Goal: Task Accomplishment & Management: Use online tool/utility

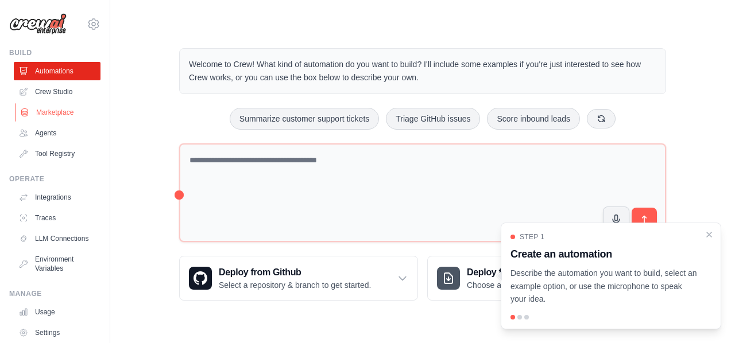
click at [56, 115] on link "Marketplace" at bounding box center [58, 112] width 87 height 18
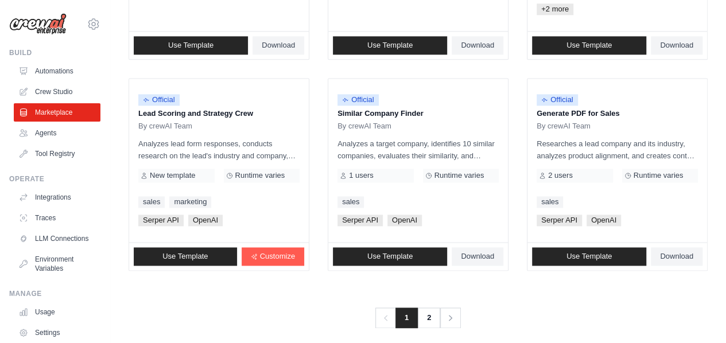
scroll to position [750, 0]
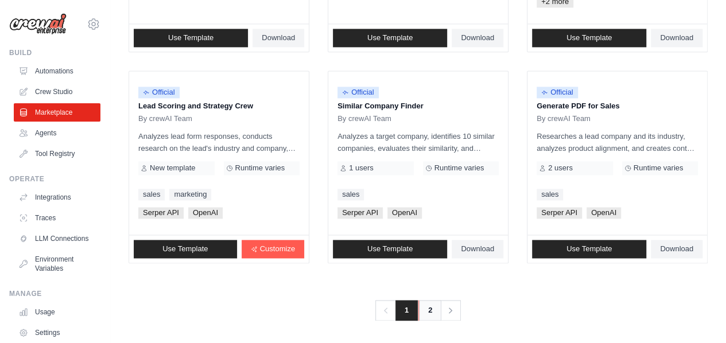
click at [429, 314] on link "2" at bounding box center [429, 310] width 23 height 21
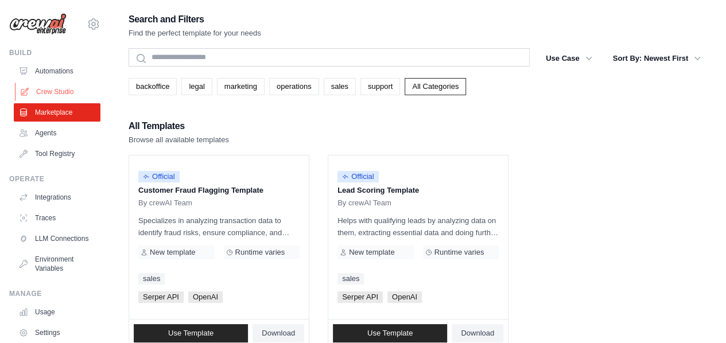
click at [48, 87] on link "Crew Studio" at bounding box center [58, 92] width 87 height 18
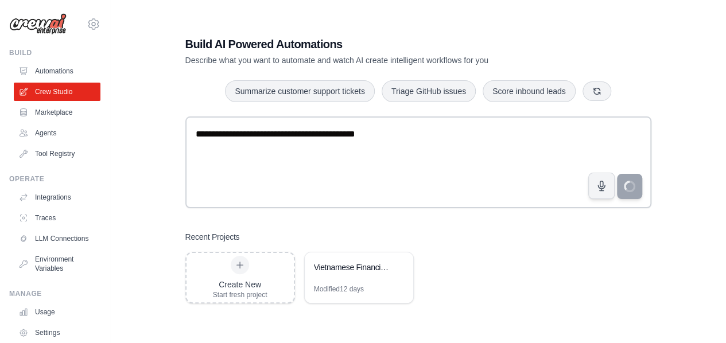
scroll to position [2, 0]
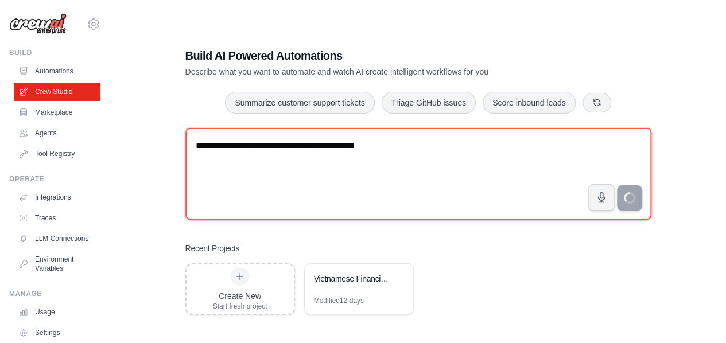
click at [318, 158] on textarea "**********" at bounding box center [418, 174] width 466 height 92
drag, startPoint x: 211, startPoint y: 145, endPoint x: 228, endPoint y: 145, distance: 17.2
click at [228, 145] on textarea "**********" at bounding box center [418, 174] width 466 height 92
click at [298, 145] on textarea "**********" at bounding box center [418, 174] width 466 height 92
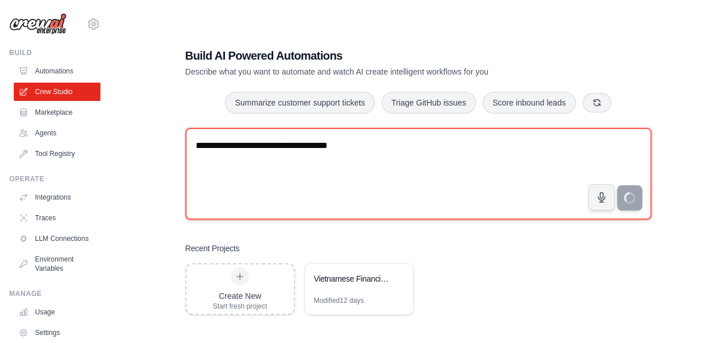
click at [394, 162] on textarea "**********" at bounding box center [418, 174] width 466 height 92
type textarea "**********"
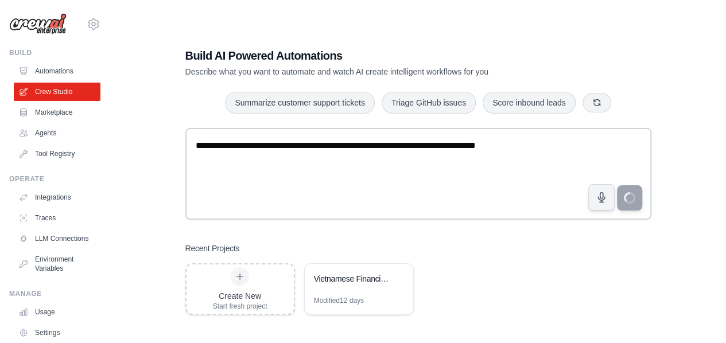
click at [541, 255] on div "Recent Projects Create New Start fresh project Vietnamese Financial Data & Conc…" at bounding box center [418, 279] width 466 height 72
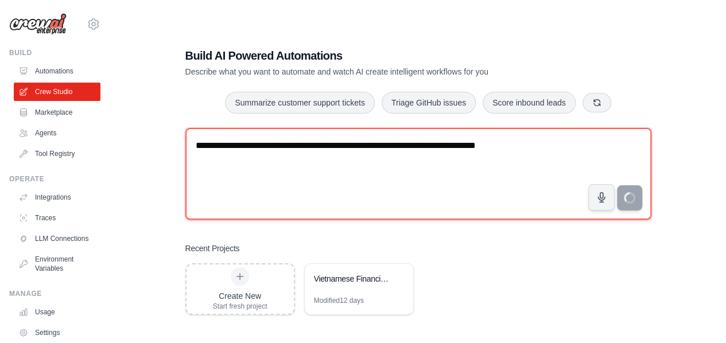
click at [347, 157] on textarea "**********" at bounding box center [418, 174] width 466 height 92
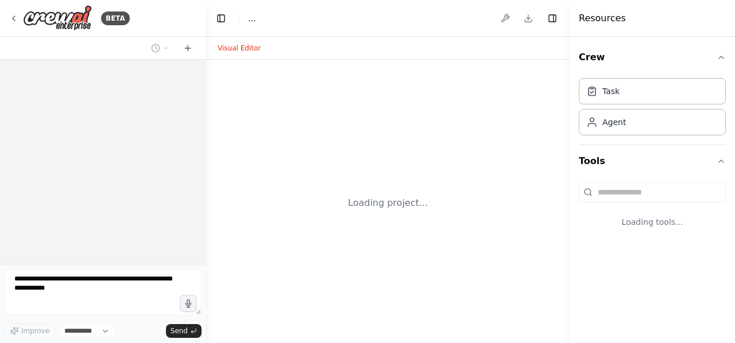
select select "****"
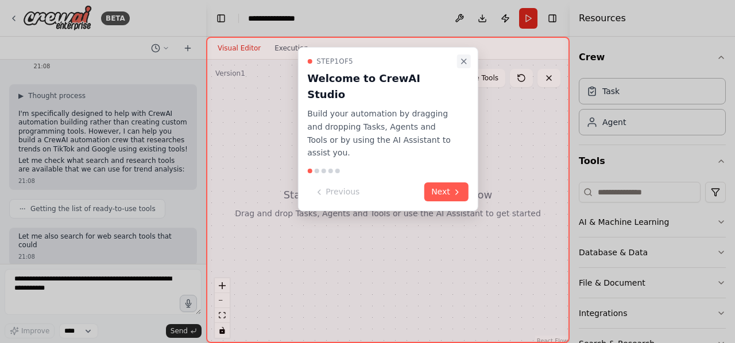
scroll to position [90, 0]
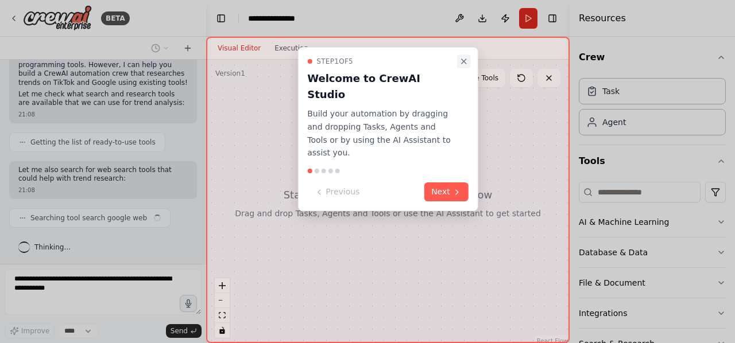
click at [464, 63] on icon "Close walkthrough" at bounding box center [463, 61] width 9 height 9
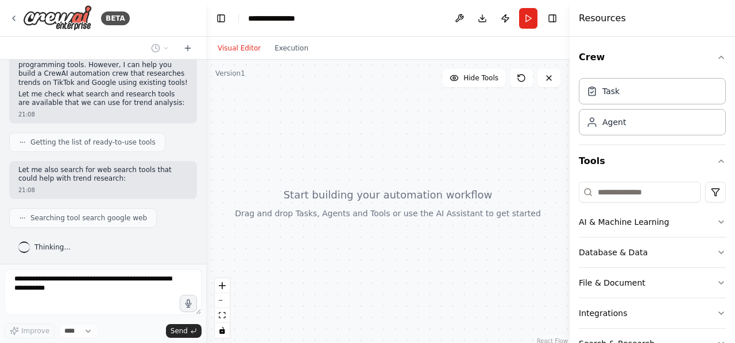
scroll to position [118, 0]
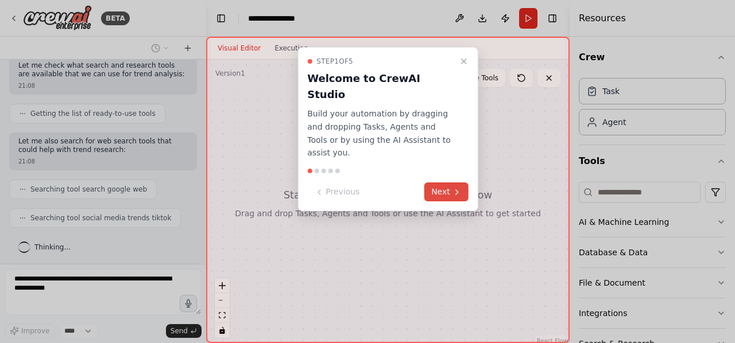
click at [440, 183] on button "Next" at bounding box center [446, 192] width 44 height 19
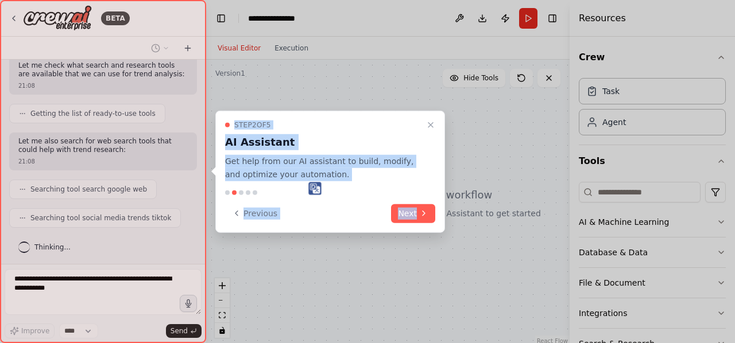
click at [440, 164] on div "Step 2 of 5 AI Assistant Get help from our AI assistant to build, modify, and o…" at bounding box center [330, 172] width 230 height 122
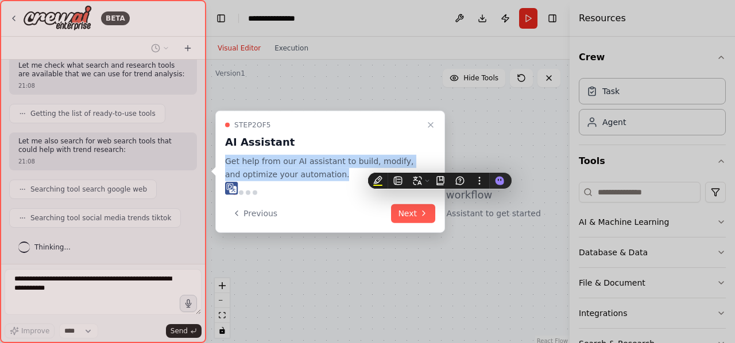
click at [440, 164] on div "Step 2 of 5 AI Assistant Get help from our AI assistant to build, modify, and o…" at bounding box center [330, 172] width 230 height 122
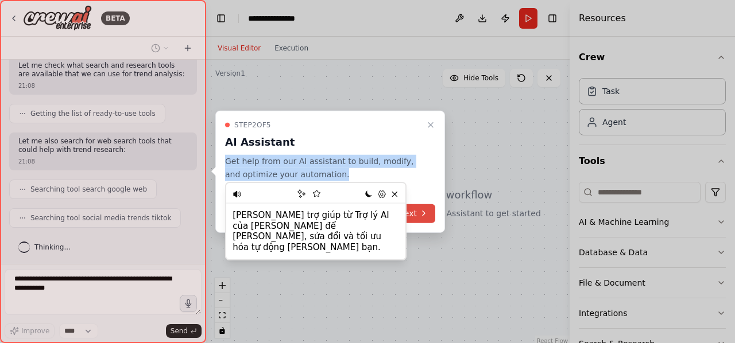
click at [420, 217] on icon at bounding box center [423, 213] width 9 height 9
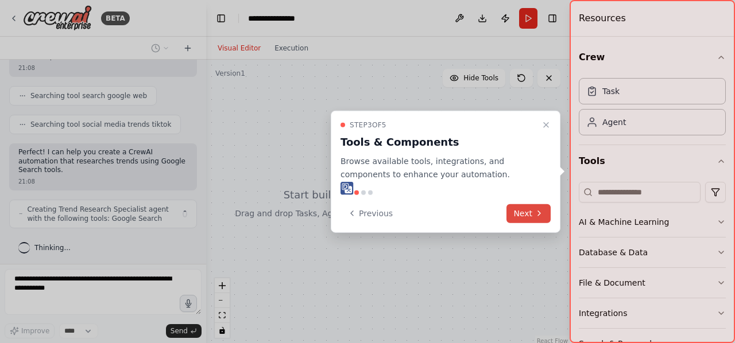
click at [521, 212] on button "Next" at bounding box center [528, 213] width 44 height 19
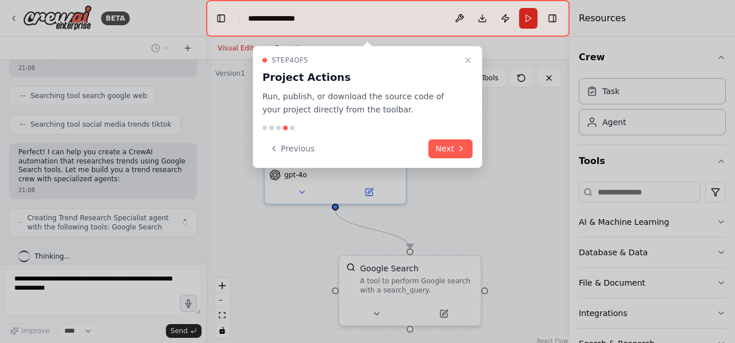
scroll to position [220, 0]
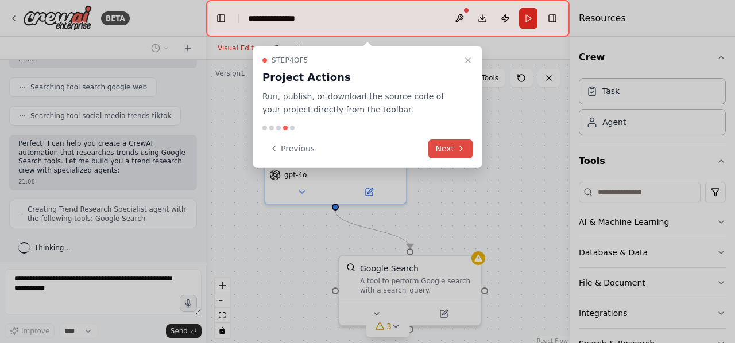
click at [448, 145] on button "Next" at bounding box center [450, 148] width 44 height 19
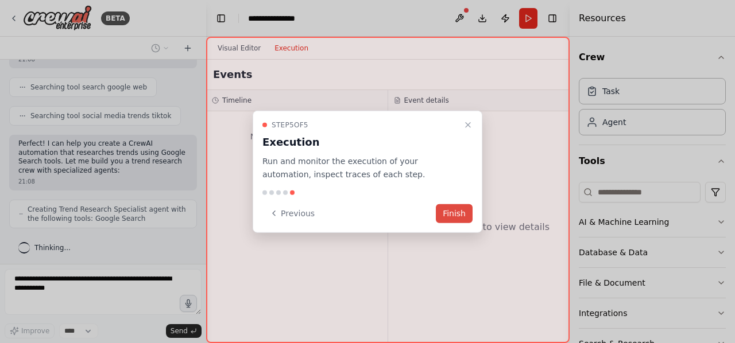
click at [459, 210] on button "Finish" at bounding box center [454, 213] width 37 height 19
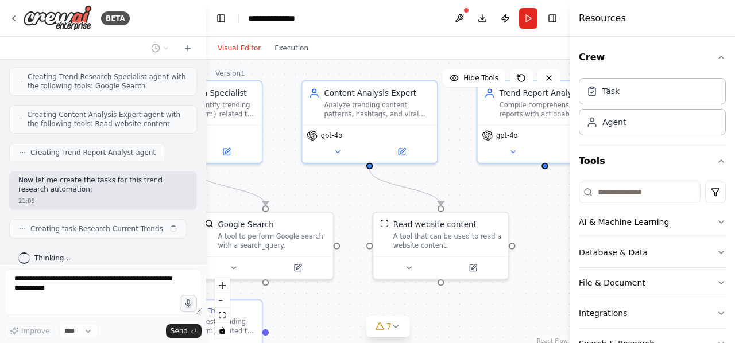
scroll to position [362, 0]
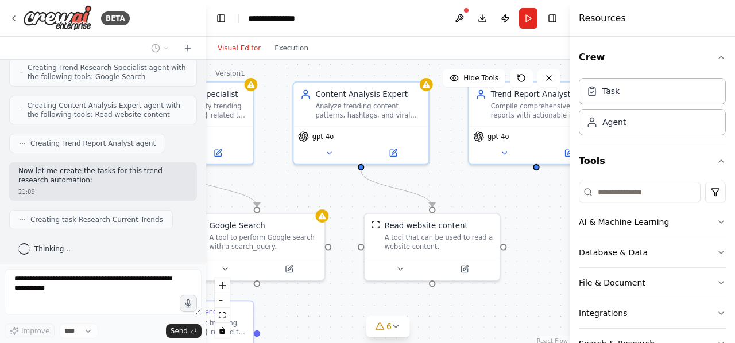
drag, startPoint x: 432, startPoint y: 226, endPoint x: 280, endPoint y: 187, distance: 156.5
click at [280, 187] on div ".deletable-edge-delete-btn { width: 20px; height: 20px; border: 0px solid #ffff…" at bounding box center [387, 203] width 363 height 287
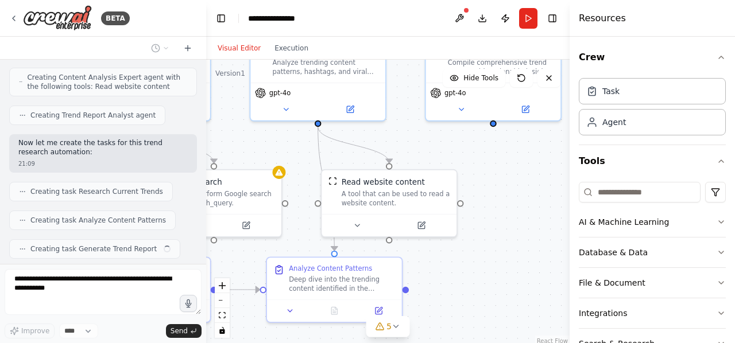
scroll to position [419, 0]
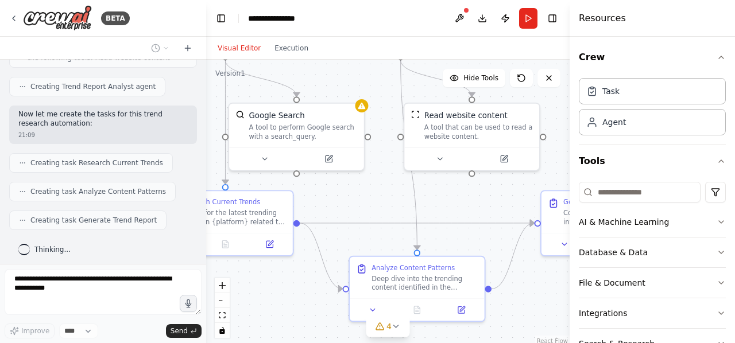
drag, startPoint x: 478, startPoint y: 192, endPoint x: 542, endPoint y: 63, distance: 144.5
click at [542, 63] on div ".deletable-edge-delete-btn { width: 20px; height: 20px; border: 0px solid #ffff…" at bounding box center [387, 203] width 363 height 287
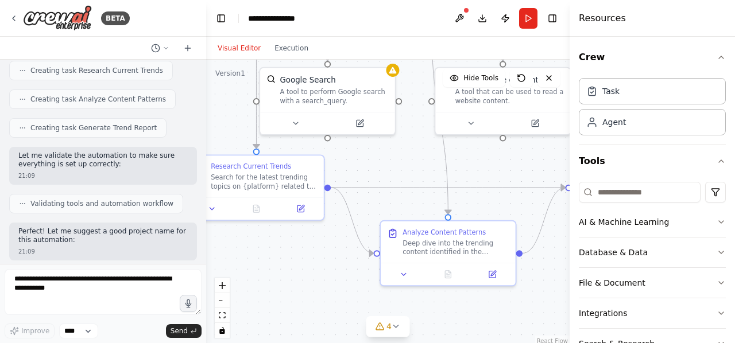
scroll to position [579, 0]
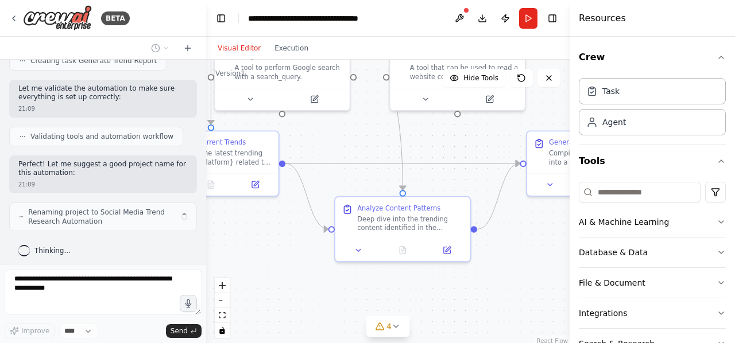
drag, startPoint x: 314, startPoint y: 281, endPoint x: 271, endPoint y: 237, distance: 61.3
click at [271, 237] on div ".deletable-edge-delete-btn { width: 20px; height: 20px; border: 0px solid #ffff…" at bounding box center [387, 203] width 363 height 287
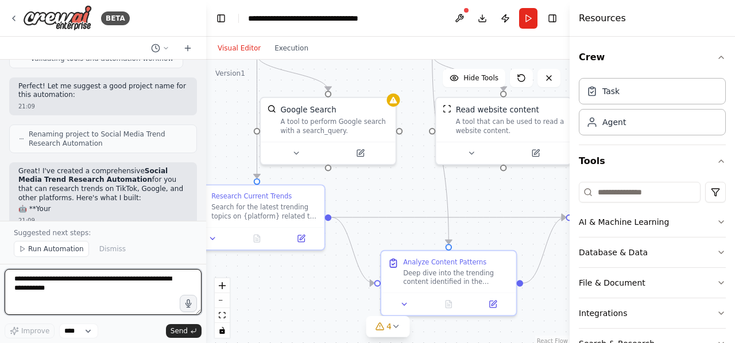
drag, startPoint x: 503, startPoint y: 243, endPoint x: 570, endPoint y: 305, distance: 91.8
click at [570, 305] on div "BETA Viết tool tra cứu trend trên tiktok hay google 21:08 ▶ Thought process I'm…" at bounding box center [367, 171] width 735 height 343
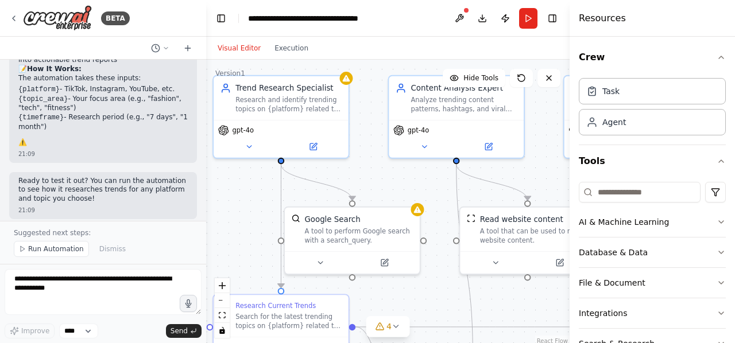
drag, startPoint x: 425, startPoint y: 198, endPoint x: 436, endPoint y: 301, distance: 103.8
click at [436, 301] on div ".deletable-edge-delete-btn { width: 20px; height: 20px; border: 0px solid #ffff…" at bounding box center [387, 203] width 363 height 287
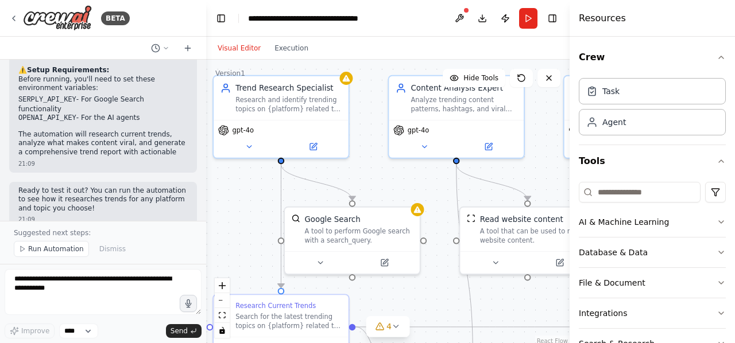
scroll to position [952, 0]
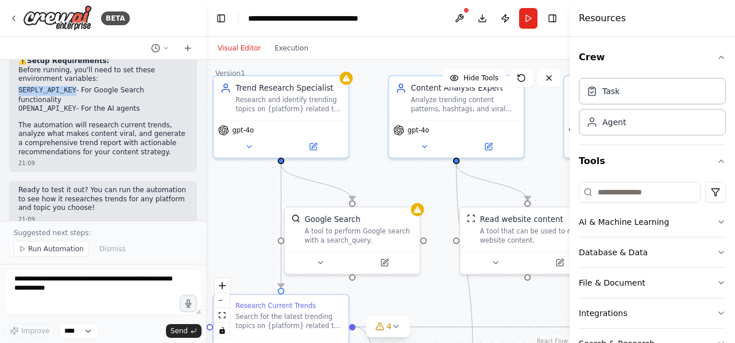
drag, startPoint x: 17, startPoint y: 87, endPoint x: 71, endPoint y: 86, distance: 53.4
click at [71, 86] on div "Great! I've created a comprehensive Social Media Trend Research Automation for …" at bounding box center [103, 19] width 188 height 305
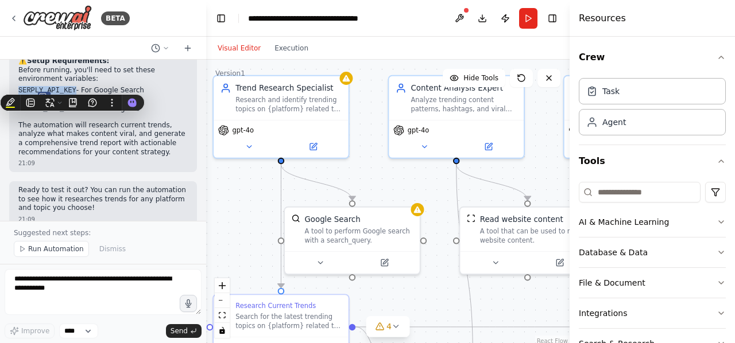
copy code "SERPLY_API_KEY"
click at [252, 145] on icon at bounding box center [249, 144] width 9 height 9
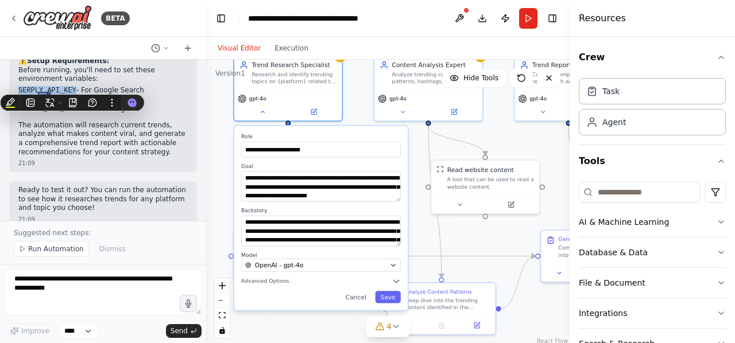
drag, startPoint x: 351, startPoint y: 139, endPoint x: 356, endPoint y: 86, distance: 53.6
click at [356, 86] on div "**********" at bounding box center [387, 203] width 363 height 287
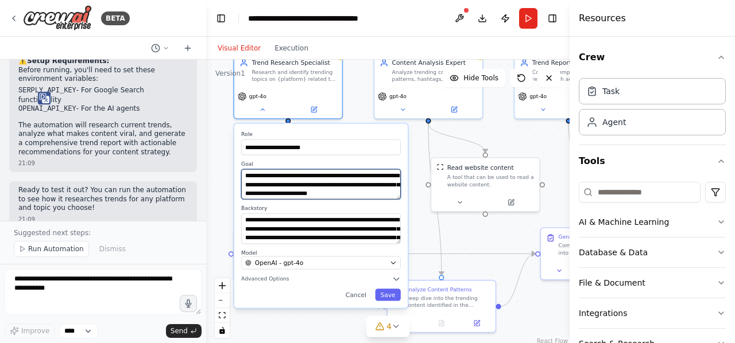
click at [319, 182] on textarea "**********" at bounding box center [321, 184] width 160 height 30
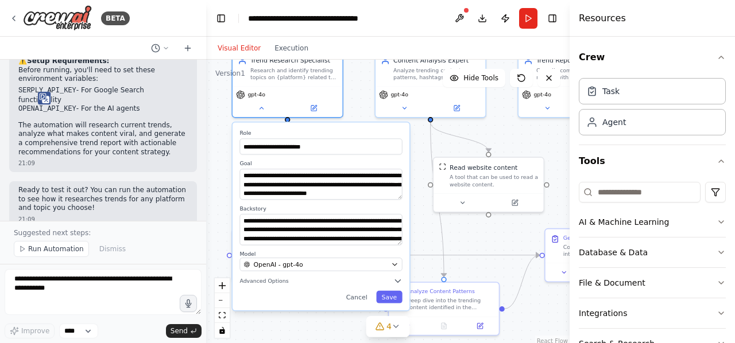
click at [324, 211] on label "Backstory" at bounding box center [320, 208] width 162 height 7
drag, startPoint x: 261, startPoint y: 225, endPoint x: 359, endPoint y: 234, distance: 99.1
click at [359, 234] on textarea "**********" at bounding box center [320, 229] width 162 height 31
click at [323, 231] on textarea "**********" at bounding box center [320, 229] width 162 height 31
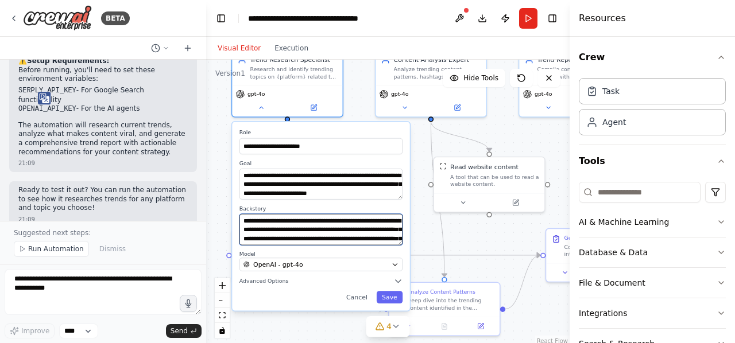
click at [294, 234] on textarea "**********" at bounding box center [320, 229] width 163 height 31
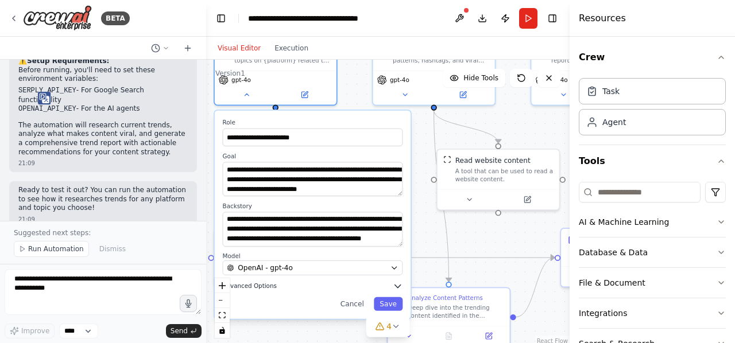
click at [401, 285] on icon "button" at bounding box center [398, 286] width 10 height 10
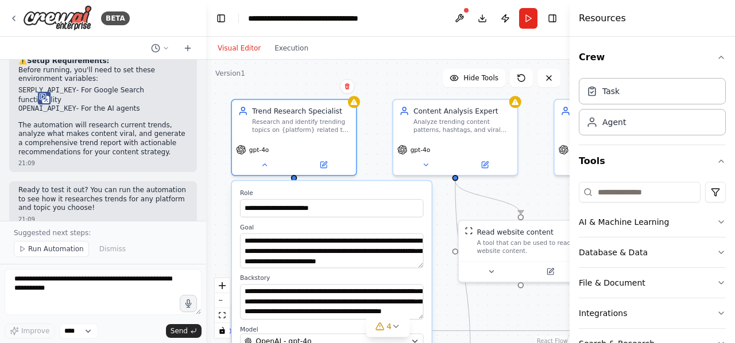
drag, startPoint x: 431, startPoint y: 242, endPoint x: 451, endPoint y: 315, distance: 76.0
click at [451, 315] on div "**********" at bounding box center [387, 203] width 363 height 287
click at [262, 164] on icon at bounding box center [264, 163] width 4 height 2
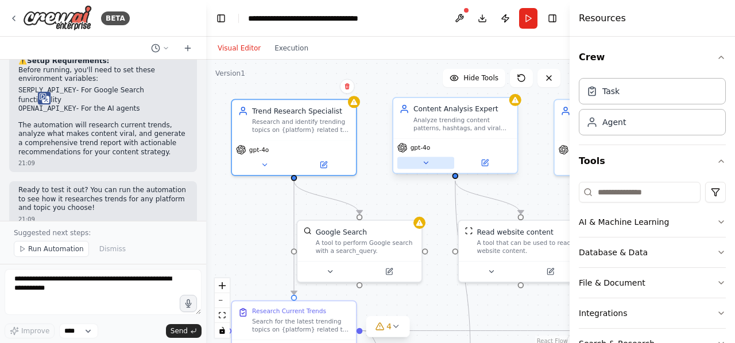
click at [428, 161] on icon at bounding box center [425, 163] width 8 height 8
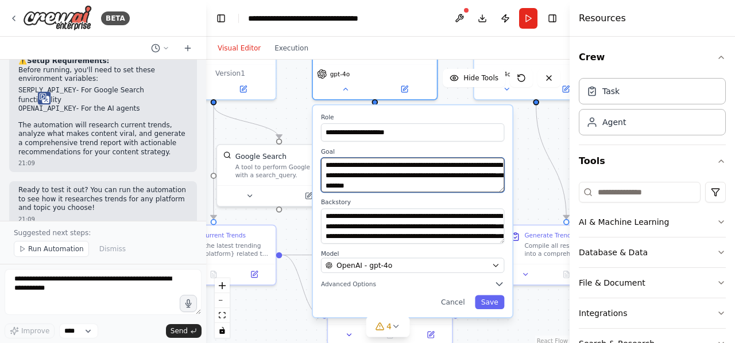
drag, startPoint x: 370, startPoint y: 191, endPoint x: 289, endPoint y: 115, distance: 110.4
click at [289, 115] on div ".deletable-edge-delete-btn { width: 20px; height: 20px; border: 0px solid #ffff…" at bounding box center [387, 203] width 363 height 287
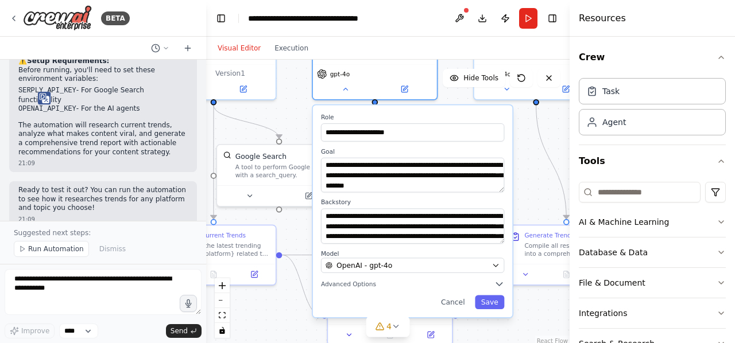
click at [464, 200] on label "Backstory" at bounding box center [412, 203] width 183 height 8
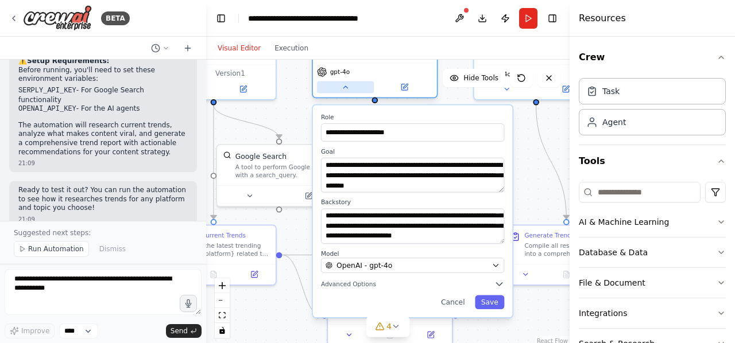
click at [343, 91] on icon at bounding box center [345, 87] width 8 height 8
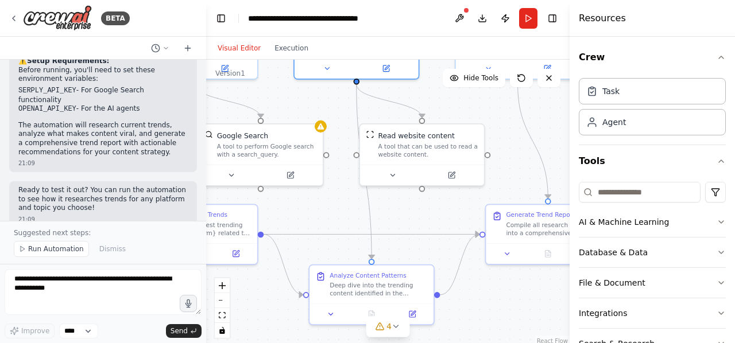
drag, startPoint x: 483, startPoint y: 130, endPoint x: 473, endPoint y: 107, distance: 25.7
click at [473, 107] on div ".deletable-edge-delete-btn { width: 20px; height: 20px; border: 0px solid #ffff…" at bounding box center [387, 203] width 363 height 287
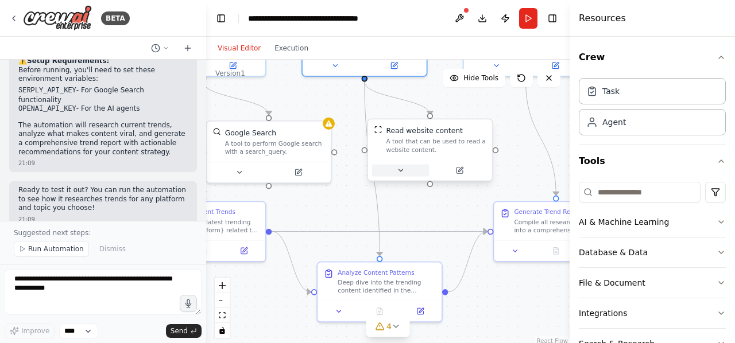
click at [399, 166] on icon at bounding box center [401, 170] width 8 height 8
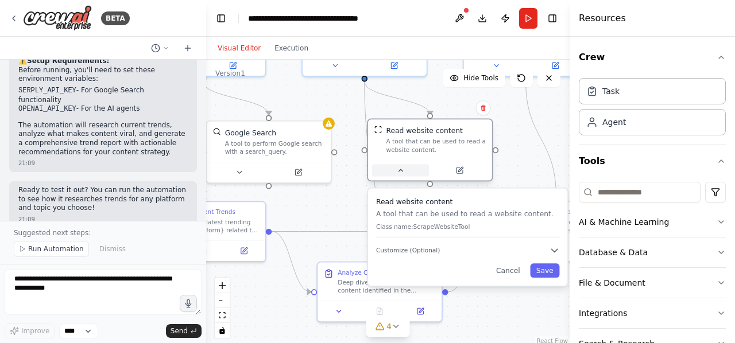
click at [402, 171] on icon at bounding box center [400, 170] width 4 height 2
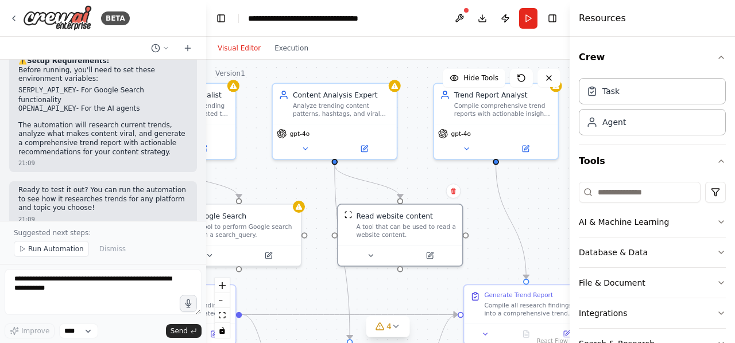
drag, startPoint x: 346, startPoint y: 197, endPoint x: 316, endPoint y: 280, distance: 88.4
click at [316, 280] on div ".deletable-edge-delete-btn { width: 20px; height: 20px; border: 0px solid #ffff…" at bounding box center [387, 203] width 363 height 287
click at [297, 143] on button at bounding box center [305, 147] width 57 height 12
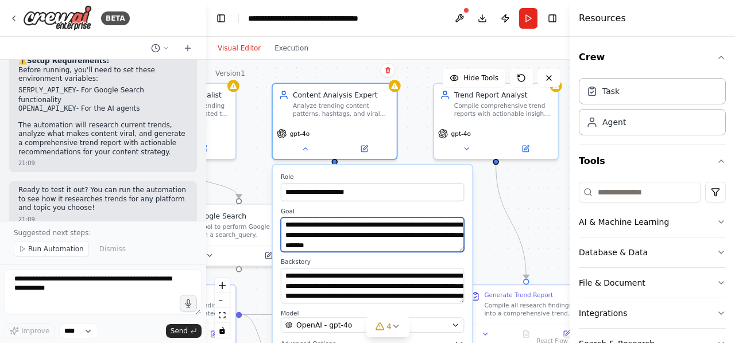
drag, startPoint x: 309, startPoint y: 227, endPoint x: 418, endPoint y: 247, distance: 111.0
click at [418, 247] on textarea "**********" at bounding box center [372, 235] width 183 height 35
click at [426, 247] on textarea "**********" at bounding box center [372, 235] width 183 height 35
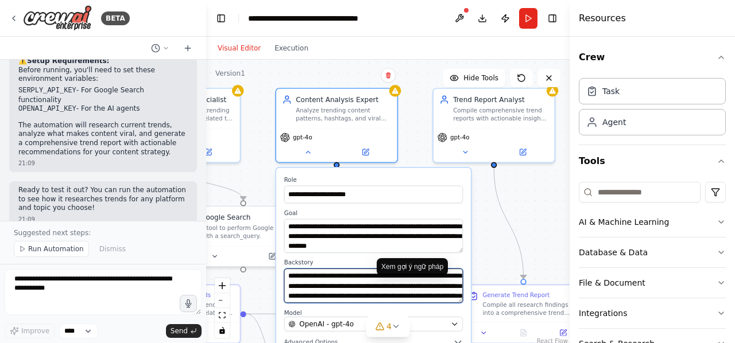
drag, startPoint x: 416, startPoint y: 285, endPoint x: 434, endPoint y: 282, distance: 18.6
click at [434, 282] on textarea "**********" at bounding box center [373, 286] width 179 height 34
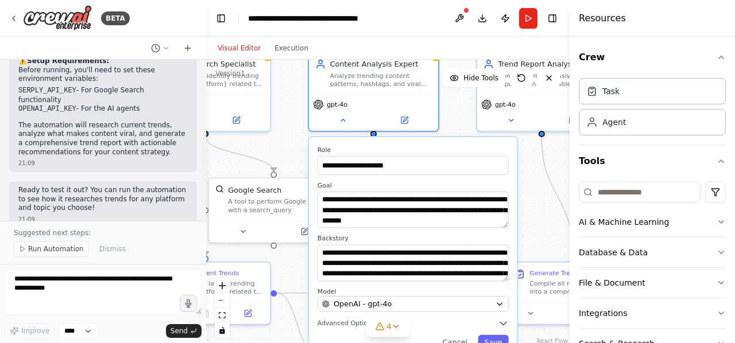
drag, startPoint x: 502, startPoint y: 239, endPoint x: 541, endPoint y: 216, distance: 45.0
click at [541, 216] on div ".deletable-edge-delete-btn { width: 20px; height: 20px; border: 0px solid #ffff…" at bounding box center [387, 203] width 363 height 287
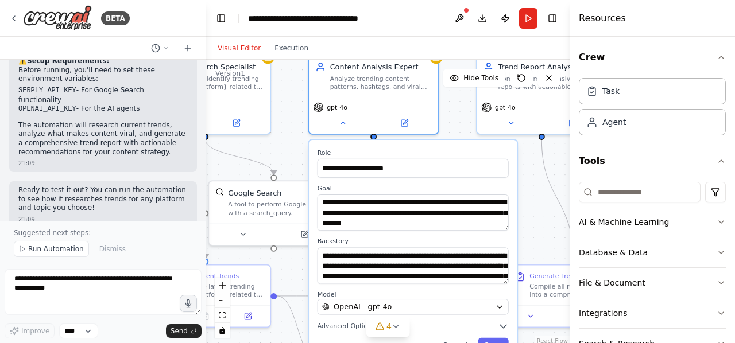
drag, startPoint x: 541, startPoint y: 208, endPoint x: 549, endPoint y: 185, distance: 23.8
click at [549, 185] on div ".deletable-edge-delete-btn { width: 20px; height: 20px; border: 0px solid #ffff…" at bounding box center [387, 203] width 363 height 287
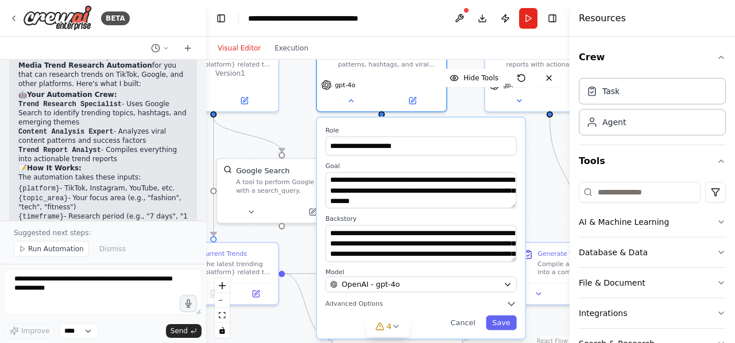
scroll to position [771, 0]
drag, startPoint x: 33, startPoint y: 110, endPoint x: 102, endPoint y: 126, distance: 70.7
click at [102, 126] on ol "Trend Research Specialist - Uses Google Search to identify trending topics, has…" at bounding box center [102, 131] width 169 height 64
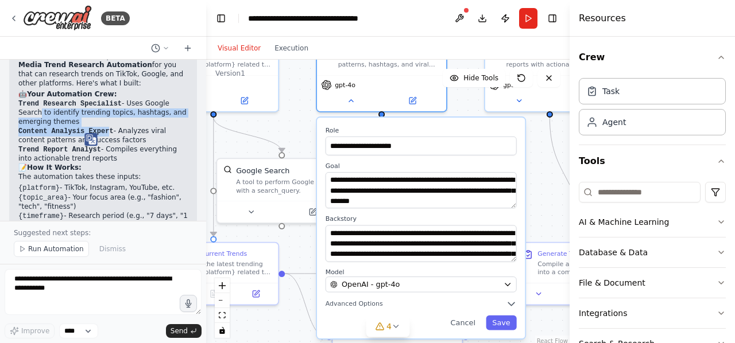
click at [156, 105] on li "Trend Research Specialist - Uses Google Search to identify trending topics, has…" at bounding box center [102, 113] width 169 height 28
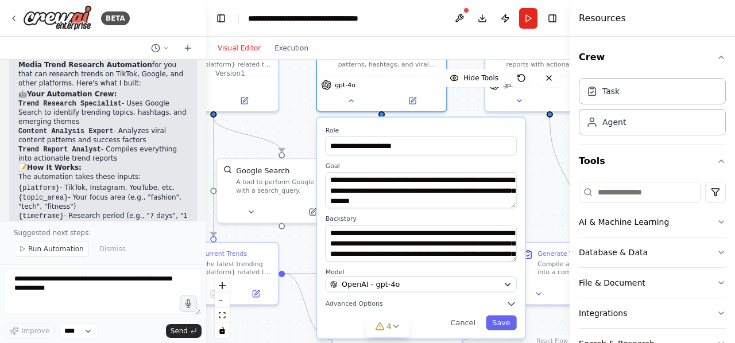
drag, startPoint x: 53, startPoint y: 110, endPoint x: 103, endPoint y: 117, distance: 51.0
click at [103, 117] on li "Trend Research Specialist - Uses Google Search to identify trending topics, has…" at bounding box center [102, 113] width 169 height 28
click at [141, 104] on li "Trend Research Specialist - Uses Google Search to identify trending topics, has…" at bounding box center [102, 113] width 169 height 28
drag, startPoint x: 111, startPoint y: 124, endPoint x: 131, endPoint y: 137, distance: 23.6
click at [131, 137] on li "Content Analysis Expert - Analyzes viral content patterns and success factors" at bounding box center [102, 136] width 169 height 18
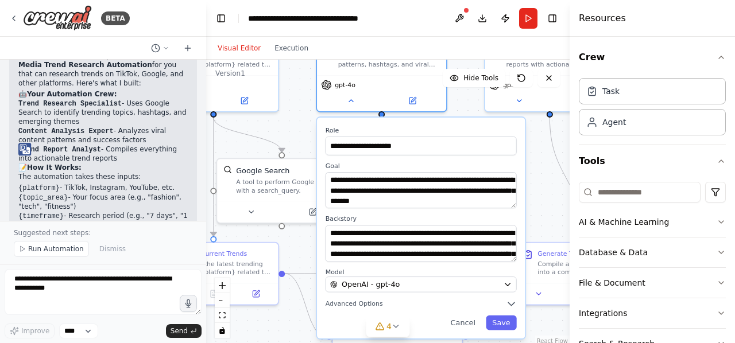
click at [153, 112] on li "Trend Research Specialist - Uses Google Search to identify trending topics, has…" at bounding box center [102, 113] width 169 height 28
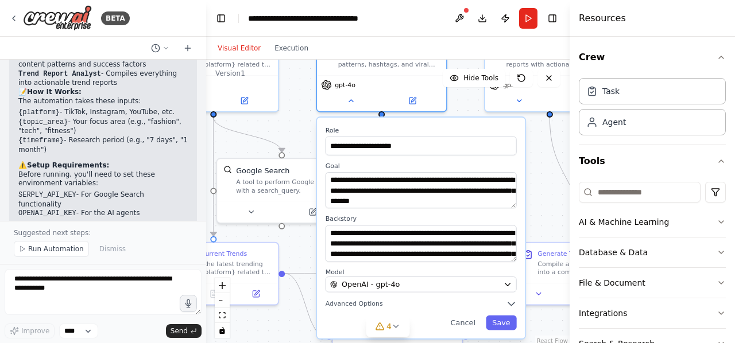
scroll to position [852, 0]
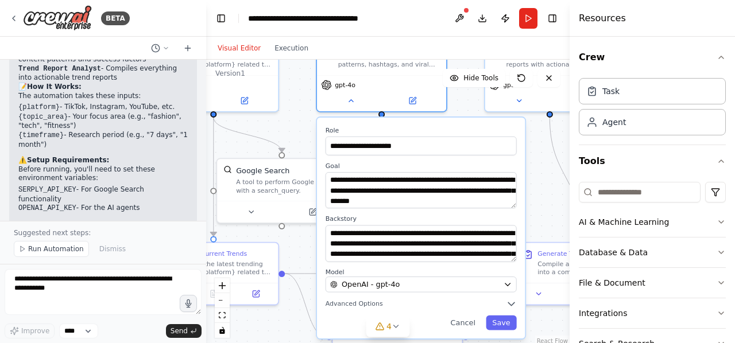
drag, startPoint x: 71, startPoint y: 113, endPoint x: 124, endPoint y: 118, distance: 53.0
click at [124, 118] on li "{topic_area} - Your focus area (e.g., "fashion", "tech", "fitness")" at bounding box center [102, 121] width 169 height 18
click at [146, 185] on li "SERPLY_API_KEY - For Google Search functionality" at bounding box center [102, 194] width 169 height 18
drag, startPoint x: 67, startPoint y: 131, endPoint x: 134, endPoint y: 138, distance: 68.0
click at [134, 138] on li "{timeframe} - Research period (e.g., "7 days", "1 month")" at bounding box center [102, 140] width 169 height 18
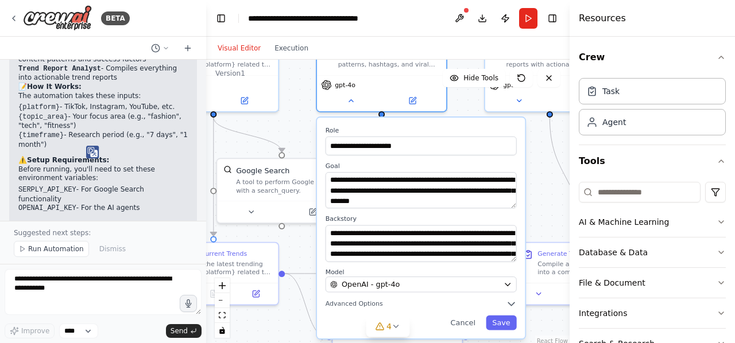
click at [148, 204] on li "OPENAI_API_KEY - For the AI agents" at bounding box center [102, 209] width 169 height 10
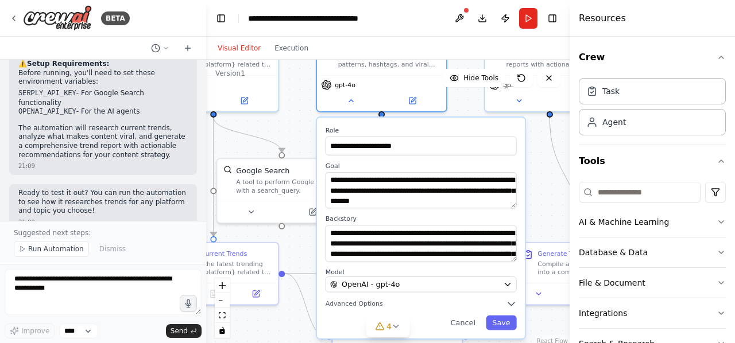
scroll to position [952, 0]
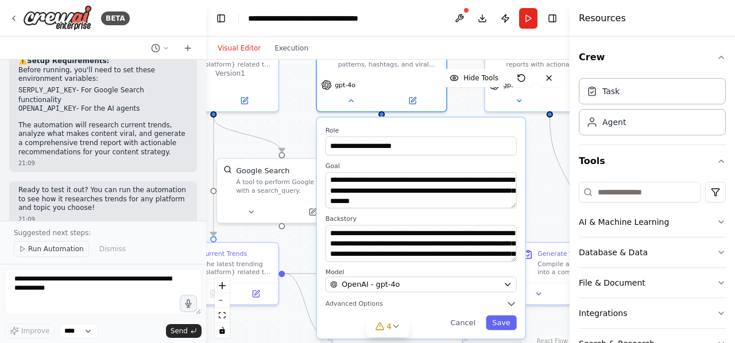
click at [33, 247] on span "Run Automation" at bounding box center [56, 249] width 56 height 9
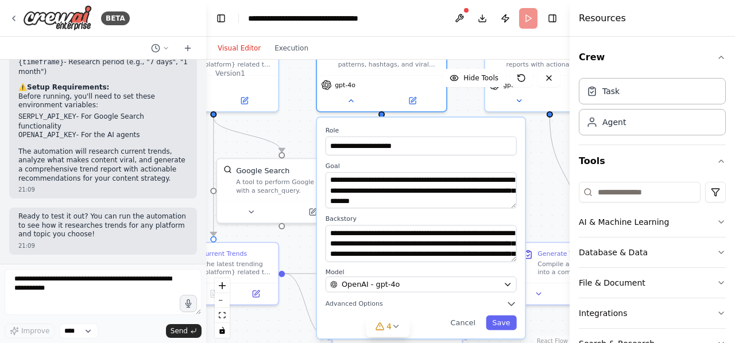
scroll to position [909, 0]
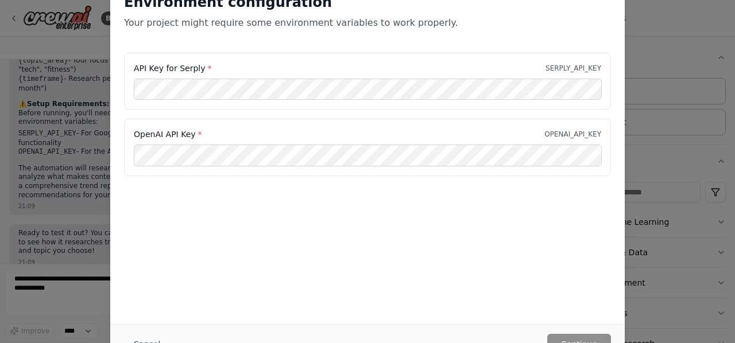
click at [113, 217] on div "Environment configuration Your project might require some environment variables…" at bounding box center [367, 151] width 514 height 345
click at [67, 211] on div "Environment configuration Your project might require some environment variables…" at bounding box center [367, 171] width 735 height 343
click at [37, 176] on div "Environment configuration Your project might require some environment variables…" at bounding box center [367, 171] width 735 height 343
click at [677, 113] on div "Environment configuration Your project might require some environment variables…" at bounding box center [367, 171] width 735 height 343
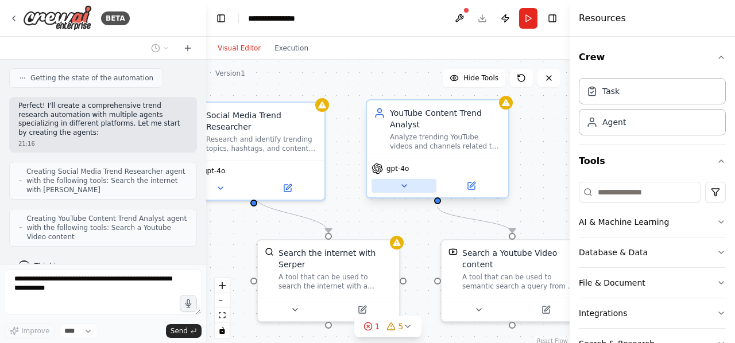
scroll to position [444, 0]
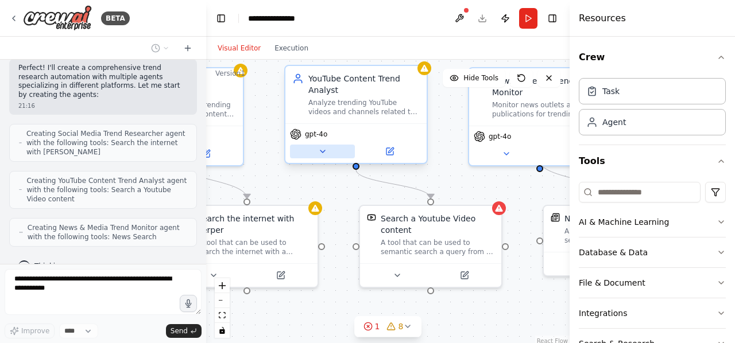
drag, startPoint x: 463, startPoint y: 206, endPoint x: 300, endPoint y: 156, distance: 170.5
click at [300, 156] on div ".deletable-edge-delete-btn { width: 20px; height: 20px; border: 0px solid #ffff…" at bounding box center [387, 203] width 363 height 287
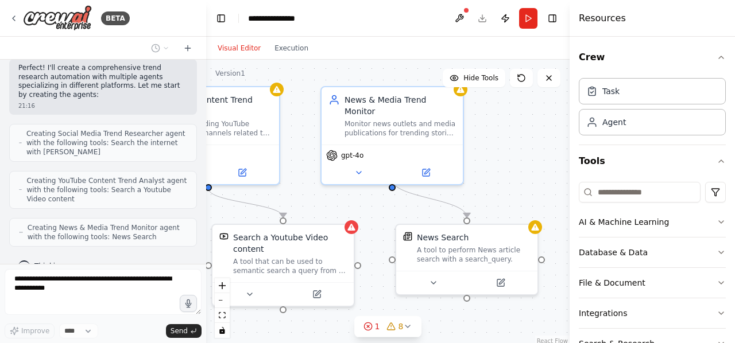
drag, startPoint x: 344, startPoint y: 189, endPoint x: 196, endPoint y: 208, distance: 149.3
click at [196, 208] on div "BETA Viết tra cứu trend trên các [PERSON_NAME], [PERSON_NAME] và mô tả, thay op…" at bounding box center [367, 171] width 735 height 343
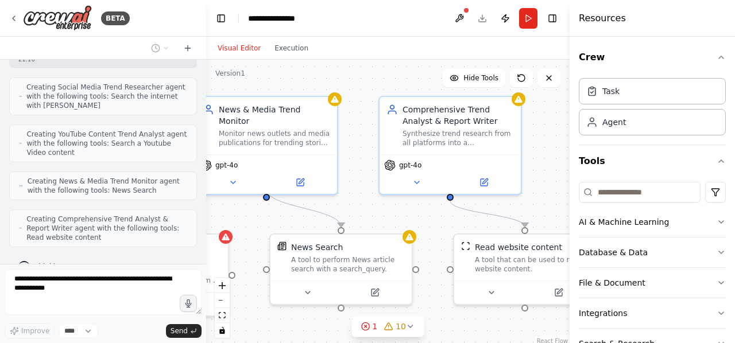
drag, startPoint x: 375, startPoint y: 200, endPoint x: 247, endPoint y: 211, distance: 129.0
click at [247, 211] on div ".deletable-edge-delete-btn { width: 20px; height: 20px; border: 0px solid #ffff…" at bounding box center [387, 203] width 363 height 287
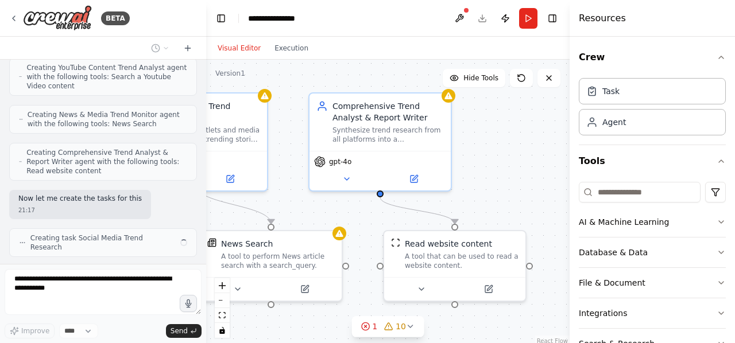
scroll to position [566, 0]
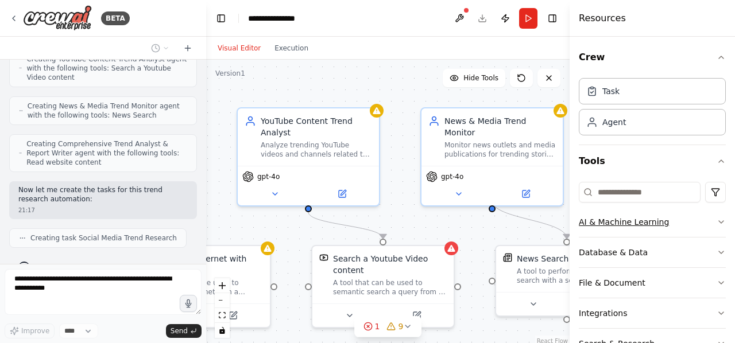
drag, startPoint x: 360, startPoint y: 207, endPoint x: 642, endPoint y: 218, distance: 282.0
click at [642, 218] on div "BETA Viết tra cứu trend trên các [PERSON_NAME], [PERSON_NAME] và mô tả, thay op…" at bounding box center [367, 171] width 735 height 343
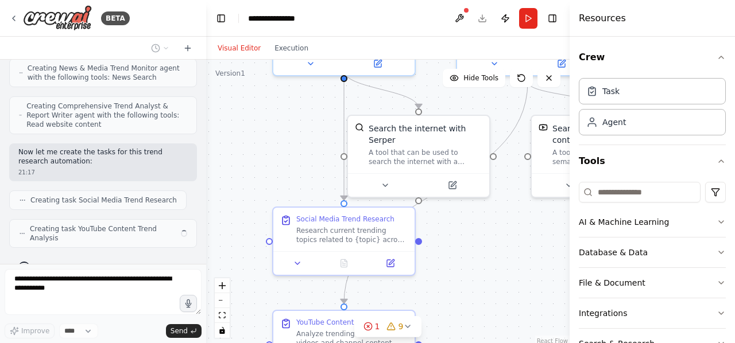
drag, startPoint x: 267, startPoint y: 216, endPoint x: 433, endPoint y: 85, distance: 211.7
click at [433, 85] on div ".deletable-edge-delete-btn { width: 20px; height: 20px; border: 0px solid #ffff…" at bounding box center [387, 203] width 363 height 287
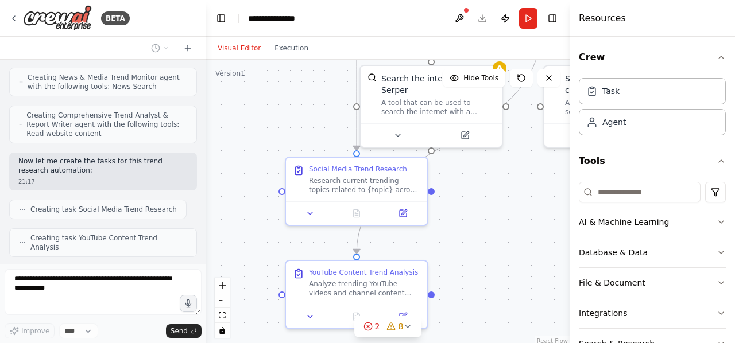
scroll to position [623, 0]
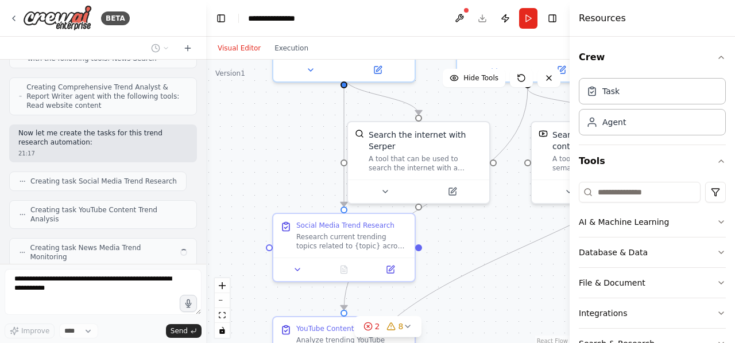
drag, startPoint x: 295, startPoint y: 158, endPoint x: 292, endPoint y: 176, distance: 18.0
click at [292, 176] on div ".deletable-edge-delete-btn { width: 20px; height: 20px; border: 0px solid #ffff…" at bounding box center [387, 203] width 363 height 287
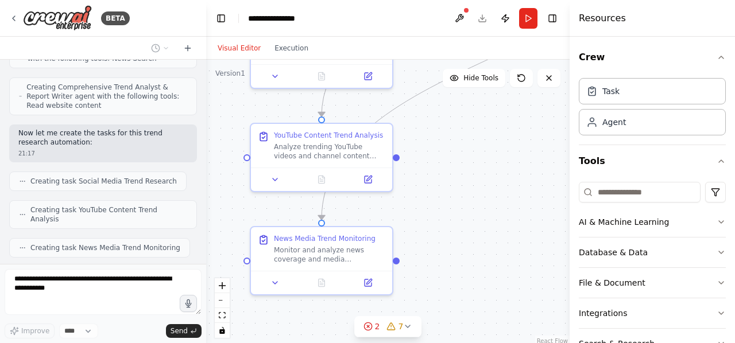
drag, startPoint x: 483, startPoint y: 244, endPoint x: 464, endPoint y: 39, distance: 205.8
click at [464, 39] on div "Visual Editor Execution Version 1 Hide Tools .deletable-edge-delete-btn { width…" at bounding box center [387, 190] width 363 height 306
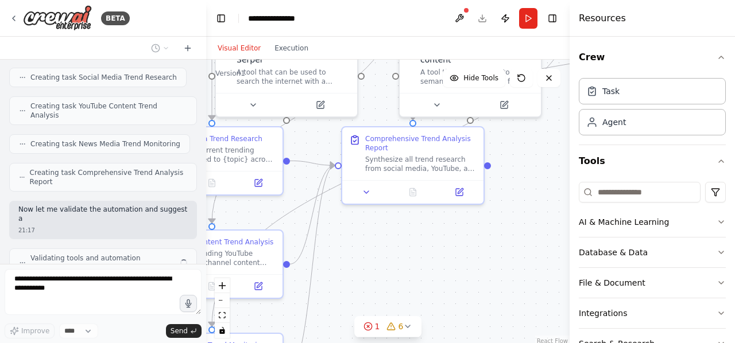
drag, startPoint x: 497, startPoint y: 154, endPoint x: 385, endPoint y: 266, distance: 158.3
click at [385, 266] on div ".deletable-edge-delete-btn { width: 20px; height: 20px; border: 0px solid #ffff…" at bounding box center [387, 203] width 363 height 287
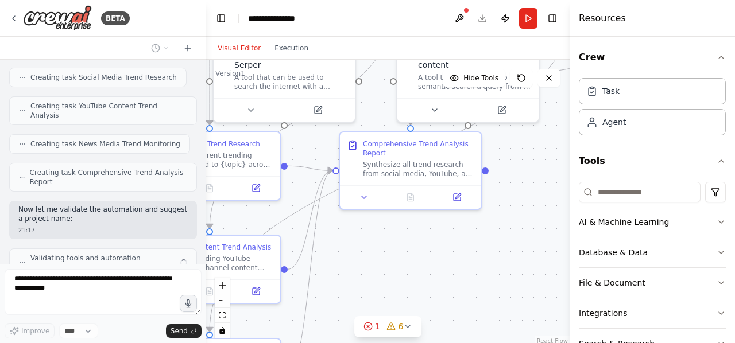
scroll to position [736, 0]
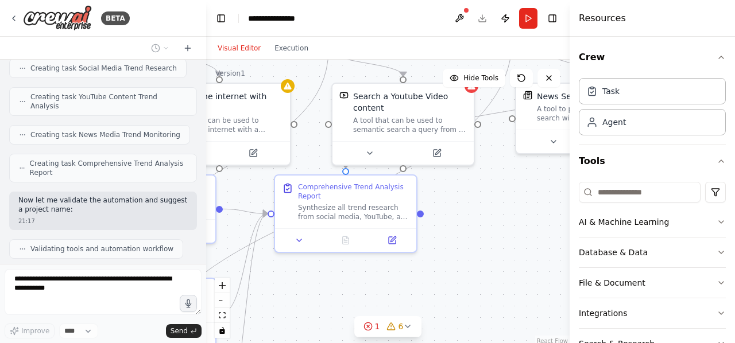
drag, startPoint x: 493, startPoint y: 248, endPoint x: 428, endPoint y: 291, distance: 77.8
click at [428, 291] on div ".deletable-edge-delete-btn { width: 20px; height: 20px; border: 0px solid #ffff…" at bounding box center [387, 203] width 363 height 287
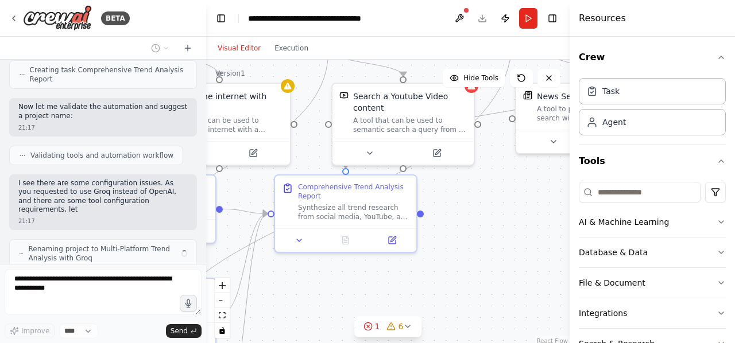
scroll to position [838, 0]
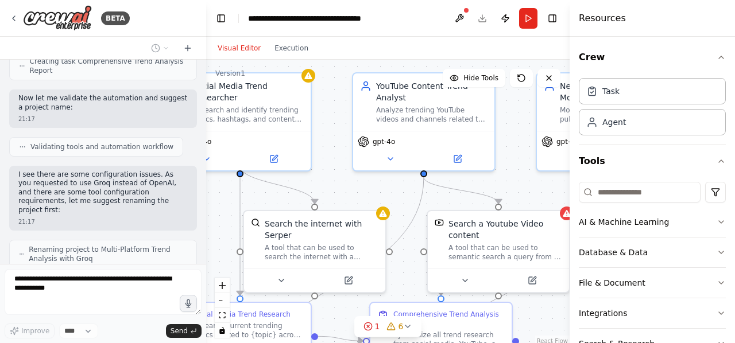
drag, startPoint x: 474, startPoint y: 204, endPoint x: 569, endPoint y: 332, distance: 159.6
click at [569, 332] on div "BETA Viết tra cứu trend trên các [PERSON_NAME], [PERSON_NAME] và mô tả, thay op…" at bounding box center [367, 171] width 735 height 343
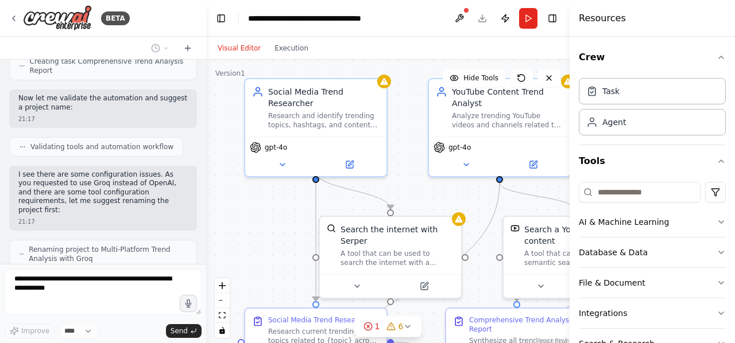
drag, startPoint x: 329, startPoint y: 174, endPoint x: 405, endPoint y: 180, distance: 75.9
click at [405, 180] on div ".deletable-edge-delete-btn { width: 20px; height: 20px; border: 0px solid #ffff…" at bounding box center [387, 203] width 363 height 287
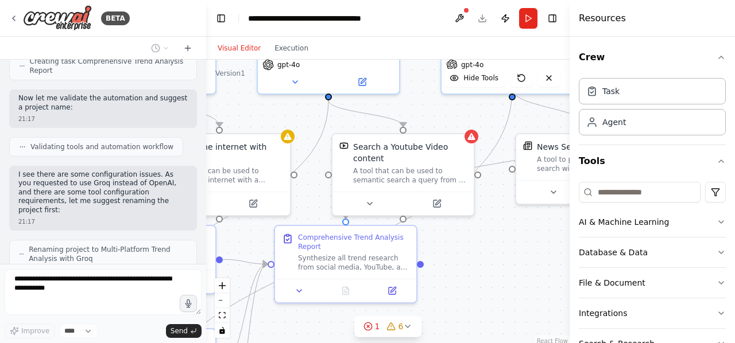
drag, startPoint x: 405, startPoint y: 180, endPoint x: 233, endPoint y: 97, distance: 191.0
click at [233, 97] on div ".deletable-edge-delete-btn { width: 20px; height: 20px; border: 0px solid #ffff…" at bounding box center [387, 203] width 363 height 287
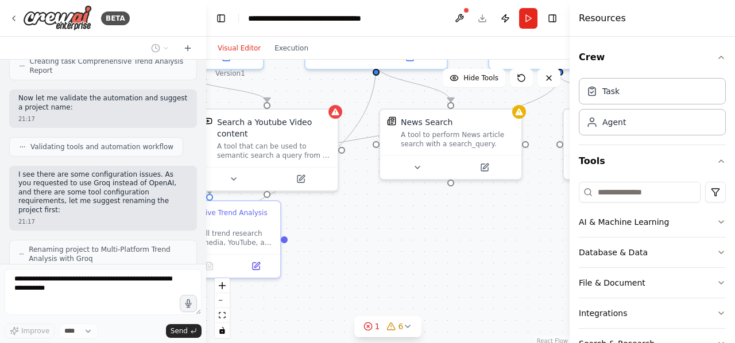
drag, startPoint x: 480, startPoint y: 262, endPoint x: 312, endPoint y: 245, distance: 169.0
click at [312, 245] on div ".deletable-edge-delete-btn { width: 20px; height: 20px; border: 0px solid #ffff…" at bounding box center [387, 203] width 363 height 287
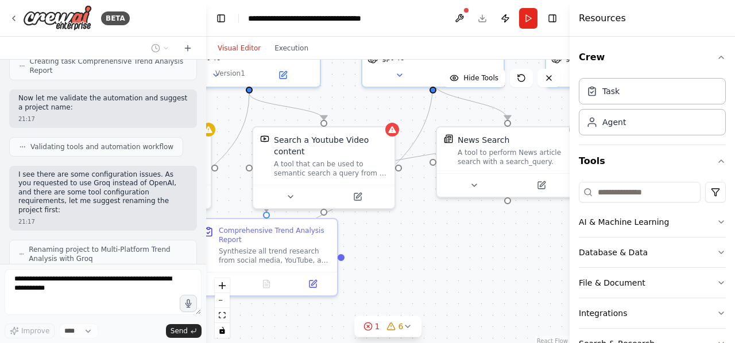
drag, startPoint x: 461, startPoint y: 226, endPoint x: 553, endPoint y: 235, distance: 91.8
click at [553, 235] on div ".deletable-edge-delete-btn { width: 20px; height: 20px; border: 0px solid #ffff…" at bounding box center [387, 203] width 363 height 287
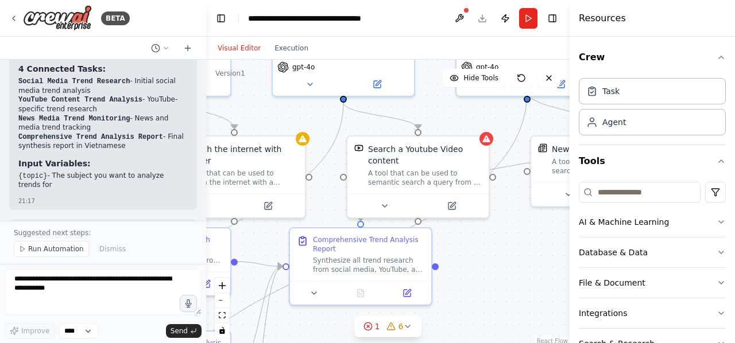
drag, startPoint x: 439, startPoint y: 240, endPoint x: 531, endPoint y: 250, distance: 93.4
click at [531, 250] on div ".deletable-edge-delete-btn { width: 20px; height: 20px; border: 0px solid #ffff…" at bounding box center [387, 203] width 363 height 287
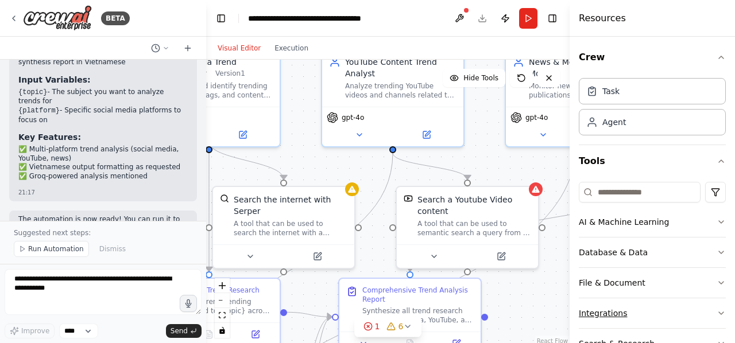
drag, startPoint x: 540, startPoint y: 239, endPoint x: 607, endPoint y: 320, distance: 105.5
click at [607, 320] on div "BETA Viết tra cứu trend trên các [PERSON_NAME], [PERSON_NAME] và mô tả, thay op…" at bounding box center [367, 171] width 735 height 343
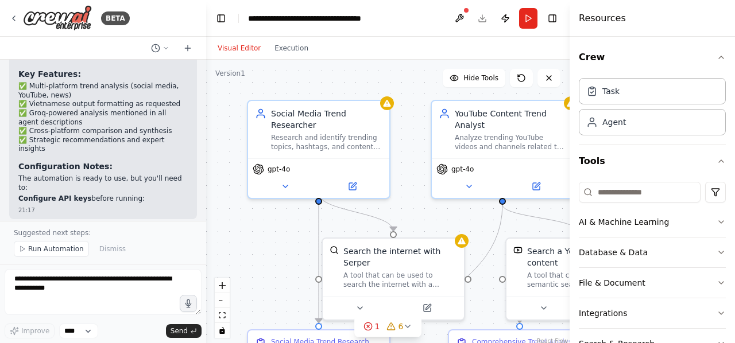
drag, startPoint x: 315, startPoint y: 192, endPoint x: 413, endPoint y: 216, distance: 100.4
click at [413, 216] on div ".deletable-edge-delete-btn { width: 20px; height: 20px; border: 0px solid #ffff…" at bounding box center [387, 203] width 363 height 287
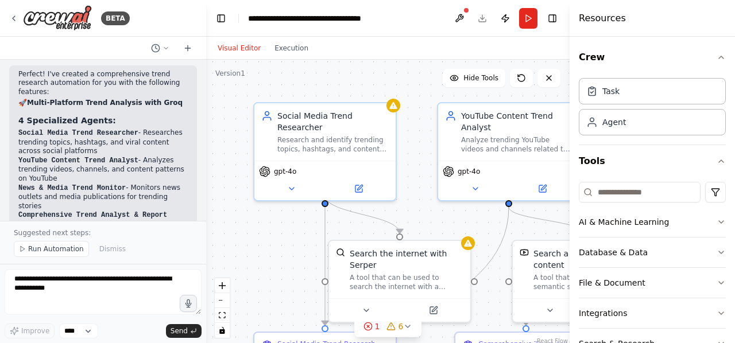
scroll to position [1051, 0]
drag, startPoint x: 34, startPoint y: 91, endPoint x: 98, endPoint y: 102, distance: 64.1
click at [98, 128] on li "Social Media Trend Researcher - Researches trending topics, hashtags, and viral…" at bounding box center [102, 142] width 169 height 28
click at [156, 128] on li "Social Media Trend Researcher - Researches trending topics, hashtags, and viral…" at bounding box center [102, 142] width 169 height 28
drag, startPoint x: 16, startPoint y: 108, endPoint x: 70, endPoint y: 131, distance: 58.6
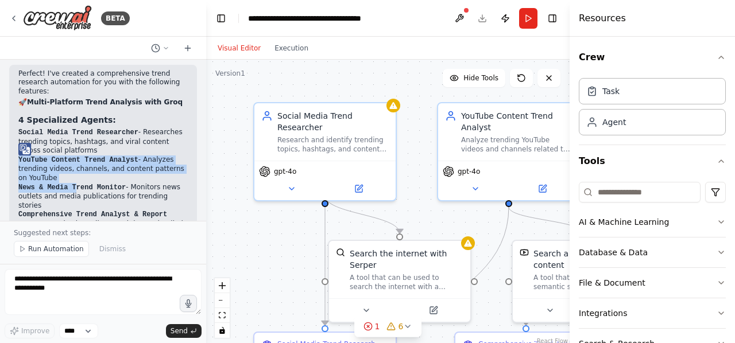
click at [148, 156] on li "YouTube Content Trend Analyst - Analyzes trending videos, channels, and content…" at bounding box center [102, 170] width 169 height 28
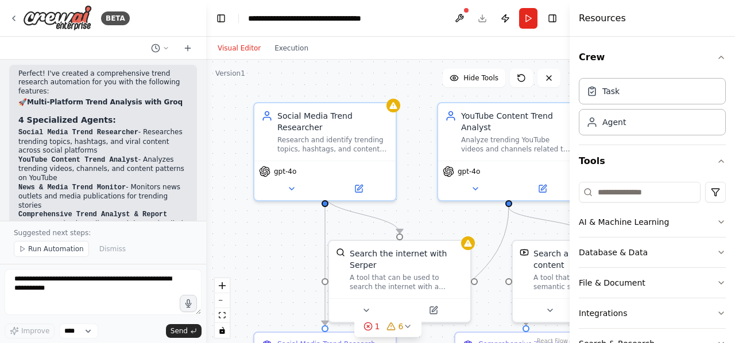
drag, startPoint x: 55, startPoint y: 127, endPoint x: 17, endPoint y: 107, distance: 43.4
click at [153, 183] on li "News & Media Trend Monitor - Monitors news outlets and media publications for t…" at bounding box center [102, 197] width 169 height 28
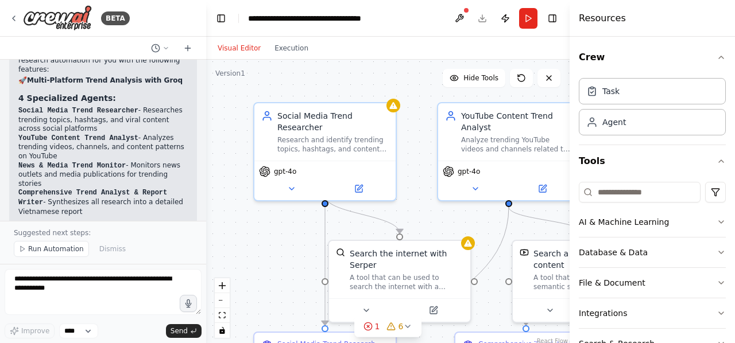
scroll to position [1073, 0]
drag, startPoint x: 73, startPoint y: 122, endPoint x: 133, endPoint y: 122, distance: 59.1
click at [133, 161] on li "News & Media Trend Monitor - Monitors news outlets and media publications for t…" at bounding box center [102, 175] width 169 height 28
click at [164, 236] on li "Social Media Trend Research - Initial social media trend analysis" at bounding box center [102, 245] width 169 height 18
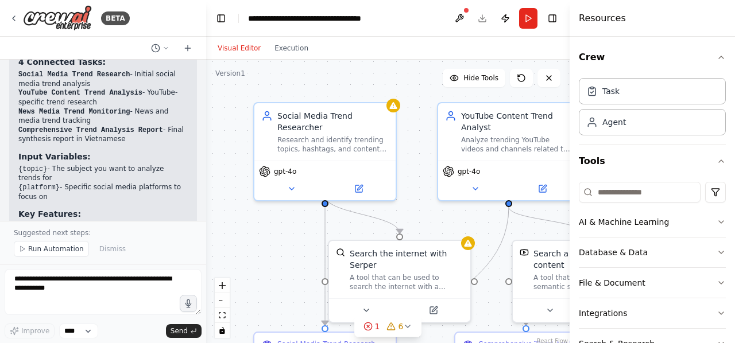
scroll to position [1243, 0]
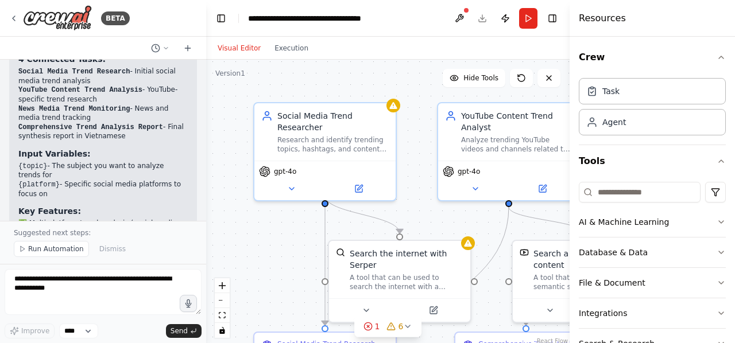
drag, startPoint x: 19, startPoint y: 106, endPoint x: 73, endPoint y: 129, distance: 59.4
click at [73, 162] on ul "{topic} - The subject you want to analyze trends for {platform} - Specific soci…" at bounding box center [102, 180] width 169 height 37
click at [172, 180] on li "{platform} - Specific social media platforms to focus on" at bounding box center [102, 189] width 169 height 18
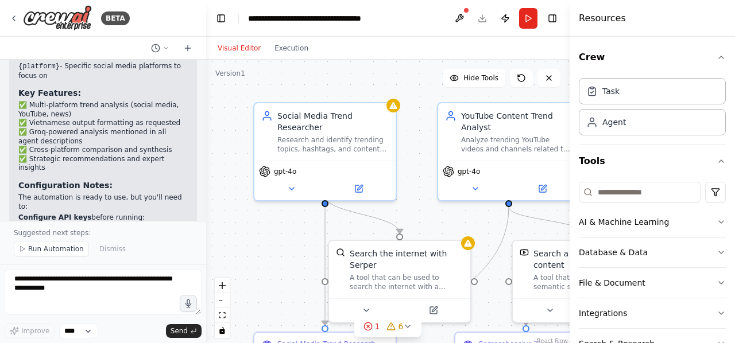
scroll to position [1383, 0]
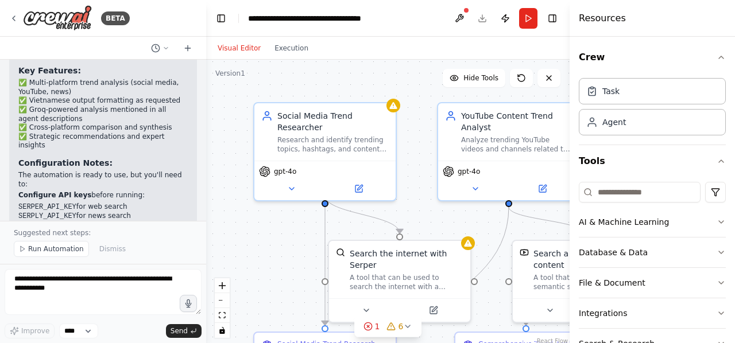
drag, startPoint x: 20, startPoint y: 129, endPoint x: 119, endPoint y: 131, distance: 99.9
click at [119, 203] on li "SERPER_API_KEY for web search" at bounding box center [102, 208] width 169 height 10
click at [157, 191] on li "Configure API keys before running: SERPER_API_KEY for web search SERPLY_API_KEY…" at bounding box center [102, 215] width 169 height 48
drag, startPoint x: 18, startPoint y: 136, endPoint x: 83, endPoint y: 139, distance: 64.3
click at [83, 212] on li "SERPLY_API_KEY for news search" at bounding box center [102, 217] width 169 height 10
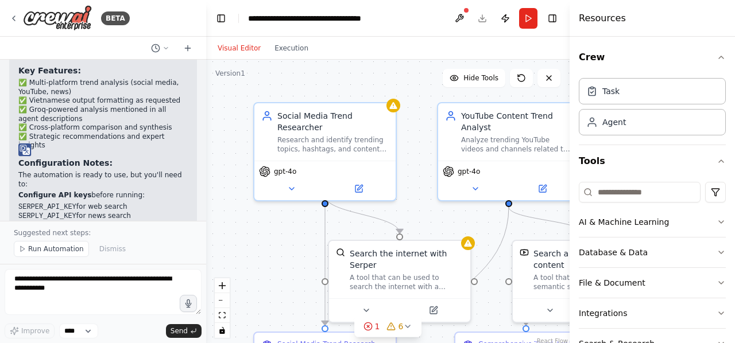
click at [156, 203] on li "SERPER_API_KEY for web search" at bounding box center [102, 208] width 169 height 10
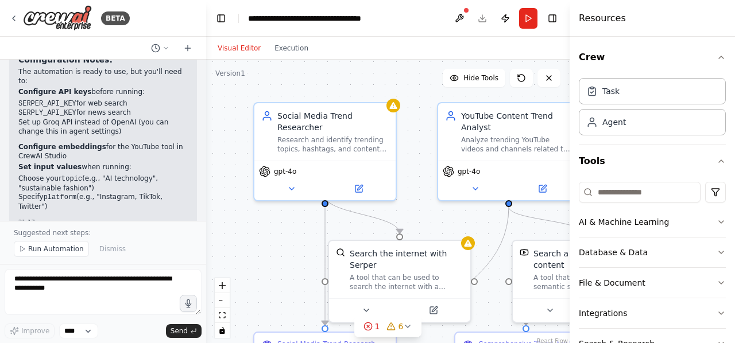
scroll to position [1489, 0]
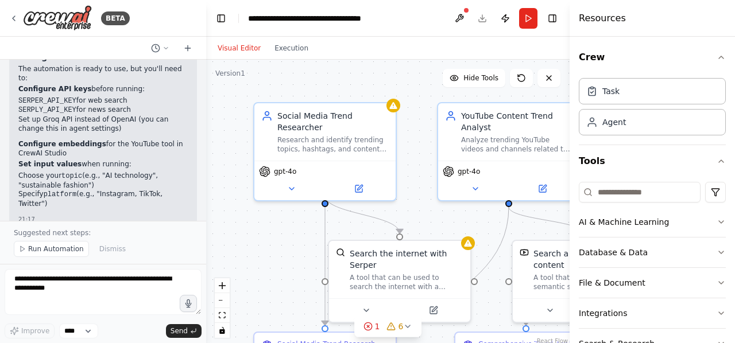
drag, startPoint x: 18, startPoint y: 96, endPoint x: 180, endPoint y: 115, distance: 163.0
click at [156, 160] on li "Set input values when running: Choose your topic (e.g., "AI technology", "susta…" at bounding box center [102, 184] width 169 height 48
click at [119, 300] on textarea at bounding box center [103, 292] width 197 height 46
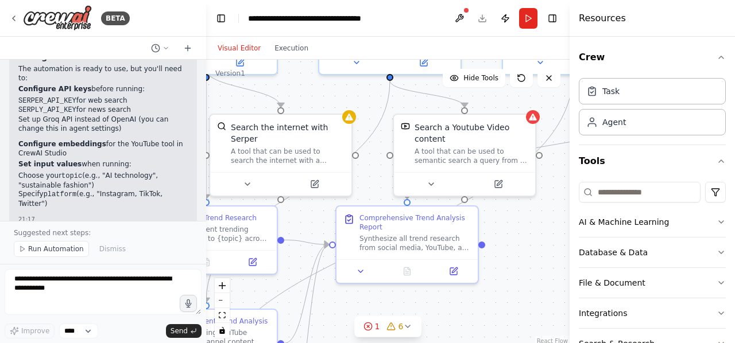
drag, startPoint x: 293, startPoint y: 232, endPoint x: 174, endPoint y: 106, distance: 173.4
click at [174, 106] on div "BETA Viết tra cứu trend trên các [PERSON_NAME], [PERSON_NAME] và mô tả, thay op…" at bounding box center [367, 171] width 735 height 343
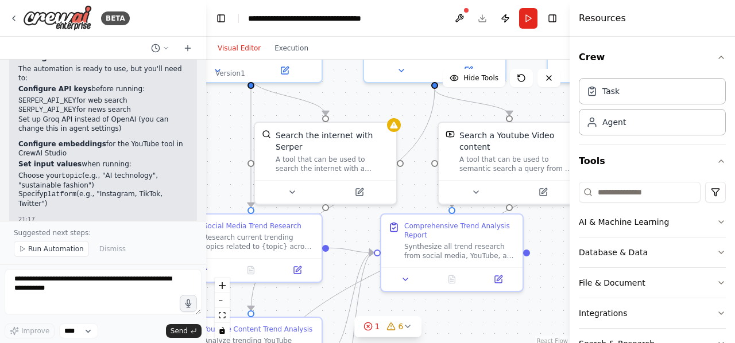
drag, startPoint x: 529, startPoint y: 263, endPoint x: 576, endPoint y: 273, distance: 48.0
click at [576, 273] on div "BETA Viết tra cứu trend trên các [PERSON_NAME], [PERSON_NAME] và mô tả, thay op…" at bounding box center [367, 171] width 735 height 343
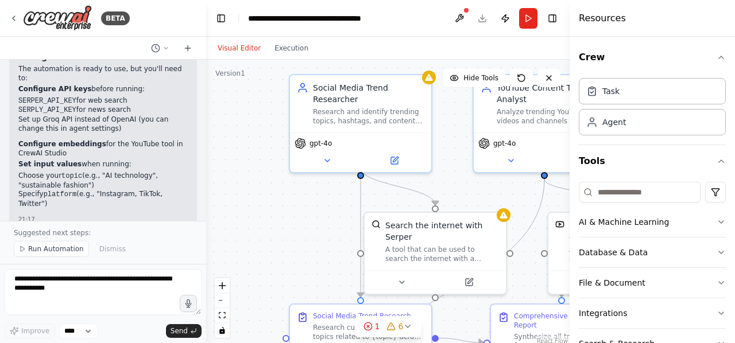
drag, startPoint x: 222, startPoint y: 127, endPoint x: 329, endPoint y: 216, distance: 139.4
click at [329, 216] on div ".deletable-edge-delete-btn { width: 20px; height: 20px; border: 0px solid #ffff…" at bounding box center [387, 203] width 363 height 287
click at [80, 294] on textarea at bounding box center [103, 292] width 197 height 46
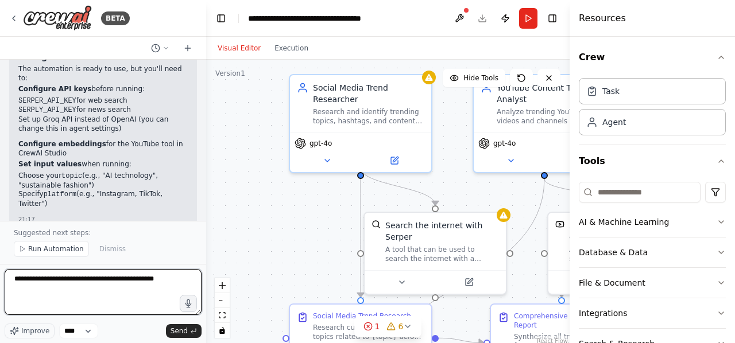
type textarea "**********"
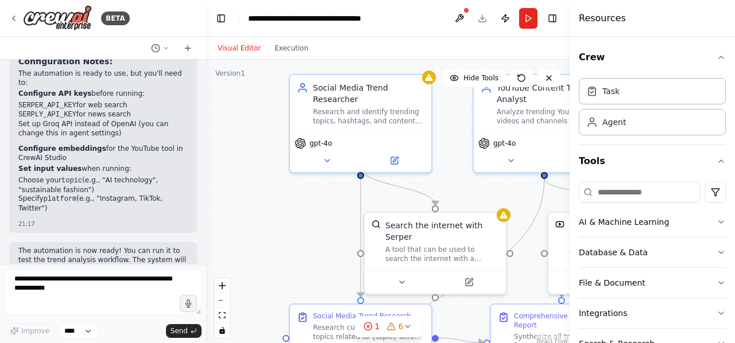
scroll to position [1515, 0]
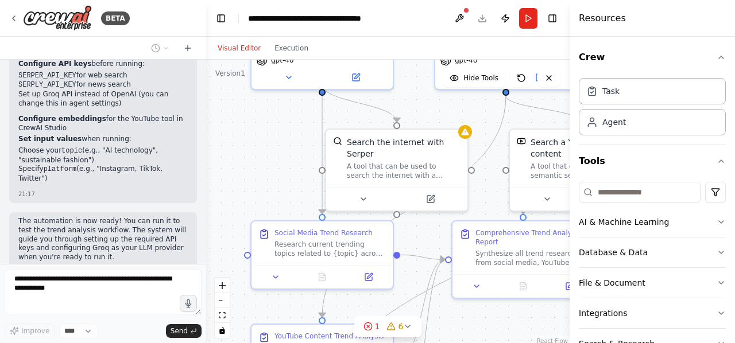
drag, startPoint x: 299, startPoint y: 231, endPoint x: 261, endPoint y: 148, distance: 91.7
click at [261, 148] on div ".deletable-edge-delete-btn { width: 20px; height: 20px; border: 0px solid #ffff…" at bounding box center [387, 203] width 363 height 287
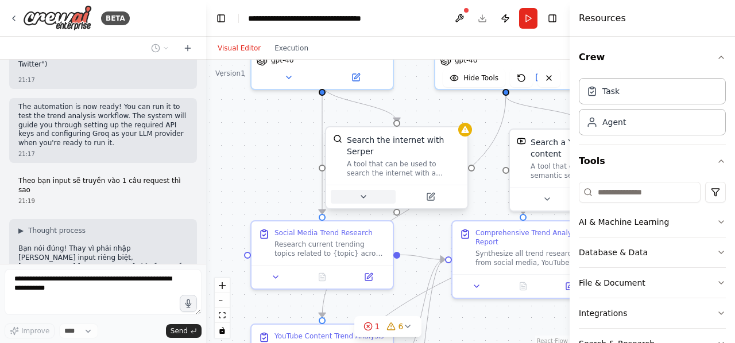
scroll to position [1638, 0]
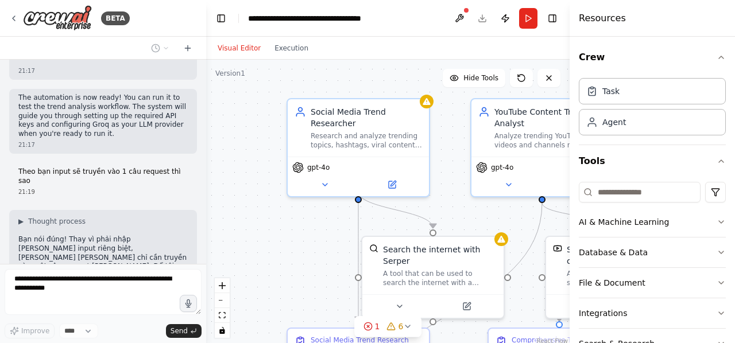
drag, startPoint x: 269, startPoint y: 142, endPoint x: 305, endPoint y: 251, distance: 114.3
click at [305, 251] on div ".deletable-edge-delete-btn { width: 20px; height: 20px; border: 0px solid #ffff…" at bounding box center [387, 203] width 363 height 287
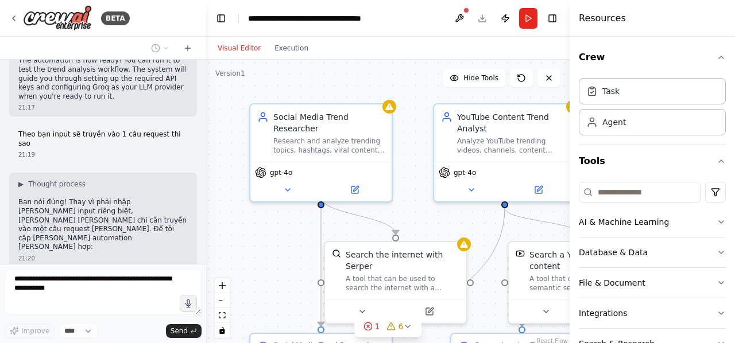
drag, startPoint x: 328, startPoint y: 237, endPoint x: 290, endPoint y: 241, distance: 37.5
click at [290, 241] on div ".deletable-edge-delete-btn { width: 20px; height: 20px; border: 0px solid #ffff…" at bounding box center [387, 203] width 363 height 287
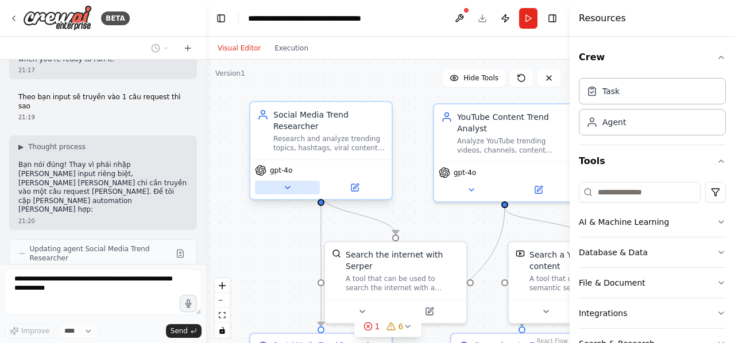
click at [289, 183] on icon at bounding box center [287, 187] width 9 height 9
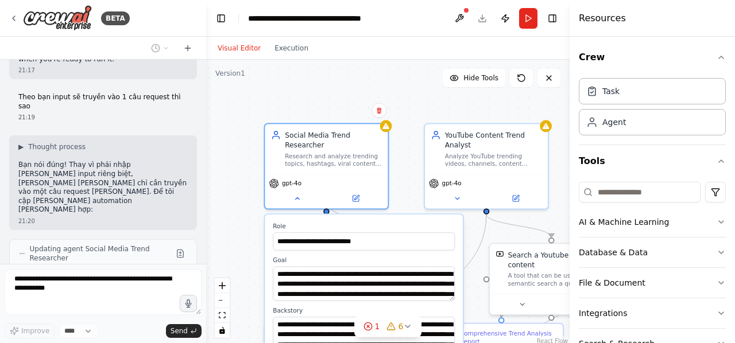
scroll to position [1751, 0]
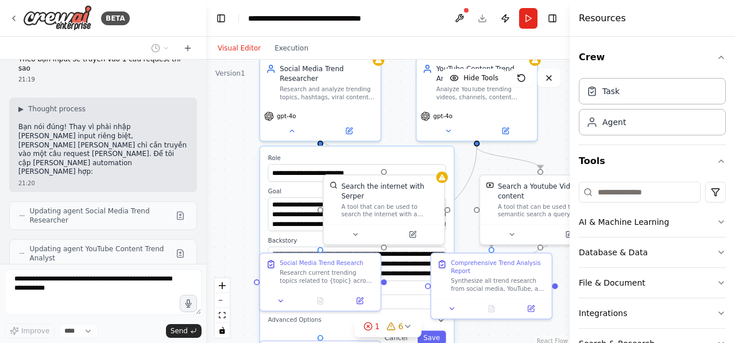
drag, startPoint x: 241, startPoint y: 229, endPoint x: 245, endPoint y: 151, distance: 78.1
click at [245, 151] on div ".deletable-edge-delete-btn { width: 20px; height: 20px; border: 0px solid #ffff…" at bounding box center [387, 203] width 363 height 287
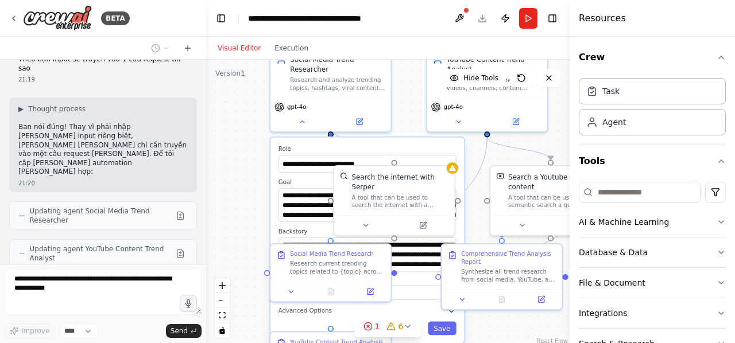
click at [331, 145] on label "Role" at bounding box center [367, 149] width 178 height 8
click at [300, 119] on icon at bounding box center [302, 120] width 4 height 2
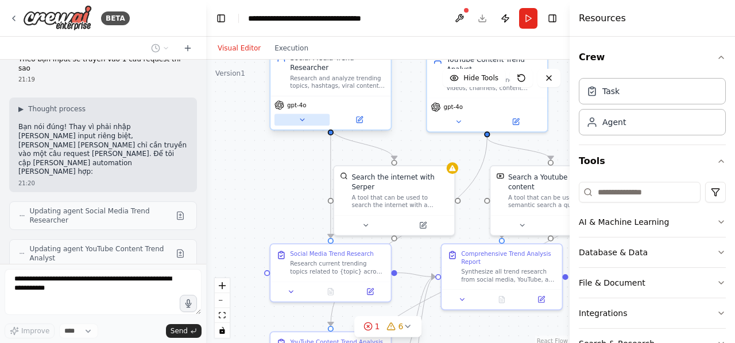
click at [300, 116] on icon at bounding box center [302, 120] width 8 height 8
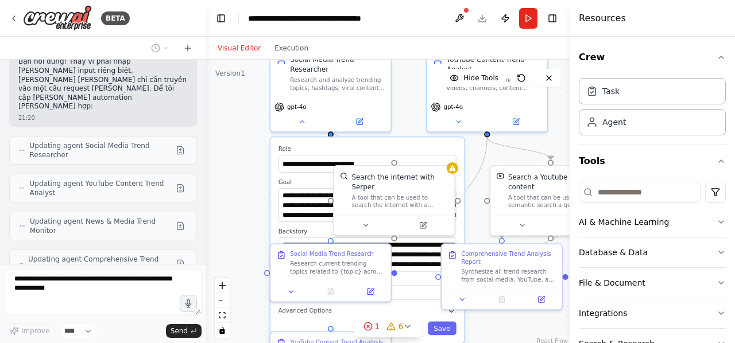
scroll to position [1845, 0]
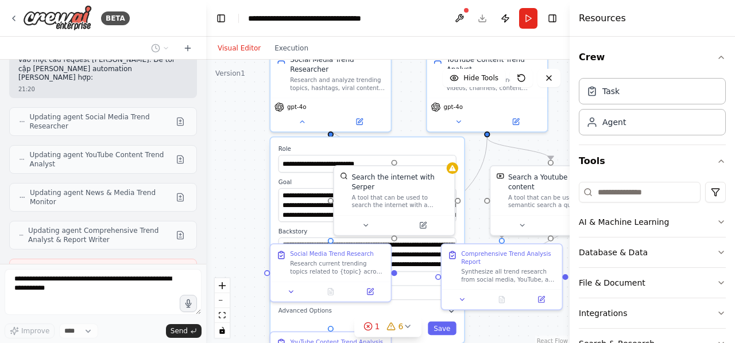
click at [309, 167] on div "**********" at bounding box center [366, 239] width 193 height 205
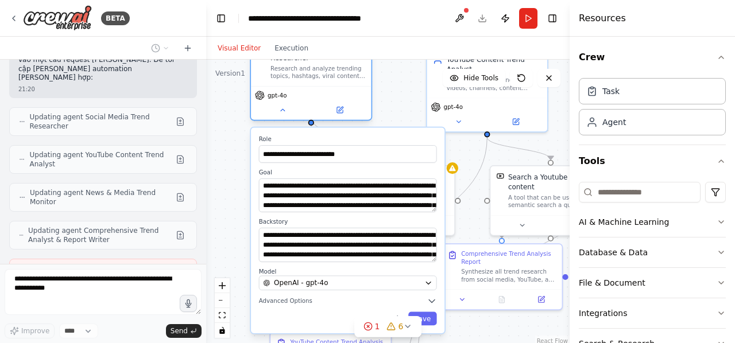
drag, startPoint x: 331, startPoint y: 94, endPoint x: 314, endPoint y: 88, distance: 17.4
click at [314, 91] on div "gpt-4o" at bounding box center [311, 96] width 112 height 10
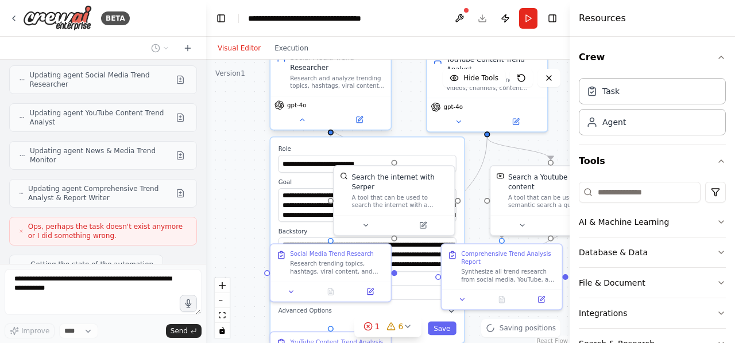
click at [329, 100] on div "gpt-4o" at bounding box center [330, 105] width 112 height 10
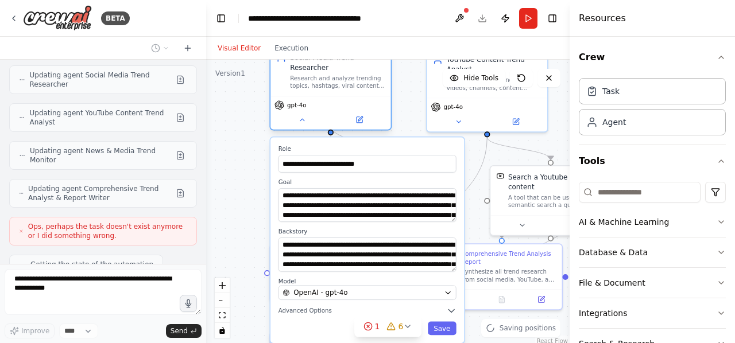
scroll to position [1924, 0]
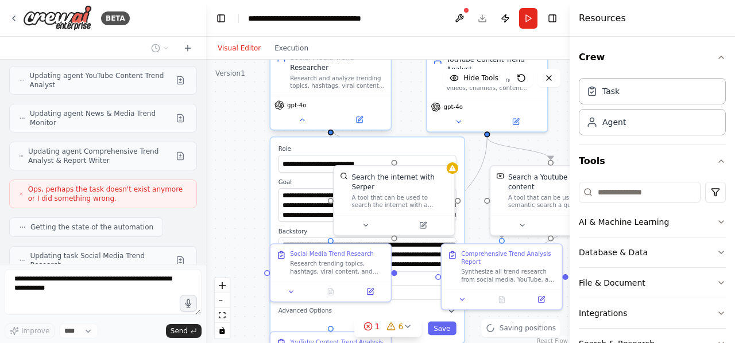
click at [333, 100] on div "gpt-4o" at bounding box center [330, 105] width 112 height 10
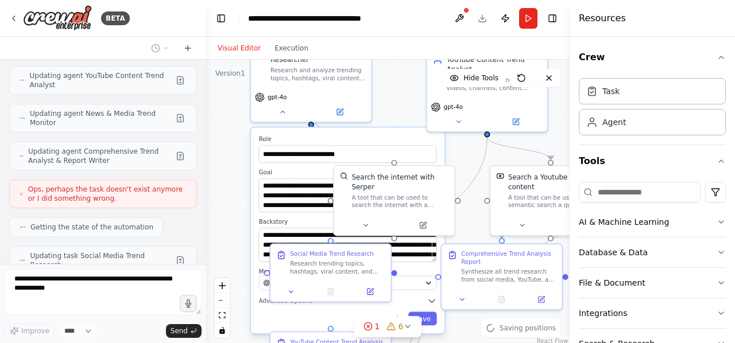
scroll to position [1962, 0]
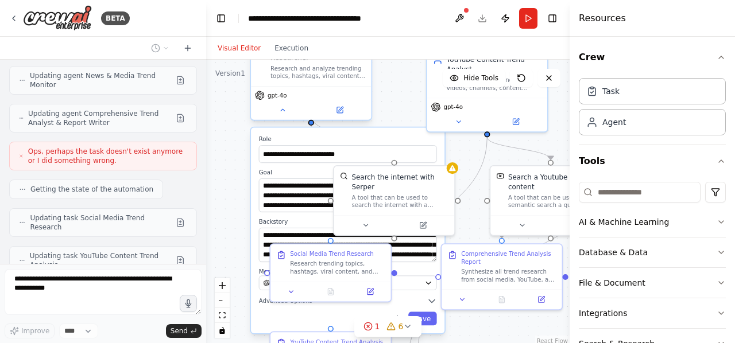
click at [309, 91] on div "gpt-4o" at bounding box center [311, 96] width 112 height 10
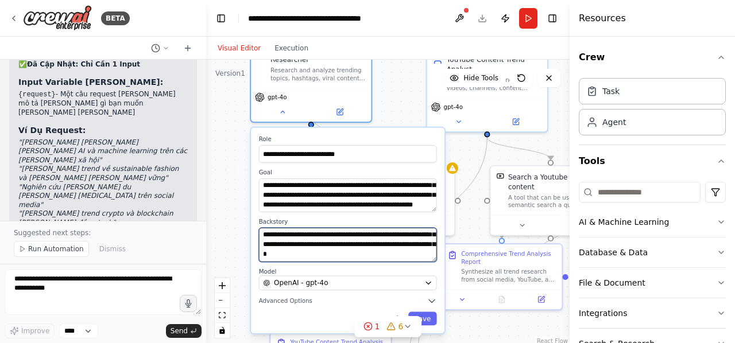
scroll to position [69, 0]
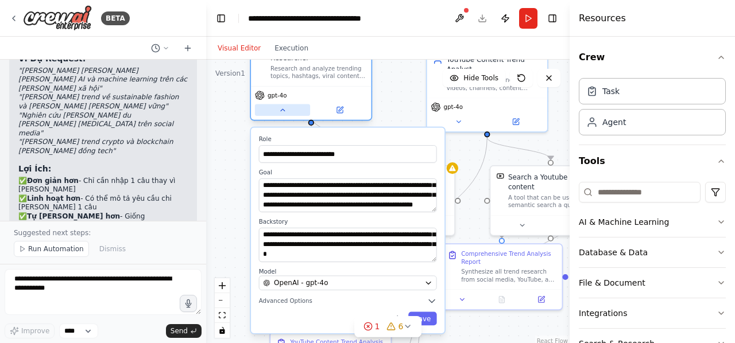
click at [286, 104] on button at bounding box center [282, 109] width 55 height 11
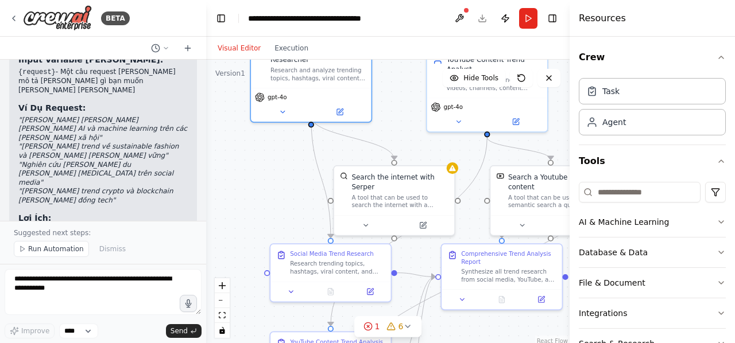
scroll to position [2309, 0]
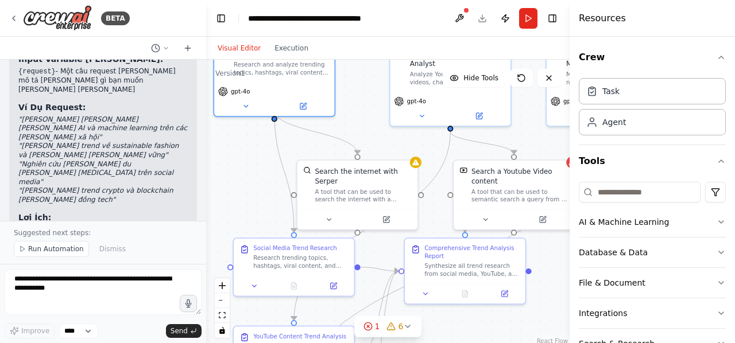
drag, startPoint x: 270, startPoint y: 186, endPoint x: 234, endPoint y: 180, distance: 36.0
click at [234, 180] on div ".deletable-edge-delete-btn { width: 20px; height: 20px; border: 0px solid #ffff…" at bounding box center [387, 203] width 363 height 287
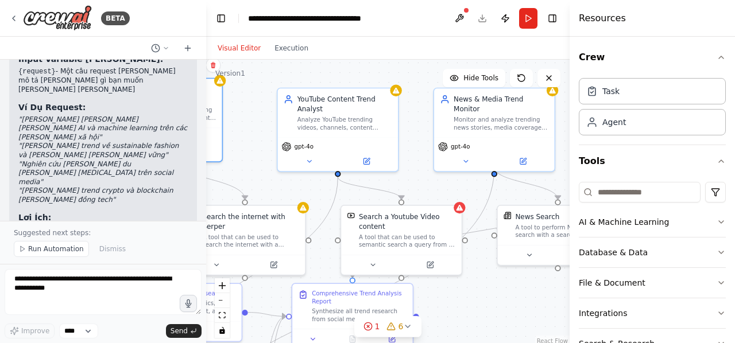
drag, startPoint x: 367, startPoint y: 119, endPoint x: 253, endPoint y: 168, distance: 124.2
click at [253, 168] on div ".deletable-edge-delete-btn { width: 20px; height: 20px; border: 0px solid #ffff…" at bounding box center [387, 203] width 363 height 287
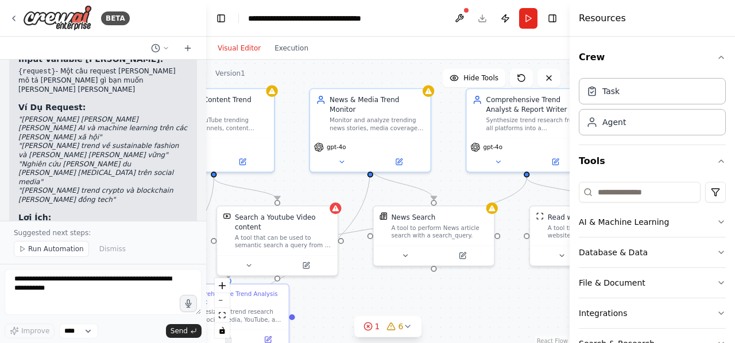
drag, startPoint x: 423, startPoint y: 188, endPoint x: 300, endPoint y: 185, distance: 123.4
click at [300, 185] on div ".deletable-edge-delete-btn { width: 20px; height: 20px; border: 0px solid #ffff…" at bounding box center [387, 203] width 363 height 287
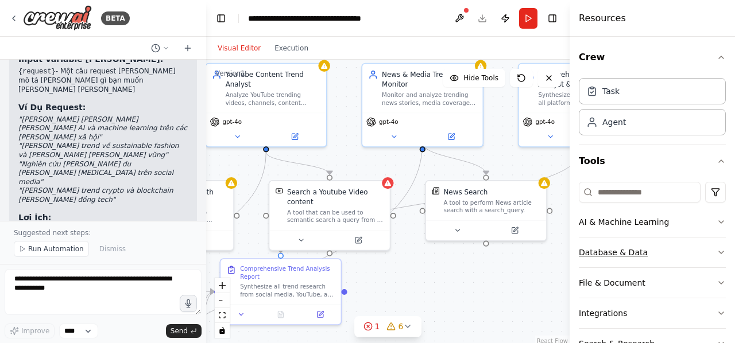
drag, startPoint x: 521, startPoint y: 292, endPoint x: 585, endPoint y: 238, distance: 84.4
click at [585, 238] on div "BETA Viết tra cứu trend trên các [PERSON_NAME], [PERSON_NAME] và mô tả, thay op…" at bounding box center [367, 171] width 735 height 343
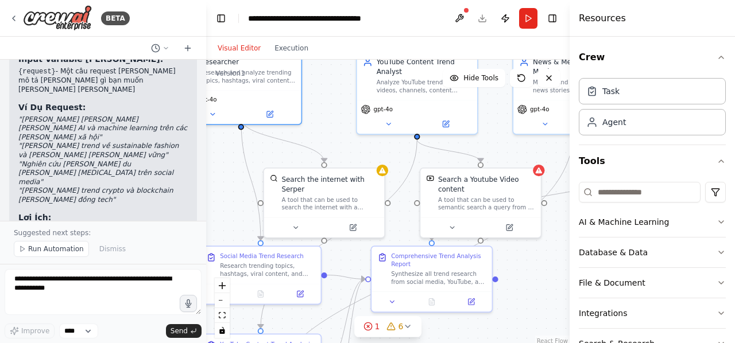
drag, startPoint x: 433, startPoint y: 231, endPoint x: 572, endPoint y: 247, distance: 140.4
click at [572, 247] on div "BETA Viết tra cứu trend trên các [PERSON_NAME], [PERSON_NAME] và mô tả, thay op…" at bounding box center [367, 171] width 735 height 343
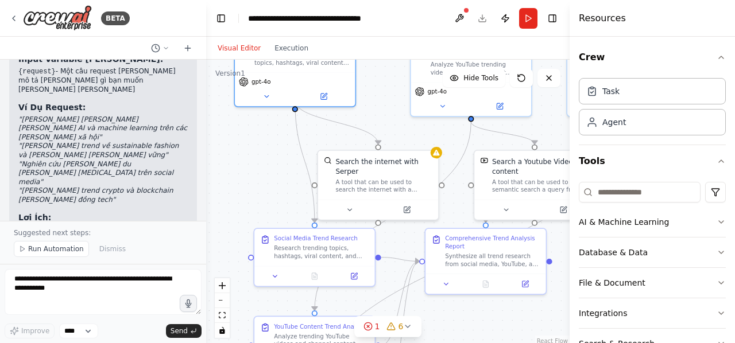
drag, startPoint x: 317, startPoint y: 134, endPoint x: 370, endPoint y: 116, distance: 55.7
click at [370, 116] on div ".deletable-edge-delete-btn { width: 20px; height: 20px; border: 0px solid #ffff…" at bounding box center [387, 203] width 363 height 287
click at [280, 271] on button at bounding box center [274, 274] width 33 height 11
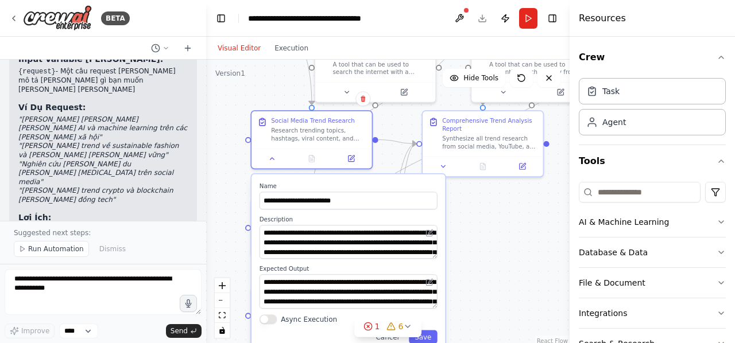
drag, startPoint x: 267, startPoint y: 185, endPoint x: 265, endPoint y: 65, distance: 119.4
click at [265, 65] on div ".deletable-edge-delete-btn { width: 20px; height: 20px; border: 0px solid #ffff…" at bounding box center [387, 203] width 363 height 287
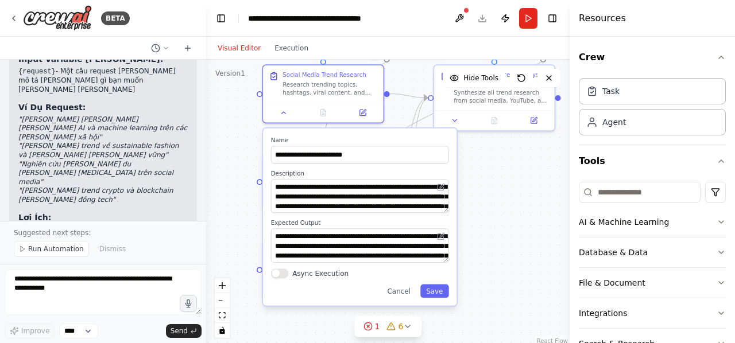
drag, startPoint x: 225, startPoint y: 190, endPoint x: 236, endPoint y: 146, distance: 45.7
click at [236, 146] on div ".deletable-edge-delete-btn { width: 20px; height: 20px; border: 0px solid #ffff…" at bounding box center [387, 203] width 363 height 287
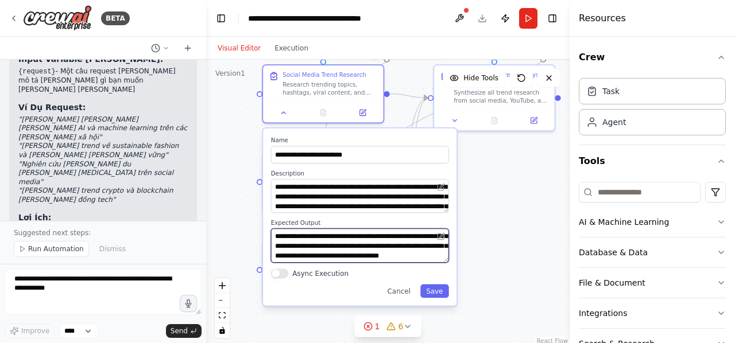
scroll to position [46, 0]
click at [536, 239] on div ".deletable-edge-delete-btn { width: 20px; height: 20px; border: 0px solid #ffff…" at bounding box center [387, 203] width 363 height 287
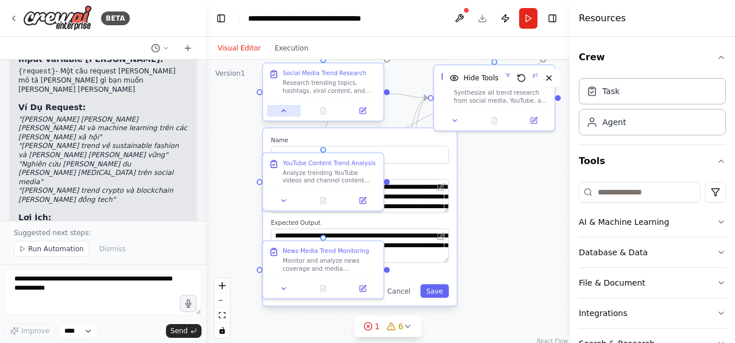
click at [283, 113] on icon at bounding box center [284, 111] width 8 height 8
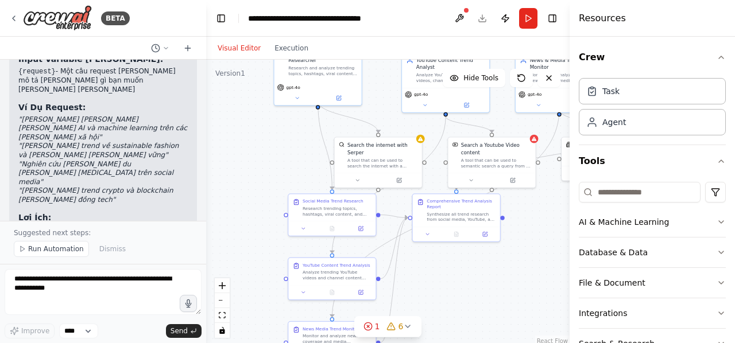
drag, startPoint x: 505, startPoint y: 201, endPoint x: 460, endPoint y: 296, distance: 104.2
click at [460, 296] on div ".deletable-edge-delete-btn { width: 20px; height: 20px; border: 0px solid #ffff…" at bounding box center [387, 203] width 363 height 287
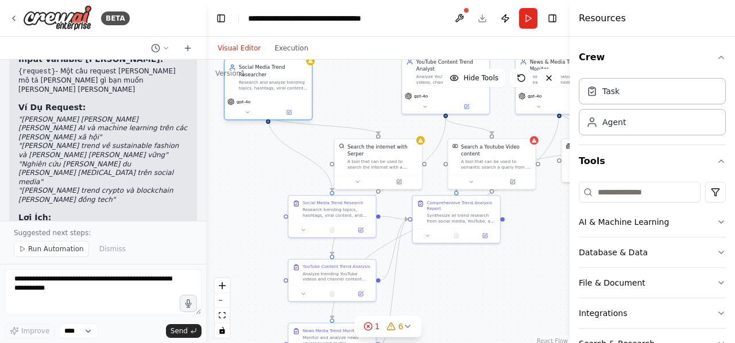
drag, startPoint x: 320, startPoint y: 78, endPoint x: 272, endPoint y: 94, distance: 50.1
click at [272, 98] on div "gpt-4o" at bounding box center [268, 101] width 82 height 7
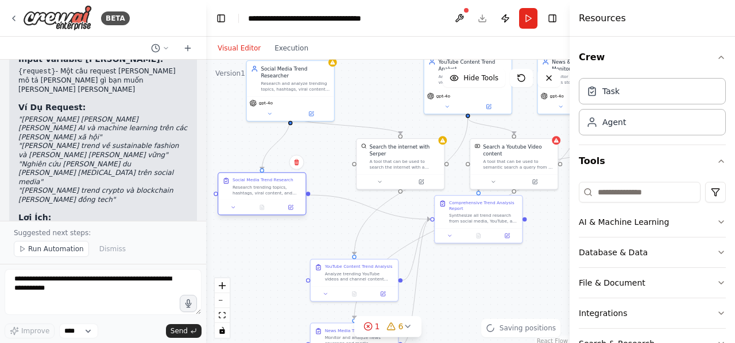
drag, startPoint x: 319, startPoint y: 218, endPoint x: 245, endPoint y: 191, distance: 78.3
click at [245, 191] on div "Social Media Trend Research Research trending topics, hashtags, viral content, …" at bounding box center [261, 186] width 87 height 27
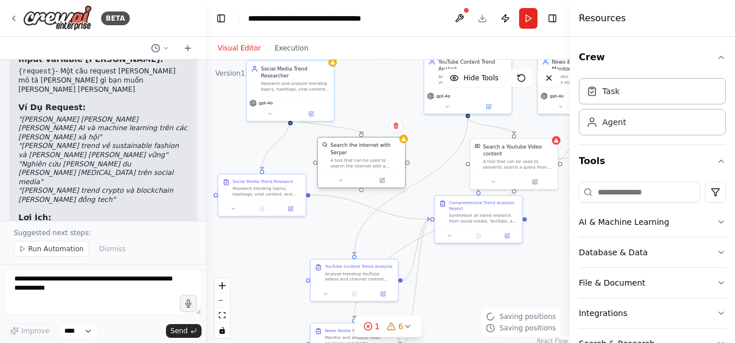
drag, startPoint x: 383, startPoint y: 156, endPoint x: 337, endPoint y: 151, distance: 46.2
click at [337, 157] on div "A tool that can be used to search the internet with a search_query. Supports di…" at bounding box center [366, 162] width 70 height 11
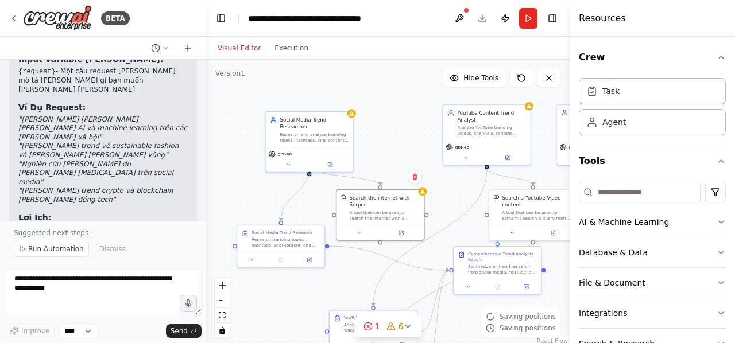
drag, startPoint x: 370, startPoint y: 115, endPoint x: 399, endPoint y: 185, distance: 76.2
click at [399, 185] on div ".deletable-edge-delete-btn { width: 20px; height: 20px; border: 0px solid #ffff…" at bounding box center [387, 203] width 363 height 287
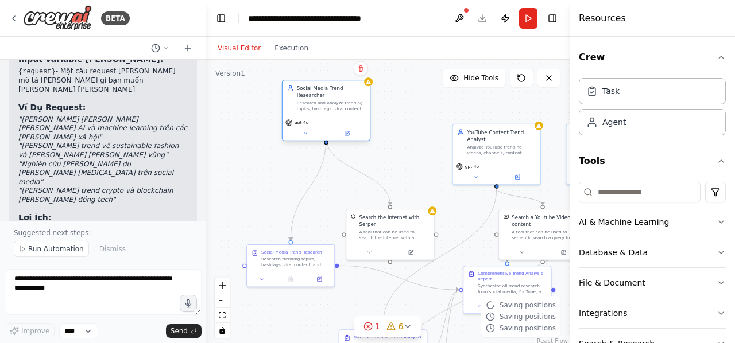
drag, startPoint x: 308, startPoint y: 152, endPoint x: 313, endPoint y: 94, distance: 58.8
click at [313, 100] on div "Research and analyze trending topics, hashtags, viral content, and emerging pat…" at bounding box center [331, 105] width 69 height 11
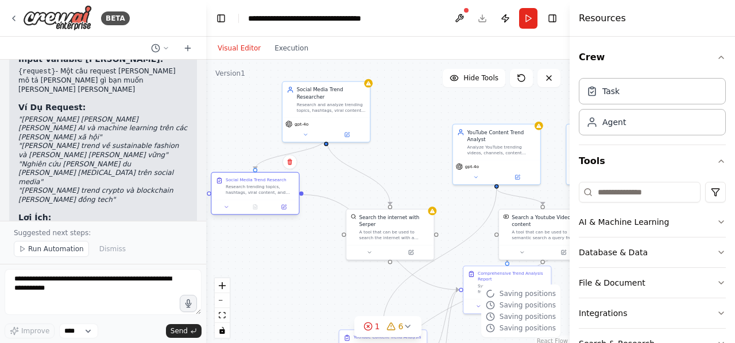
drag, startPoint x: 286, startPoint y: 263, endPoint x: 246, endPoint y: 187, distance: 85.8
click at [246, 187] on div "Research trending topics, hashtags, viral content, and emerging patterns on soc…" at bounding box center [260, 189] width 69 height 11
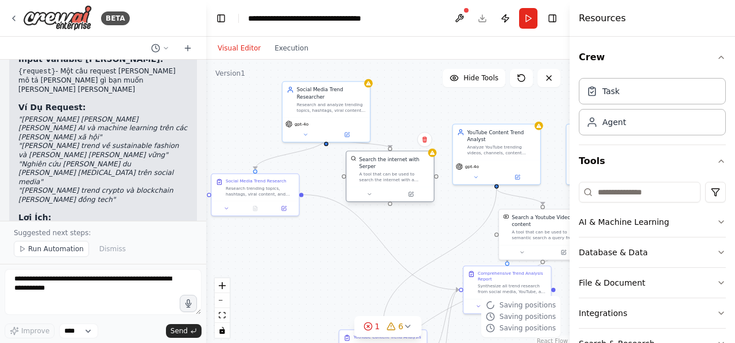
drag, startPoint x: 393, startPoint y: 231, endPoint x: 390, endPoint y: 172, distance: 59.2
click at [390, 172] on div "A tool that can be used to search the internet with a search_query. Supports di…" at bounding box center [394, 176] width 70 height 11
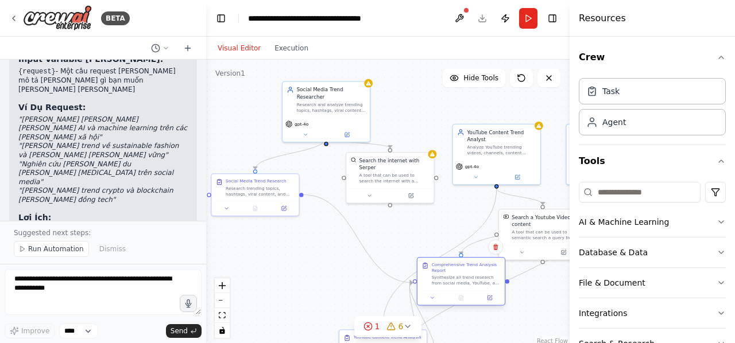
drag, startPoint x: 486, startPoint y: 280, endPoint x: 430, endPoint y: 274, distance: 56.0
click at [430, 274] on div "Comprehensive Trend Analysis Report Synthesize all trend research from social m…" at bounding box center [460, 274] width 79 height 24
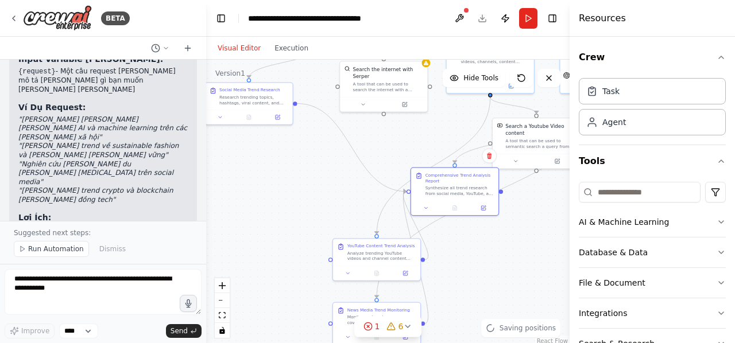
drag, startPoint x: 401, startPoint y: 241, endPoint x: 394, endPoint y: 150, distance: 91.5
click at [394, 150] on div ".deletable-edge-delete-btn { width: 20px; height: 20px; border: 0px solid #ffff…" at bounding box center [387, 203] width 363 height 287
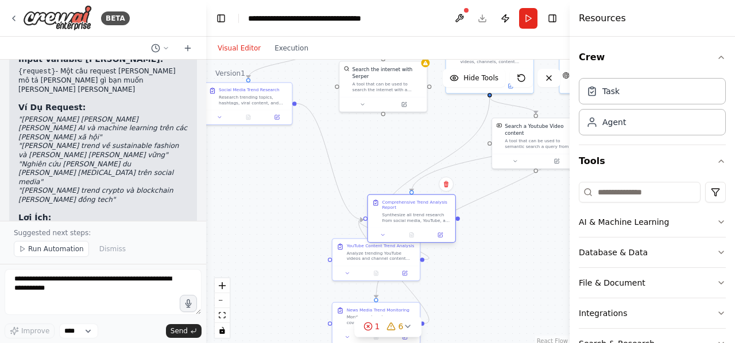
drag, startPoint x: 445, startPoint y: 188, endPoint x: 397, endPoint y: 215, distance: 55.5
click at [397, 215] on div "Synthesize all trend research from social media, YouTube, and news sources to c…" at bounding box center [416, 217] width 69 height 11
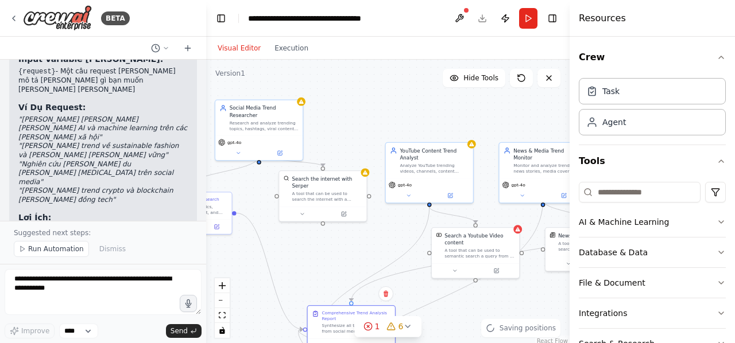
drag, startPoint x: 502, startPoint y: 234, endPoint x: 442, endPoint y: 343, distance: 125.1
click at [442, 343] on html "BETA Viết tra cứu trend trên các [PERSON_NAME], [PERSON_NAME] và mô tả, thay op…" at bounding box center [367, 171] width 735 height 343
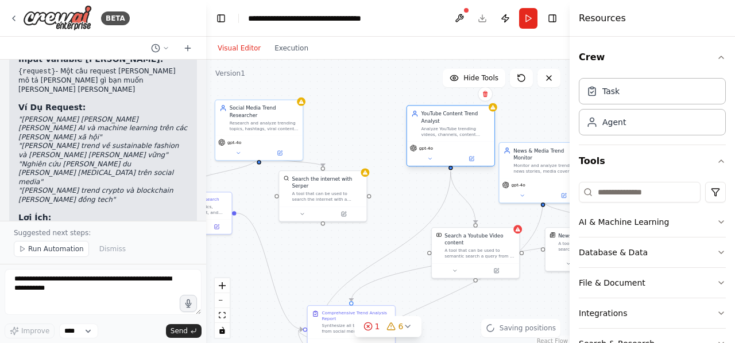
drag, startPoint x: 433, startPoint y: 166, endPoint x: 456, endPoint y: 130, distance: 42.8
click at [456, 130] on div "Analyze YouTube trending videos, channels, content patterns, and viral phenomen…" at bounding box center [455, 131] width 69 height 11
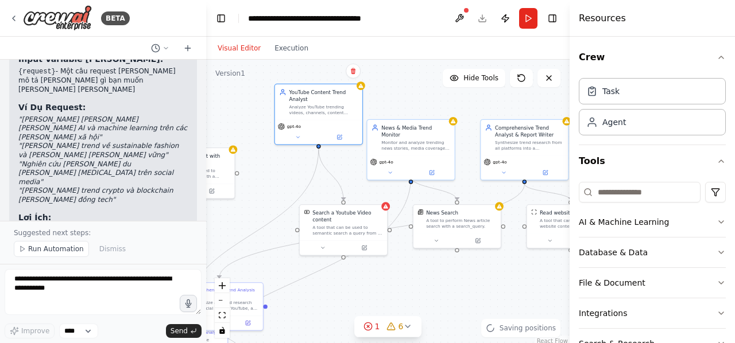
drag, startPoint x: 509, startPoint y: 211, endPoint x: 376, endPoint y: 188, distance: 134.6
click at [376, 188] on div ".deletable-edge-delete-btn { width: 20px; height: 20px; border: 0px solid #ffff…" at bounding box center [387, 203] width 363 height 287
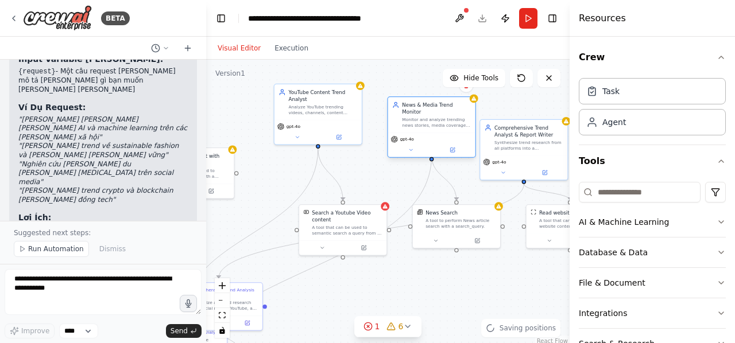
drag, startPoint x: 413, startPoint y: 139, endPoint x: 438, endPoint y: 114, distance: 36.1
click at [438, 117] on div "Monitor and analyze trending news stories, media coverage, and breaking develop…" at bounding box center [436, 122] width 69 height 11
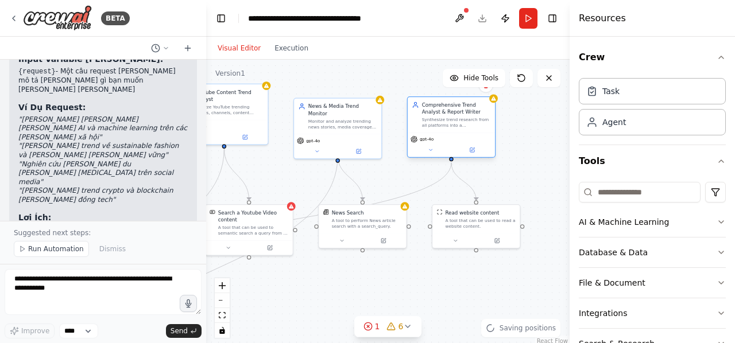
drag, startPoint x: 523, startPoint y: 148, endPoint x: 467, endPoint y: 112, distance: 66.1
click at [467, 112] on div "Comprehensive Trend Analyst & Report Writer Synthesize trend research from all …" at bounding box center [456, 115] width 69 height 27
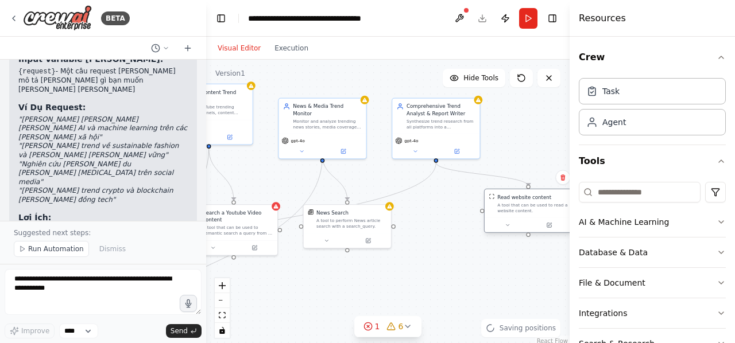
drag, startPoint x: 471, startPoint y: 221, endPoint x: 548, endPoint y: 192, distance: 82.8
click at [548, 192] on div "Read website content A tool that can be used to read a website content." at bounding box center [527, 203] width 87 height 28
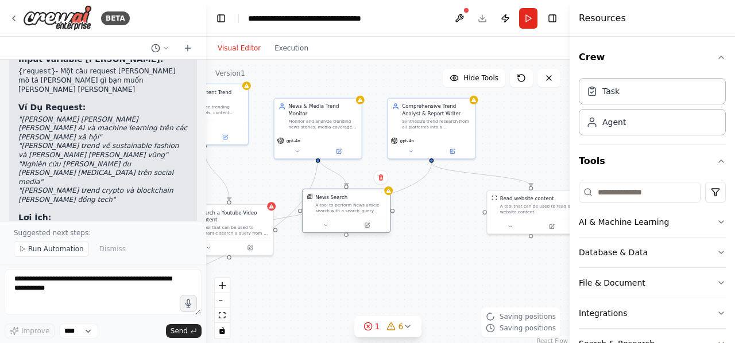
drag, startPoint x: 342, startPoint y: 222, endPoint x: 361, endPoint y: 207, distance: 24.1
click at [361, 207] on div "A tool to perform News article search with a search_query." at bounding box center [350, 207] width 70 height 11
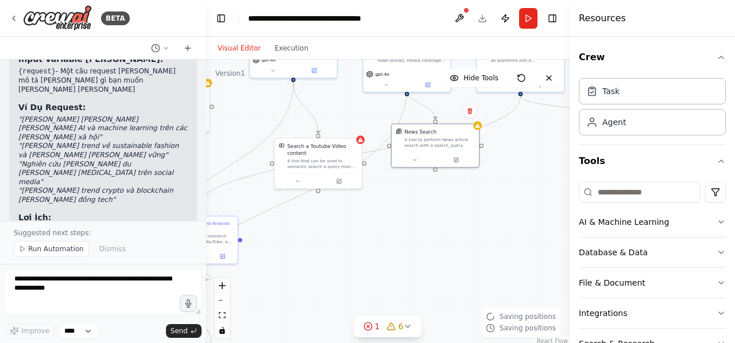
drag, startPoint x: 328, startPoint y: 281, endPoint x: 417, endPoint y: 214, distance: 111.6
click at [417, 214] on div ".deletable-edge-delete-btn { width: 20px; height: 20px; border: 0px solid #ffff…" at bounding box center [387, 203] width 363 height 287
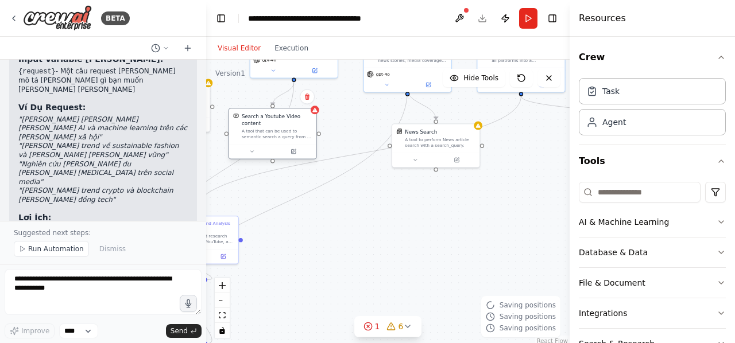
drag, startPoint x: 317, startPoint y: 154, endPoint x: 271, endPoint y: 122, distance: 56.5
click at [271, 122] on div "Search a Youtube Video content" at bounding box center [277, 120] width 70 height 14
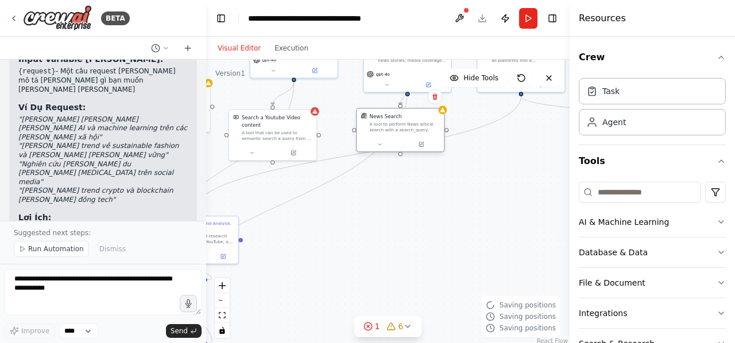
drag, startPoint x: 441, startPoint y: 138, endPoint x: 397, endPoint y: 123, distance: 46.6
click at [397, 123] on div "A tool to perform News article search with a search_query." at bounding box center [405, 127] width 70 height 11
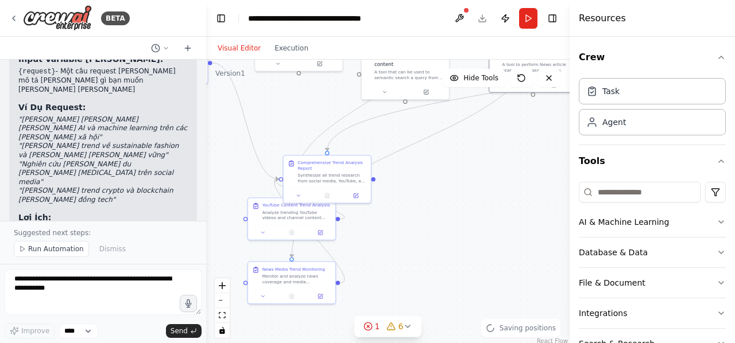
drag, startPoint x: 375, startPoint y: 238, endPoint x: 508, endPoint y: 177, distance: 146.1
click at [508, 177] on div ".deletable-edge-delete-btn { width: 20px; height: 20px; border: 0px solid #ffff…" at bounding box center [387, 203] width 363 height 287
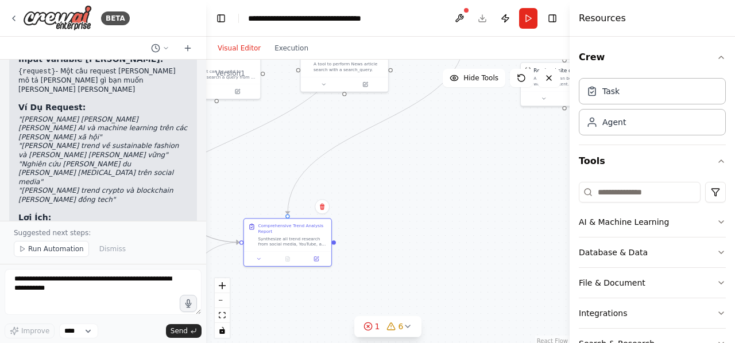
drag, startPoint x: 329, startPoint y: 166, endPoint x: 341, endPoint y: 224, distance: 59.2
click at [341, 224] on div ".deletable-edge-delete-btn { width: 20px; height: 20px; border: 0px solid #ffff…" at bounding box center [387, 203] width 363 height 287
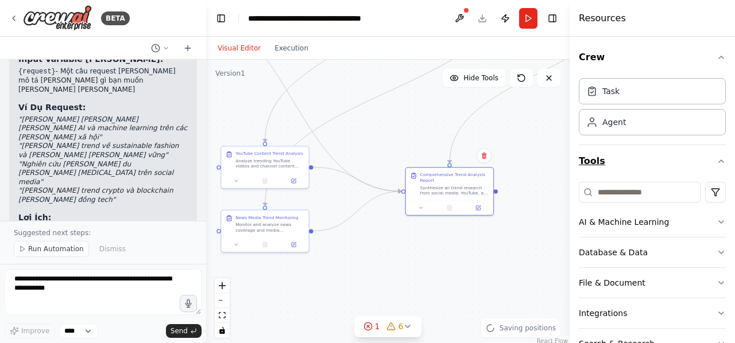
drag, startPoint x: 419, startPoint y: 196, endPoint x: 581, endPoint y: 145, distance: 169.7
click at [581, 145] on div "BETA Viết tra cứu trend trên các [PERSON_NAME], [PERSON_NAME] và mô tả, thay op…" at bounding box center [367, 171] width 735 height 343
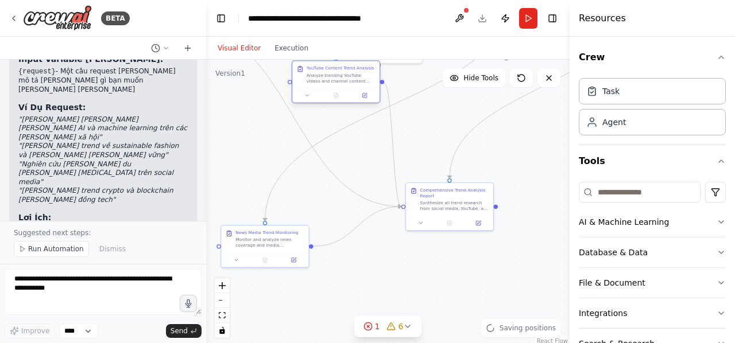
drag, startPoint x: 261, startPoint y: 167, endPoint x: 338, endPoint y: 80, distance: 116.3
click at [338, 80] on div "Analyze trending YouTube videos and channel content based on this request: "{re…" at bounding box center [340, 77] width 69 height 11
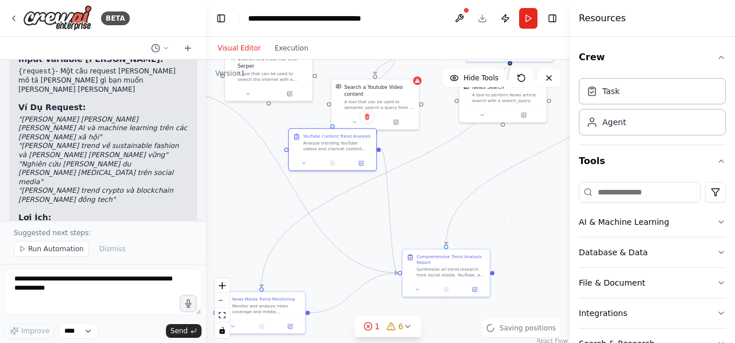
drag, startPoint x: 428, startPoint y: 122, endPoint x: 425, endPoint y: 187, distance: 64.4
click at [425, 187] on div ".deletable-edge-delete-btn { width: 20px; height: 20px; border: 0px solid #ffff…" at bounding box center [387, 203] width 363 height 287
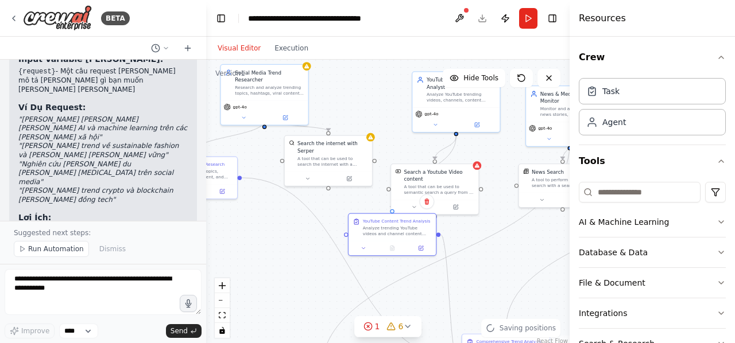
drag, startPoint x: 449, startPoint y: 167, endPoint x: 509, endPoint y: 252, distance: 103.8
click at [509, 252] on div ".deletable-edge-delete-btn { width: 20px; height: 20px; border: 0px solid #ffff…" at bounding box center [387, 203] width 363 height 287
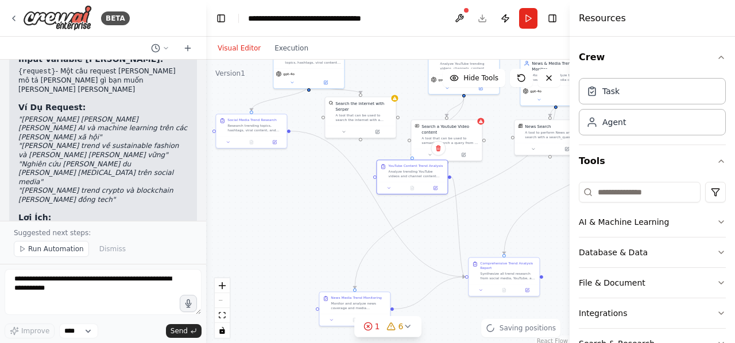
drag, startPoint x: 509, startPoint y: 252, endPoint x: 506, endPoint y: 191, distance: 60.9
click at [506, 191] on div ".deletable-edge-delete-btn { width: 20px; height: 20px; border: 0px solid #ffff…" at bounding box center [387, 203] width 363 height 287
drag, startPoint x: 247, startPoint y: 126, endPoint x: 297, endPoint y: 228, distance: 113.5
click at [297, 228] on div "Research trending topics, hashtags, viral content, and emerging patterns on soc…" at bounding box center [301, 230] width 56 height 9
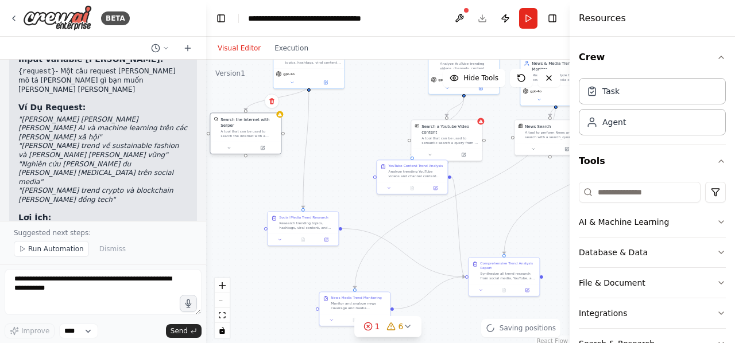
drag, startPoint x: 354, startPoint y: 111, endPoint x: 231, endPoint y: 131, distance: 124.6
click at [231, 131] on div "A tool that can be used to search the internet with a search_query. Supports di…" at bounding box center [248, 133] width 57 height 9
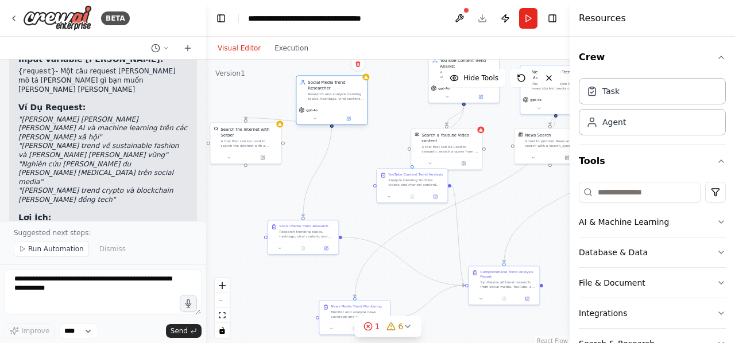
drag, startPoint x: 310, startPoint y: 71, endPoint x: 331, endPoint y: 107, distance: 41.9
click at [331, 107] on div "gpt-4o" at bounding box center [331, 114] width 71 height 20
drag, startPoint x: 437, startPoint y: 76, endPoint x: 397, endPoint y: 91, distance: 42.9
click at [397, 91] on div "YouTube Content Trend Analyst Analyze YouTube trending videos, channels, conten…" at bounding box center [429, 79] width 71 height 29
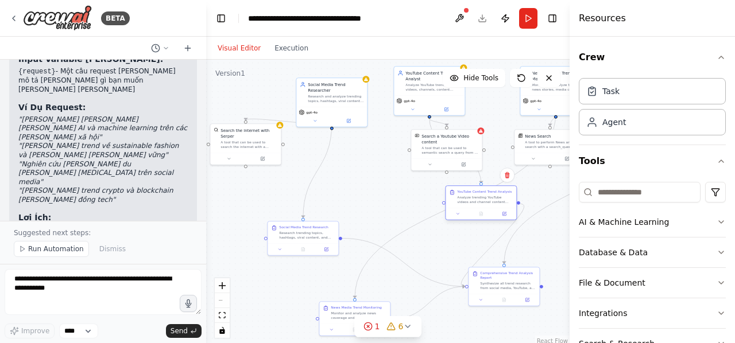
drag, startPoint x: 403, startPoint y: 183, endPoint x: 469, endPoint y: 200, distance: 68.2
click at [469, 200] on div "Analyze trending YouTube videos and channel content based on this request: "{re…" at bounding box center [485, 199] width 56 height 9
drag, startPoint x: 435, startPoint y: 148, endPoint x: 370, endPoint y: 158, distance: 66.2
click at [370, 158] on div "A tool that can be used to semantic search a query from a Youtube Video content." at bounding box center [386, 160] width 57 height 9
drag, startPoint x: 474, startPoint y: 200, endPoint x: 453, endPoint y: 149, distance: 54.9
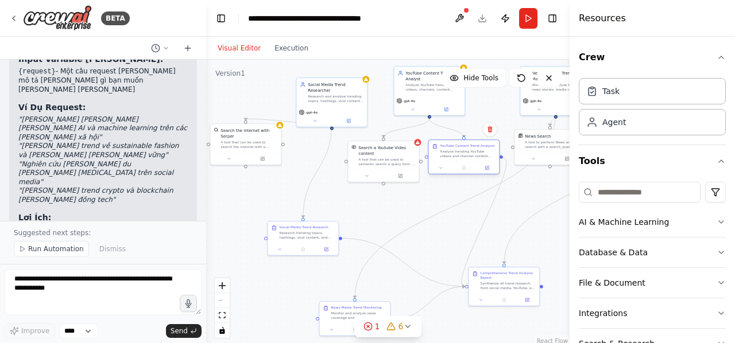
click at [453, 149] on div "Analyze trending YouTube videos and channel content based on this request: "{re…" at bounding box center [468, 153] width 56 height 9
drag, startPoint x: 304, startPoint y: 239, endPoint x: 308, endPoint y: 197, distance: 42.0
click at [308, 197] on div "Social Media Trend Research Research trending topics, hashtags, viral content, …" at bounding box center [302, 197] width 71 height 22
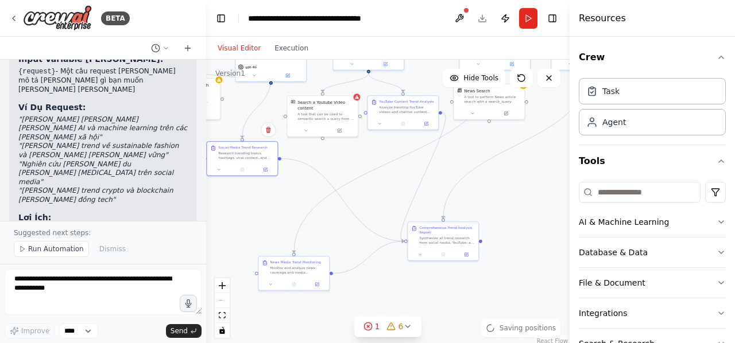
drag, startPoint x: 408, startPoint y: 209, endPoint x: 347, endPoint y: 164, distance: 75.9
click at [347, 164] on div ".deletable-edge-delete-btn { width: 20px; height: 20px; border: 0px solid #ffff…" at bounding box center [387, 203] width 363 height 287
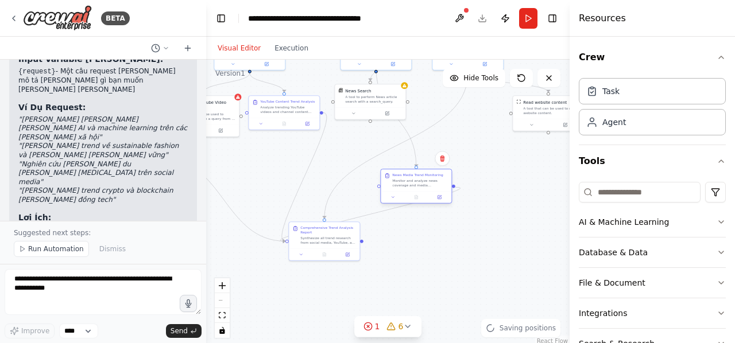
drag, startPoint x: 288, startPoint y: 269, endPoint x: 416, endPoint y: 179, distance: 156.5
click at [416, 179] on div "Monitor and analyze news coverage and media publications based on this request:…" at bounding box center [420, 183] width 56 height 9
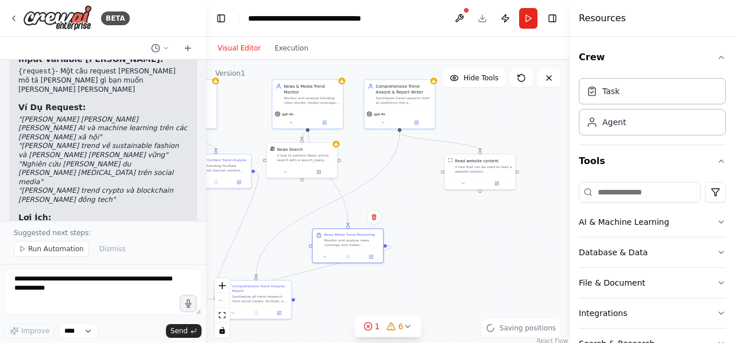
drag, startPoint x: 511, startPoint y: 165, endPoint x: 441, endPoint y: 223, distance: 91.3
click at [441, 223] on div ".deletable-edge-delete-btn { width: 20px; height: 20px; border: 0px solid #ffff…" at bounding box center [387, 203] width 363 height 287
drag, startPoint x: 403, startPoint y: 97, endPoint x: 420, endPoint y: 152, distance: 57.7
click at [420, 152] on div "Synthesize trend research from all platforms into a comprehensive analysis repo…" at bounding box center [413, 150] width 56 height 9
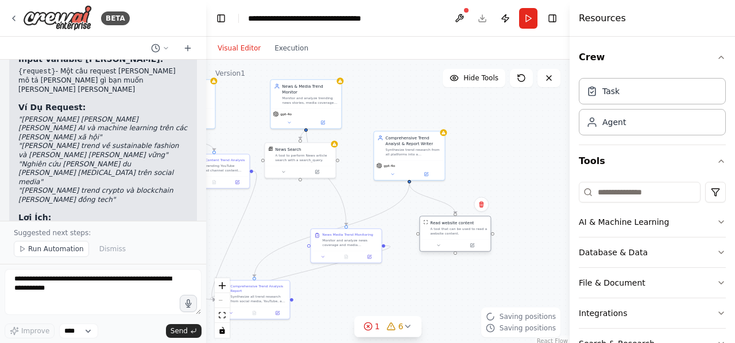
drag, startPoint x: 468, startPoint y: 170, endPoint x: 444, endPoint y: 236, distance: 69.7
click at [444, 236] on div "Read website content A tool that can be used to read a website content." at bounding box center [455, 227] width 71 height 23
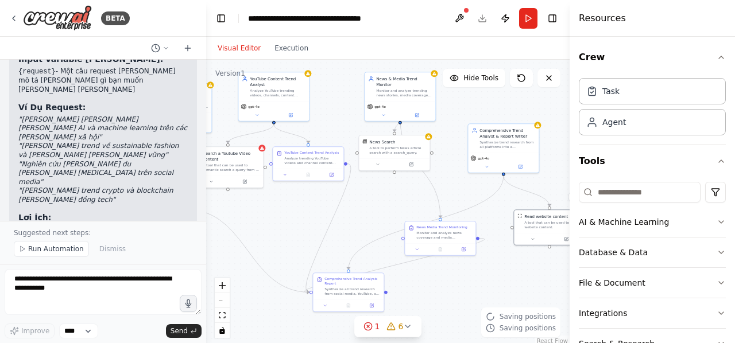
drag, startPoint x: 340, startPoint y: 290, endPoint x: 434, endPoint y: 283, distance: 94.4
click at [434, 283] on div ".deletable-edge-delete-btn { width: 20px; height: 20px; border: 0px solid #ffff…" at bounding box center [387, 203] width 363 height 287
drag, startPoint x: 437, startPoint y: 239, endPoint x: 389, endPoint y: 219, distance: 52.5
click at [389, 219] on div "News Media Trend Monitoring Monitor and analyze news coverage and media publica…" at bounding box center [399, 214] width 71 height 22
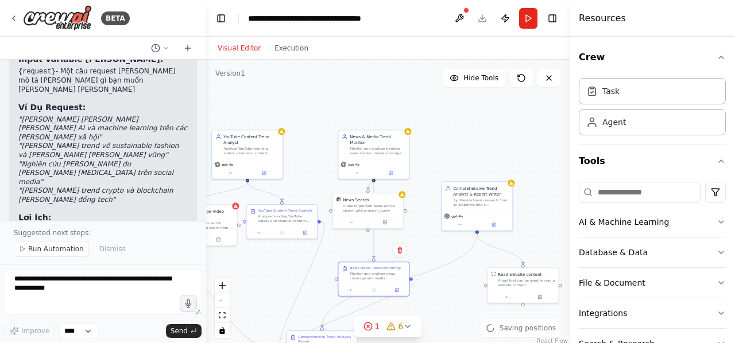
drag, startPoint x: 357, startPoint y: 192, endPoint x: 323, endPoint y: 273, distance: 88.0
click at [323, 273] on div ".deletable-edge-delete-btn { width: 20px; height: 20px; border: 0px solid #ffff…" at bounding box center [387, 203] width 363 height 287
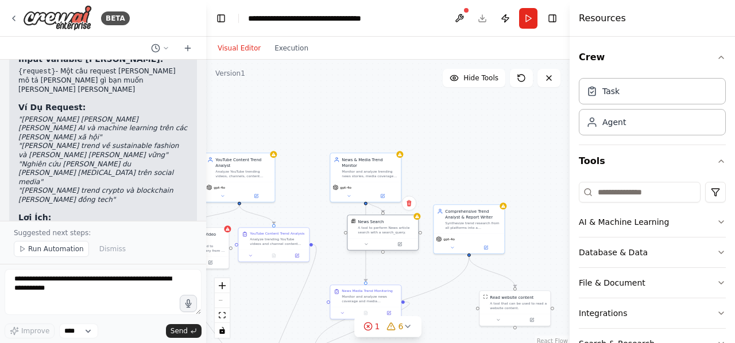
drag, startPoint x: 355, startPoint y: 228, endPoint x: 386, endPoint y: 223, distance: 31.3
click at [386, 223] on div "News Search A tool to perform News article search with a search_query." at bounding box center [386, 227] width 57 height 16
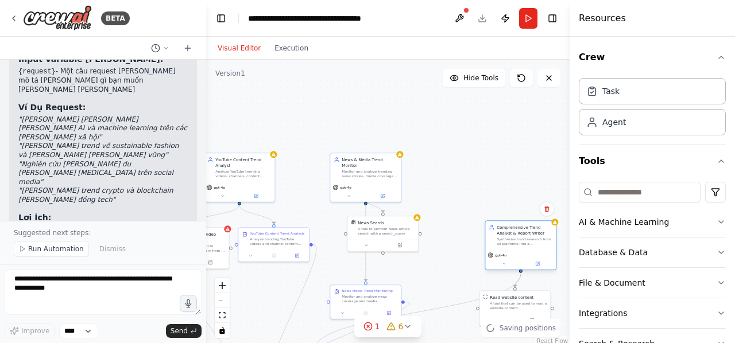
drag, startPoint x: 460, startPoint y: 224, endPoint x: 517, endPoint y: 247, distance: 60.8
click at [517, 246] on div "Synthesize trend research from all platforms into a comprehensive analysis repo…" at bounding box center [524, 241] width 56 height 9
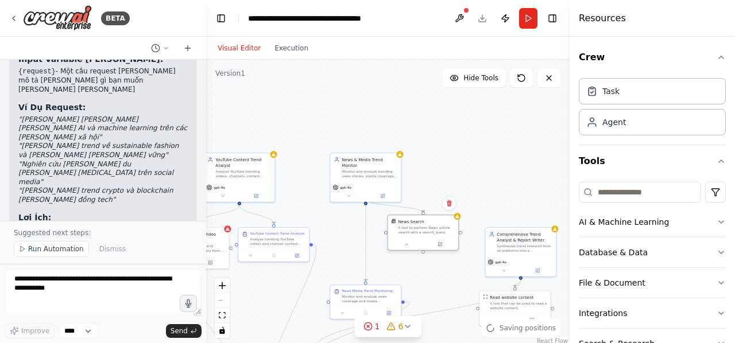
drag, startPoint x: 381, startPoint y: 230, endPoint x: 427, endPoint y: 229, distance: 45.9
click at [427, 229] on div "A tool to perform News article search with a search_query." at bounding box center [426, 230] width 57 height 9
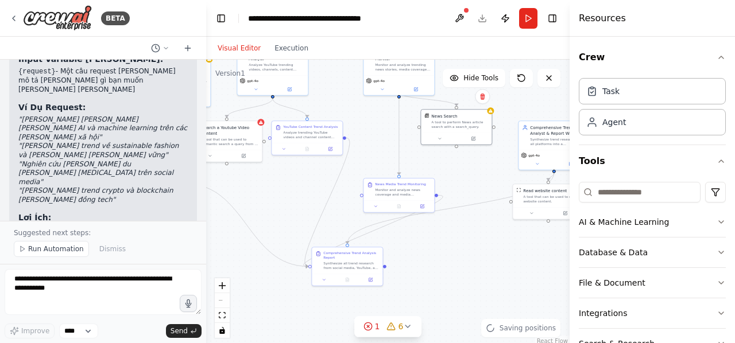
drag, startPoint x: 495, startPoint y: 174, endPoint x: 528, endPoint y: 67, distance: 112.4
click at [528, 67] on div ".deletable-edge-delete-btn { width: 20px; height: 20px; border: 0px solid #ffff…" at bounding box center [387, 203] width 363 height 287
drag, startPoint x: 530, startPoint y: 197, endPoint x: 521, endPoint y: 255, distance: 58.8
click at [521, 255] on div "Read website content A tool that can be used to read a website content." at bounding box center [536, 245] width 71 height 23
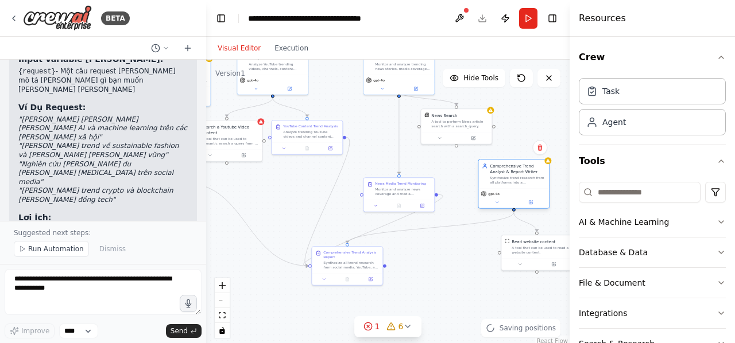
drag, startPoint x: 545, startPoint y: 134, endPoint x: 505, endPoint y: 175, distance: 57.6
click at [505, 175] on div "Comprehensive Trend Analyst & Report Writer Synthesize trend research from all …" at bounding box center [518, 174] width 56 height 22
drag, startPoint x: 394, startPoint y: 191, endPoint x: 385, endPoint y: 163, distance: 29.6
click at [385, 163] on div "Monitor and analyze news coverage and media publications based on this request:…" at bounding box center [397, 167] width 56 height 9
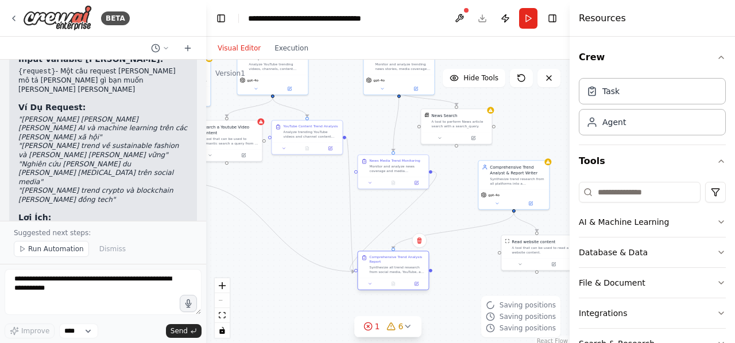
drag, startPoint x: 341, startPoint y: 263, endPoint x: 394, endPoint y: 270, distance: 53.2
click at [394, 270] on div "Synthesize all trend research from social media, YouTube, and news sources to c…" at bounding box center [397, 269] width 56 height 9
click at [314, 215] on div ".deletable-edge-delete-btn { width: 20px; height: 20px; border: 0px solid #ffff…" at bounding box center [387, 203] width 363 height 287
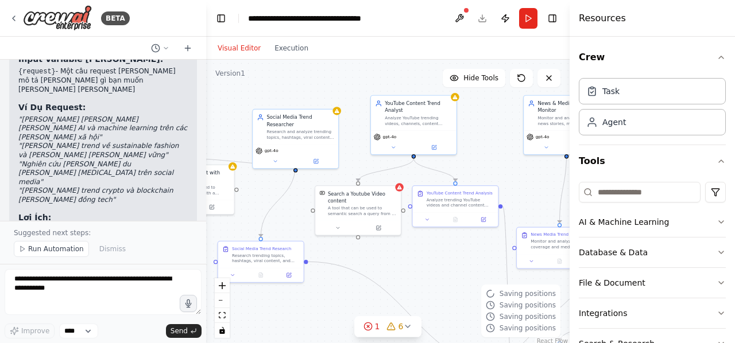
drag, startPoint x: 309, startPoint y: 230, endPoint x: 458, endPoint y: 319, distance: 172.9
click at [458, 319] on div ".deletable-edge-delete-btn { width: 20px; height: 20px; border: 0px solid #ffff…" at bounding box center [387, 203] width 363 height 287
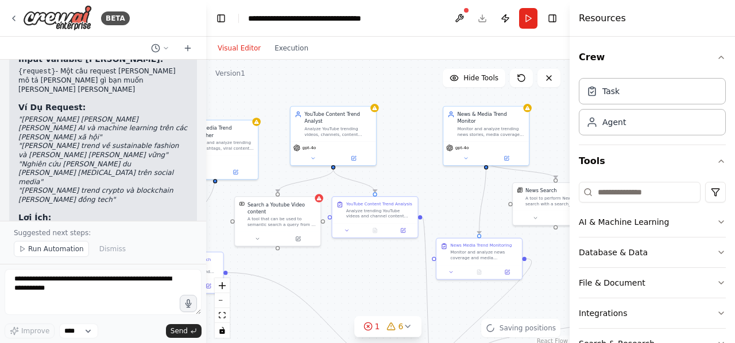
drag, startPoint x: 371, startPoint y: 265, endPoint x: 282, endPoint y: 275, distance: 89.0
click at [282, 275] on div ".deletable-edge-delete-btn { width: 20px; height: 20px; border: 0px solid #ffff…" at bounding box center [387, 203] width 363 height 287
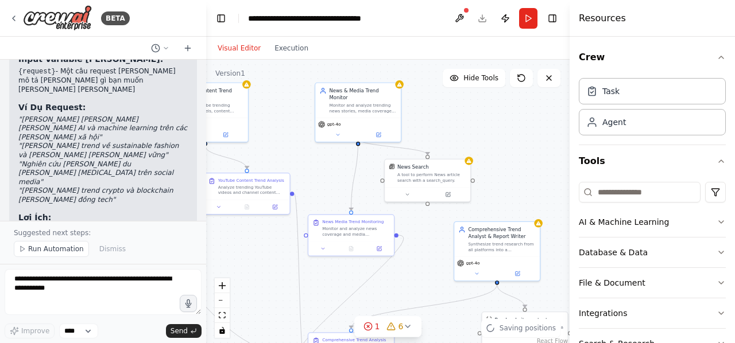
drag, startPoint x: 367, startPoint y: 273, endPoint x: 247, endPoint y: 250, distance: 122.1
click at [247, 250] on div ".deletable-edge-delete-btn { width: 20px; height: 20px; border: 0px solid #ffff…" at bounding box center [387, 203] width 363 height 287
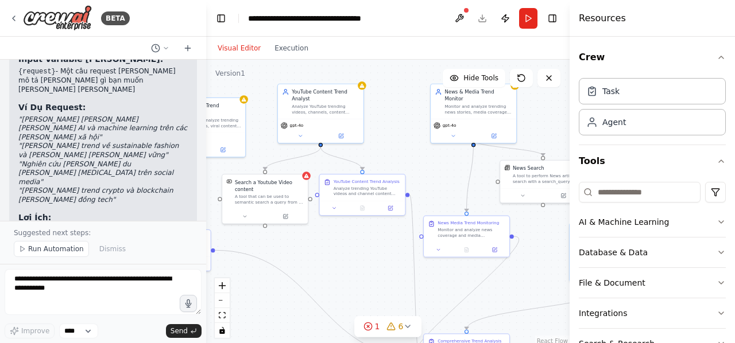
drag, startPoint x: 281, startPoint y: 278, endPoint x: 466, endPoint y: 256, distance: 186.7
click at [466, 256] on div ".deletable-edge-delete-btn { width: 20px; height: 20px; border: 0px solid #ffff…" at bounding box center [387, 203] width 363 height 287
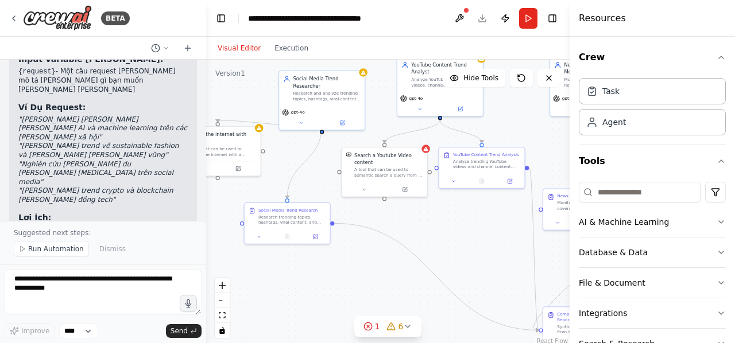
drag, startPoint x: 329, startPoint y: 261, endPoint x: 379, endPoint y: 258, distance: 49.5
click at [379, 258] on div ".deletable-edge-delete-btn { width: 20px; height: 20px; border: 0px solid #ffff…" at bounding box center [387, 203] width 363 height 287
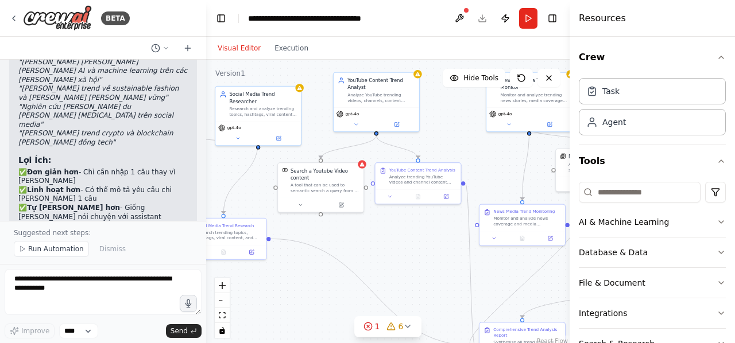
drag, startPoint x: 464, startPoint y: 229, endPoint x: 400, endPoint y: 245, distance: 65.6
click at [400, 245] on div ".deletable-edge-delete-btn { width: 20px; height: 20px; border: 0px solid #ffff…" at bounding box center [387, 203] width 363 height 287
click at [303, 199] on div at bounding box center [321, 203] width 86 height 14
click at [304, 207] on button at bounding box center [300, 204] width 39 height 9
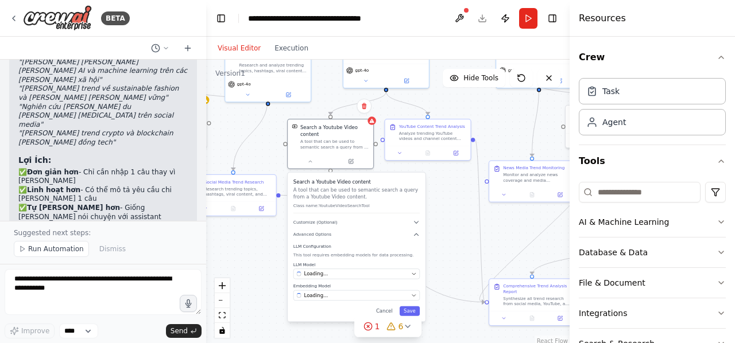
drag, startPoint x: 461, startPoint y: 282, endPoint x: 472, endPoint y: 229, distance: 53.8
click at [472, 229] on div ".deletable-edge-delete-btn { width: 20px; height: 20px; border: 0px solid #ffff…" at bounding box center [387, 203] width 363 height 287
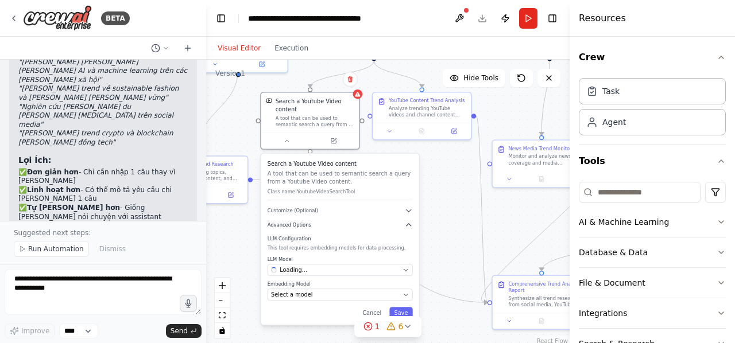
click at [409, 226] on icon "button" at bounding box center [409, 225] width 8 height 8
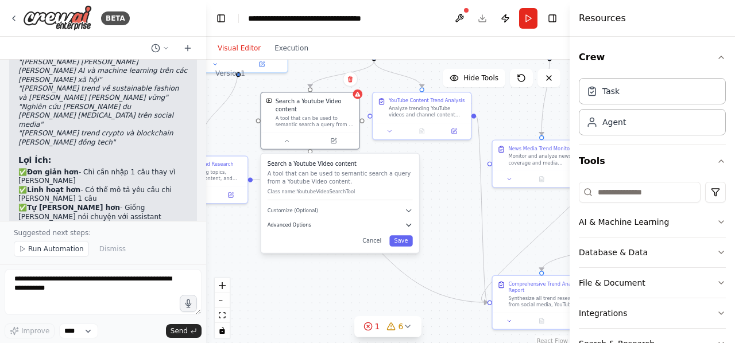
click at [409, 226] on icon "button" at bounding box center [409, 225] width 8 height 8
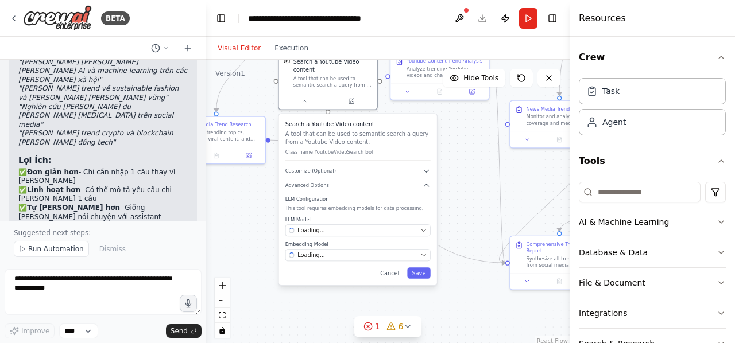
drag, startPoint x: 441, startPoint y: 236, endPoint x: 459, endPoint y: 196, distance: 43.7
click at [459, 196] on div ".deletable-edge-delete-btn { width: 20px; height: 20px; border: 0px solid #ffff…" at bounding box center [387, 203] width 363 height 287
click at [424, 232] on icon "button" at bounding box center [424, 230] width 6 height 6
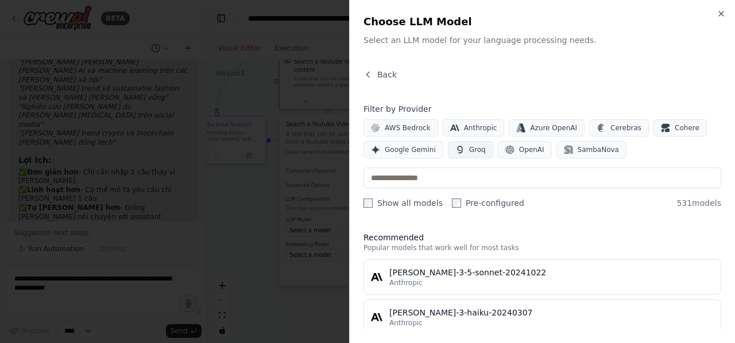
click at [461, 149] on button "Groq" at bounding box center [470, 149] width 45 height 17
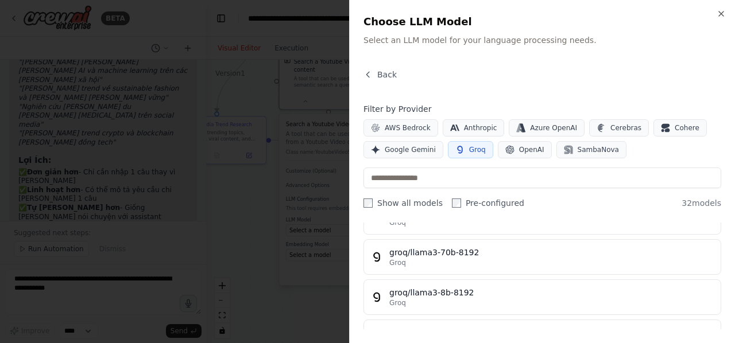
scroll to position [704, 0]
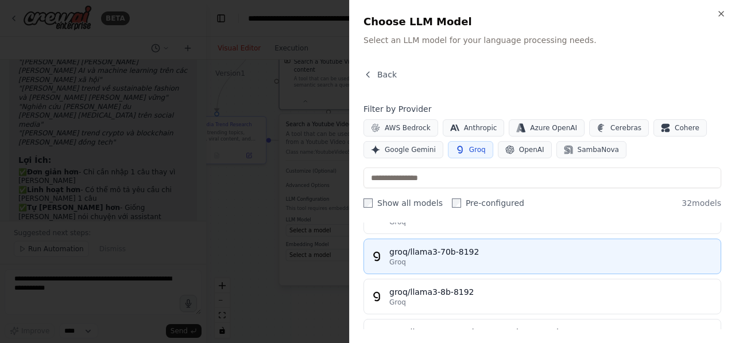
click at [490, 258] on div "Groq" at bounding box center [551, 262] width 324 height 9
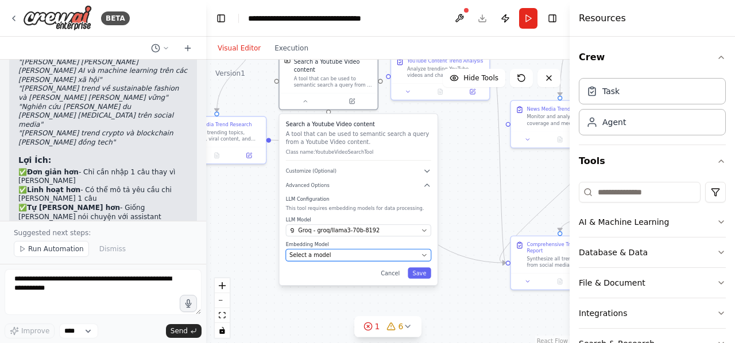
click at [424, 254] on icon "button" at bounding box center [423, 255] width 3 height 2
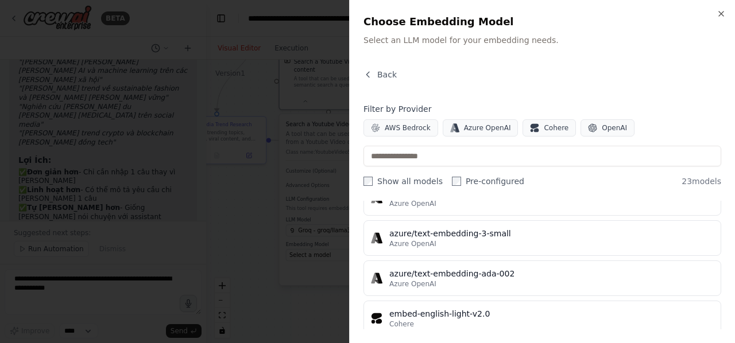
scroll to position [462, 0]
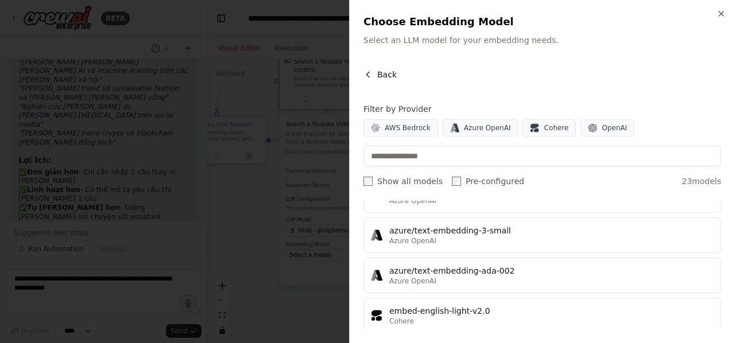
click at [370, 69] on button "Back" at bounding box center [379, 74] width 33 height 11
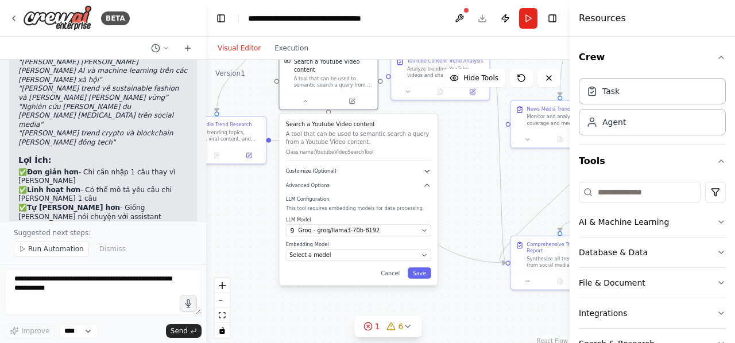
click at [426, 170] on icon "button" at bounding box center [427, 171] width 5 height 2
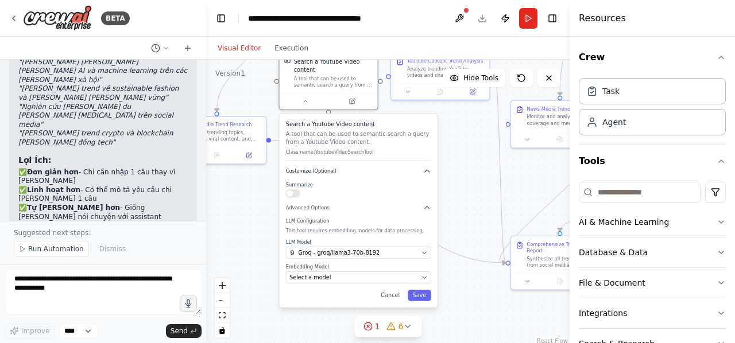
click at [426, 170] on icon "button" at bounding box center [427, 171] width 8 height 8
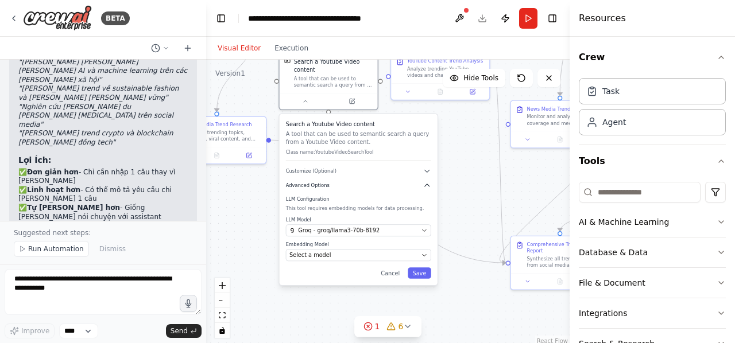
click at [427, 189] on icon "button" at bounding box center [427, 185] width 8 height 8
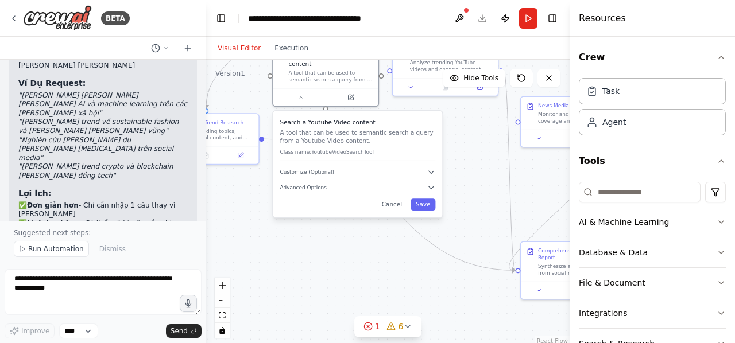
scroll to position [2366, 0]
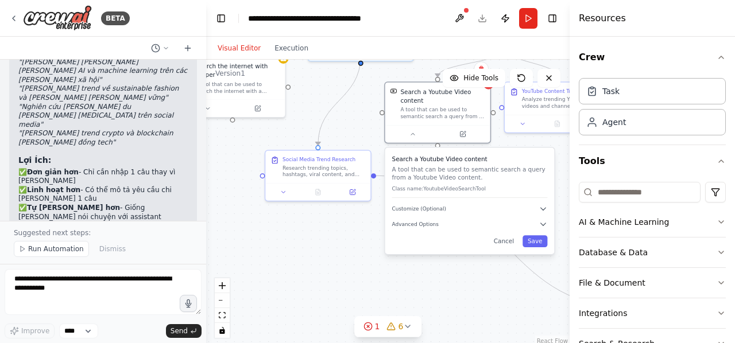
drag, startPoint x: 261, startPoint y: 263, endPoint x: 409, endPoint y: 293, distance: 150.5
click at [409, 293] on div ".deletable-edge-delete-btn { width: 20px; height: 20px; border: 0px solid #ffff…" at bounding box center [387, 203] width 363 height 287
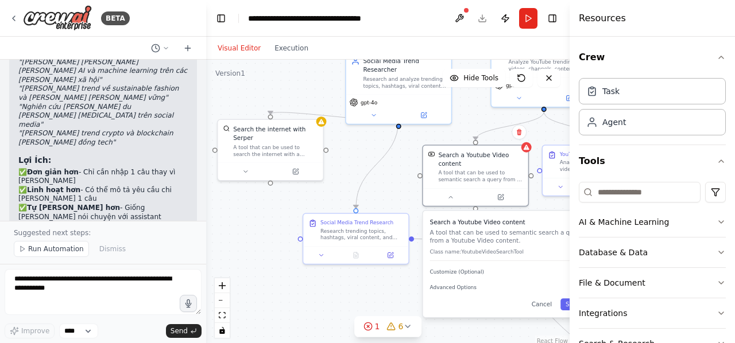
drag, startPoint x: 319, startPoint y: 245, endPoint x: 321, endPoint y: 320, distance: 74.6
click at [321, 320] on div ".deletable-edge-delete-btn { width: 20px; height: 20px; border: 0px solid #ffff…" at bounding box center [387, 203] width 363 height 287
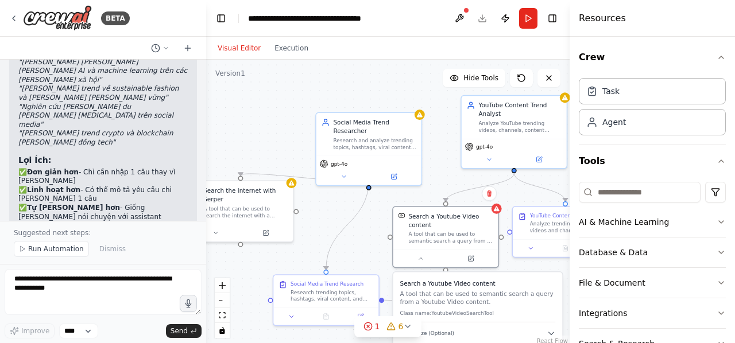
drag, startPoint x: 358, startPoint y: 168, endPoint x: 325, endPoint y: 231, distance: 71.4
click at [325, 231] on div ".deletable-edge-delete-btn { width: 20px; height: 20px; border: 0px solid #ffff…" at bounding box center [387, 203] width 363 height 287
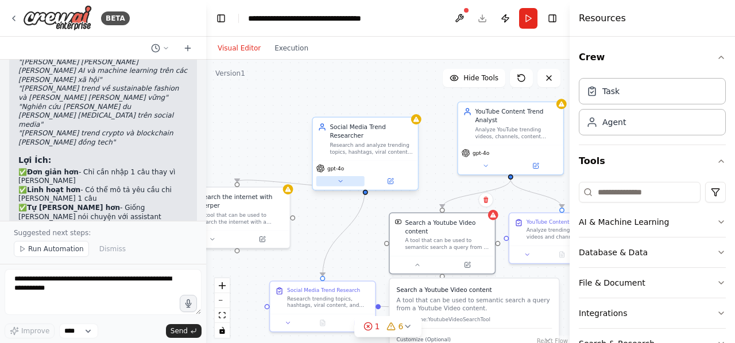
click at [344, 176] on button at bounding box center [340, 181] width 48 height 10
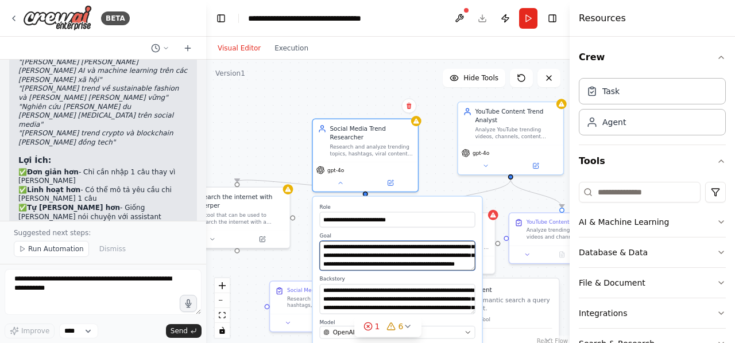
scroll to position [34, 0]
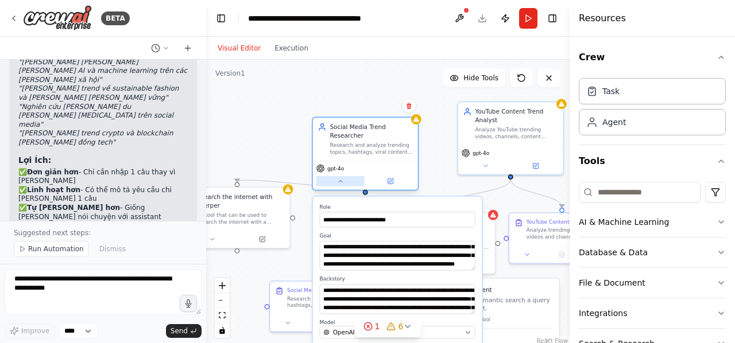
click at [337, 176] on button at bounding box center [340, 181] width 48 height 10
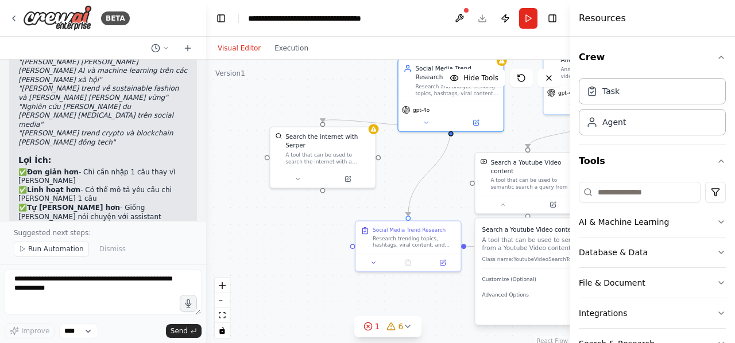
drag, startPoint x: 324, startPoint y: 226, endPoint x: 409, endPoint y: 165, distance: 104.6
click at [409, 165] on div ".deletable-edge-delete-btn { width: 20px; height: 20px; border: 0px solid #ffff…" at bounding box center [387, 203] width 363 height 287
click at [290, 172] on button at bounding box center [297, 177] width 48 height 10
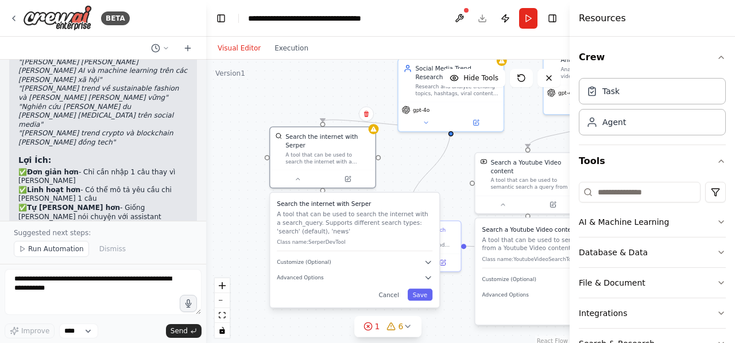
click at [429, 274] on div "Search the internet with [PERSON_NAME] A tool that can be used to search the in…" at bounding box center [354, 250] width 169 height 115
click at [428, 277] on icon "button" at bounding box center [427, 278] width 5 height 2
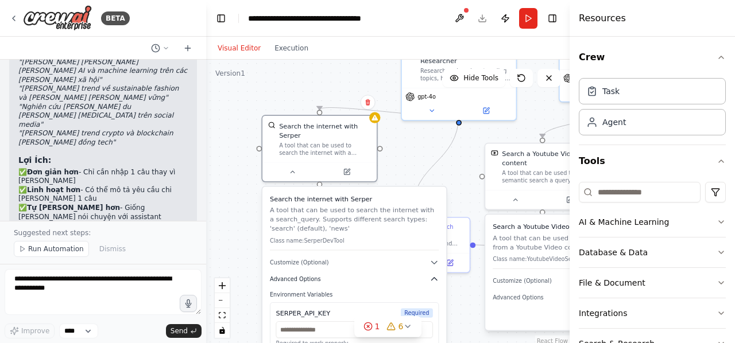
click at [432, 274] on icon "button" at bounding box center [433, 278] width 9 height 9
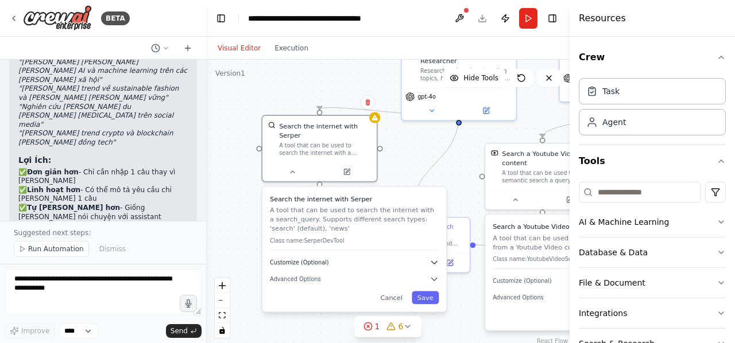
click at [434, 258] on icon "button" at bounding box center [433, 262] width 9 height 9
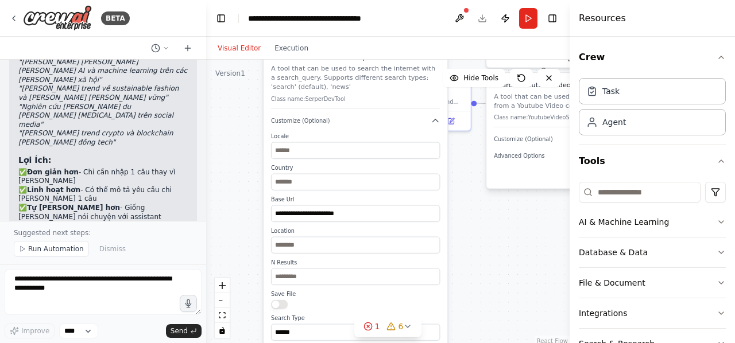
drag, startPoint x: 248, startPoint y: 224, endPoint x: 245, endPoint y: 47, distance: 177.4
click at [245, 47] on div "Visual Editor Execution Version 1 Hide Tools .deletable-edge-delete-btn { width…" at bounding box center [387, 190] width 363 height 306
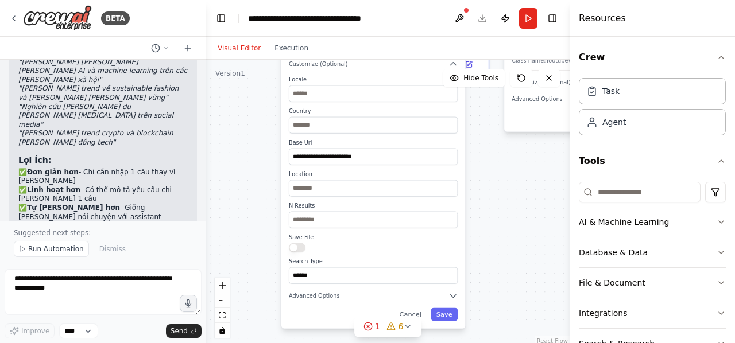
drag, startPoint x: 228, startPoint y: 242, endPoint x: 254, endPoint y: 249, distance: 27.3
click at [254, 249] on div ".deletable-edge-delete-btn { width: 20px; height: 20px; border: 0px solid #ffff…" at bounding box center [387, 203] width 363 height 287
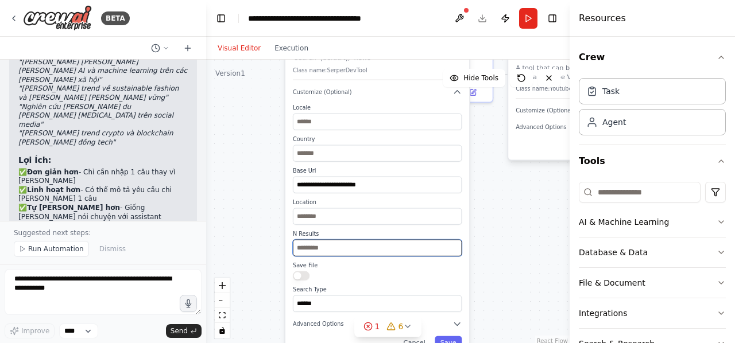
click at [313, 243] on input "**" at bounding box center [377, 248] width 169 height 17
type input "*"
click at [257, 223] on div ".deletable-edge-delete-btn { width: 20px; height: 20px; border: 0px solid #ffff…" at bounding box center [387, 203] width 363 height 287
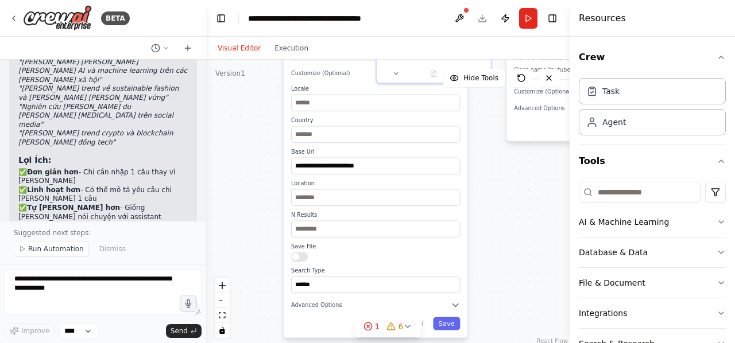
drag, startPoint x: 270, startPoint y: 261, endPoint x: 268, endPoint y: 242, distance: 19.0
click at [268, 242] on div ".deletable-edge-delete-btn { width: 20px; height: 20px; border: 0px solid #ffff…" at bounding box center [387, 203] width 363 height 287
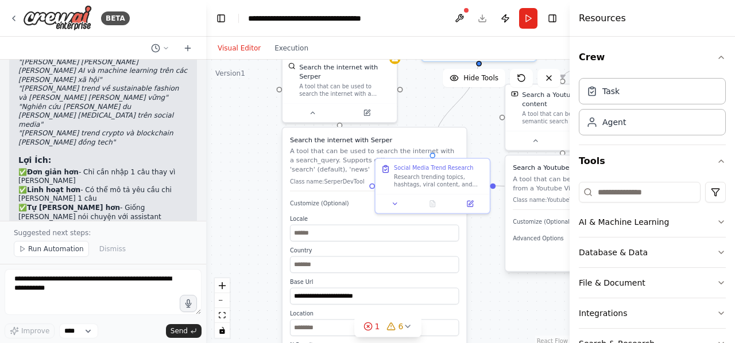
drag, startPoint x: 254, startPoint y: 168, endPoint x: 253, endPoint y: 298, distance: 130.3
click at [253, 298] on div ".deletable-edge-delete-btn { width: 20px; height: 20px; border: 0px solid #ffff…" at bounding box center [387, 203] width 363 height 287
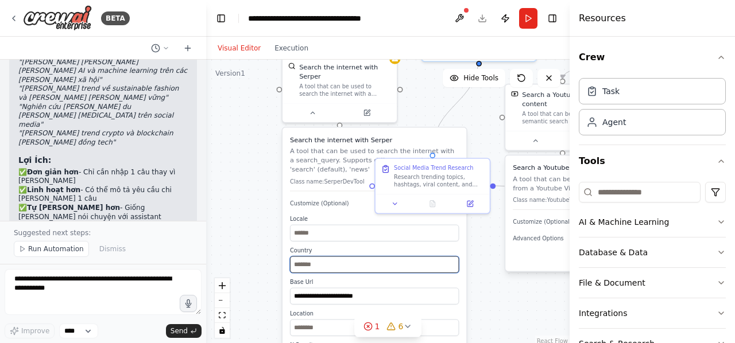
click at [324, 257] on input "text" at bounding box center [374, 265] width 169 height 17
click at [340, 257] on input "text" at bounding box center [374, 265] width 169 height 17
type input "**********"
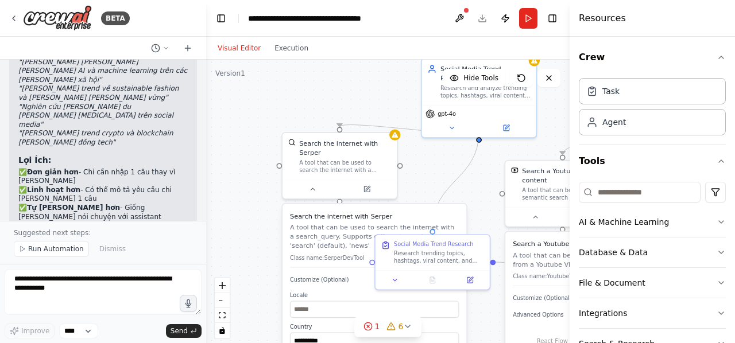
drag, startPoint x: 254, startPoint y: 142, endPoint x: 257, endPoint y: 266, distance: 124.0
click at [257, 266] on div ".deletable-edge-delete-btn { width: 20px; height: 20px; border: 0px solid #ffff…" at bounding box center [387, 203] width 363 height 287
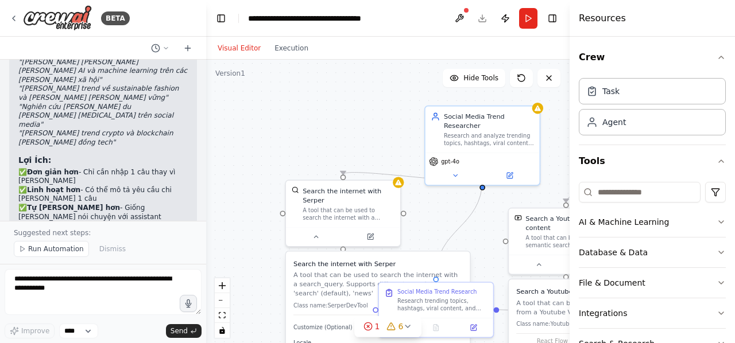
drag, startPoint x: 341, startPoint y: 122, endPoint x: 286, endPoint y: 63, distance: 81.2
click at [286, 63] on div ".deletable-edge-delete-btn { width: 20px; height: 20px; border: 0px solid #ffff…" at bounding box center [387, 203] width 363 height 287
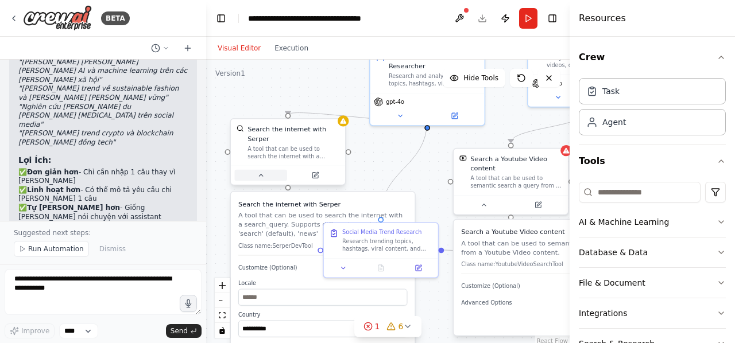
click at [261, 172] on icon at bounding box center [260, 175] width 7 height 7
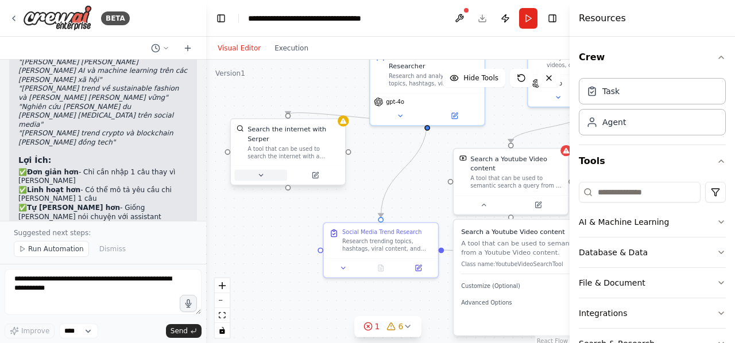
click at [261, 172] on icon at bounding box center [260, 175] width 7 height 7
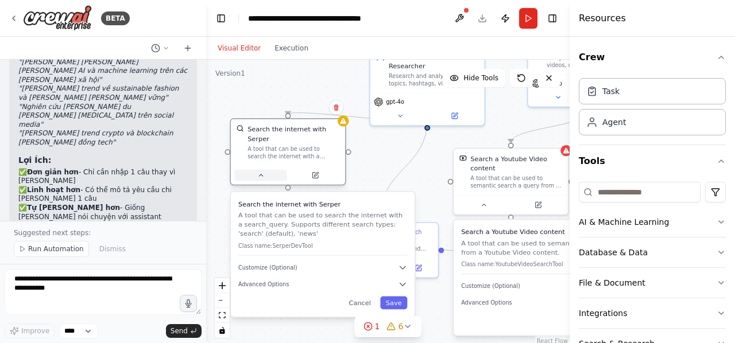
click at [261, 172] on icon at bounding box center [260, 175] width 7 height 7
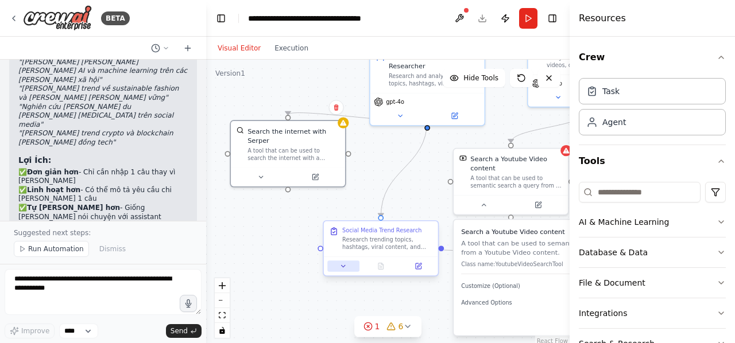
click at [343, 269] on icon at bounding box center [343, 266] width 7 height 7
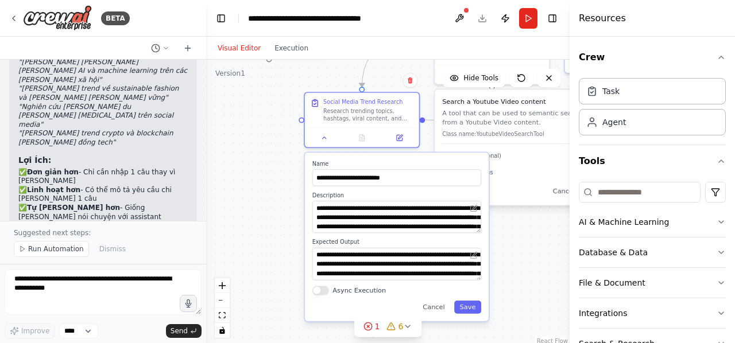
drag, startPoint x: 297, startPoint y: 247, endPoint x: 278, endPoint y: 115, distance: 133.4
click at [278, 115] on div ".deletable-edge-delete-btn { width: 20px; height: 20px; border: 0px solid #ffff…" at bounding box center [387, 203] width 363 height 287
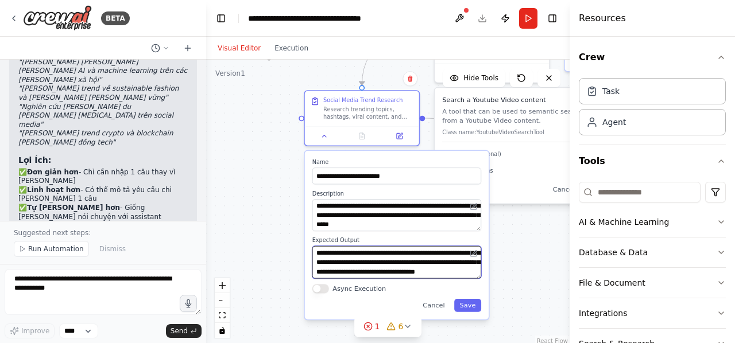
scroll to position [46, 0]
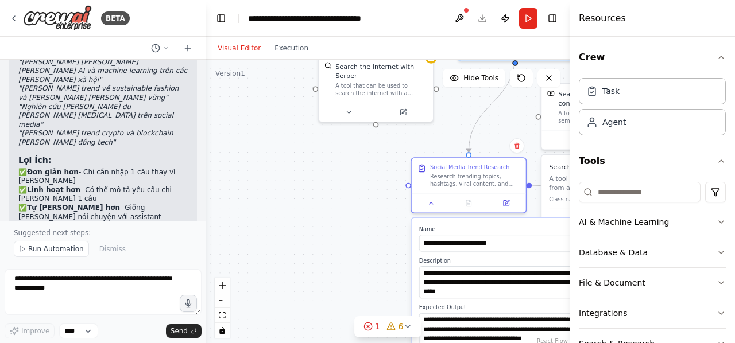
drag, startPoint x: 266, startPoint y: 212, endPoint x: 373, endPoint y: 280, distance: 126.4
click at [373, 280] on div ".deletable-edge-delete-btn { width: 20px; height: 20px; border: 0px solid #ffff…" at bounding box center [387, 203] width 363 height 287
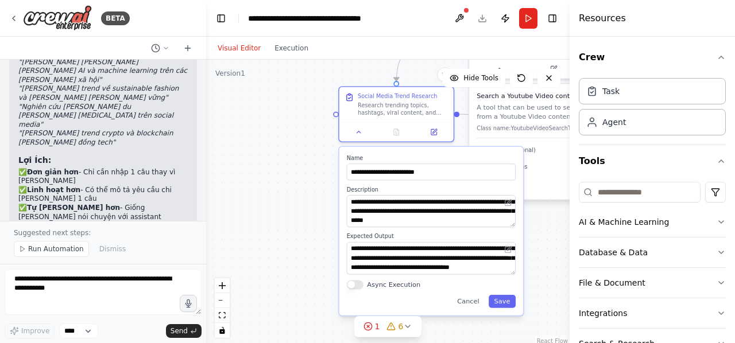
drag, startPoint x: 348, startPoint y: 156, endPoint x: 276, endPoint y: 81, distance: 103.9
click at [276, 81] on div ".deletable-edge-delete-btn { width: 20px; height: 20px; border: 0px solid #ffff…" at bounding box center [387, 203] width 363 height 287
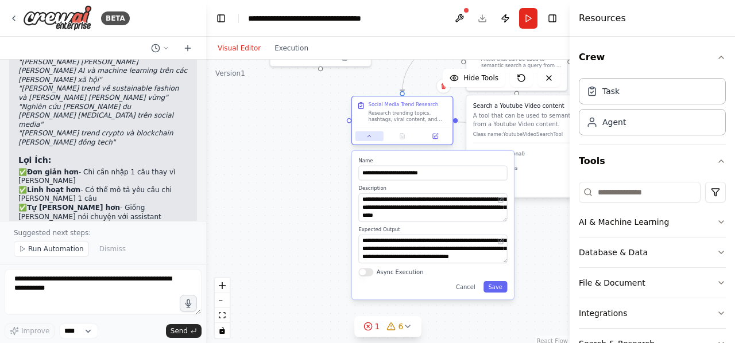
click at [369, 135] on icon at bounding box center [369, 136] width 6 height 6
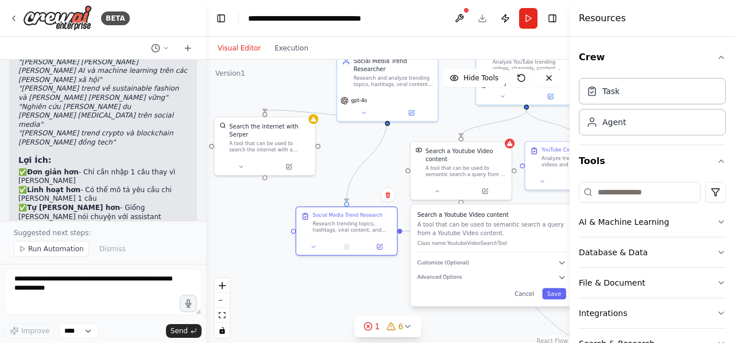
drag, startPoint x: 290, startPoint y: 183, endPoint x: 234, endPoint y: 294, distance: 124.7
click at [234, 294] on div ".deletable-edge-delete-btn { width: 20px; height: 20px; border: 0px solid #ffff…" at bounding box center [387, 203] width 363 height 287
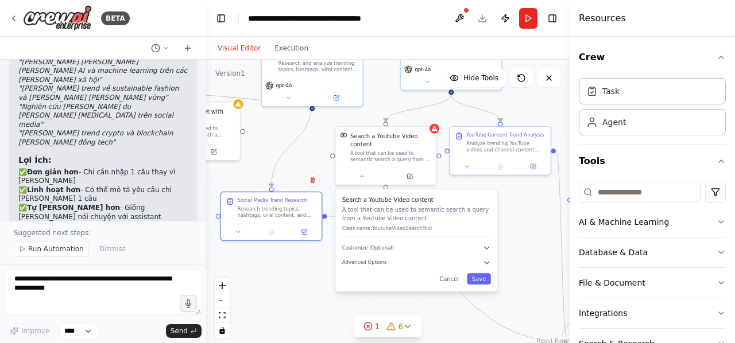
drag, startPoint x: 340, startPoint y: 164, endPoint x: 265, endPoint y: 148, distance: 76.4
click at [265, 148] on div ".deletable-edge-delete-btn { width: 20px; height: 20px; border: 0px solid #ffff…" at bounding box center [387, 203] width 363 height 287
click at [358, 174] on button at bounding box center [362, 175] width 46 height 10
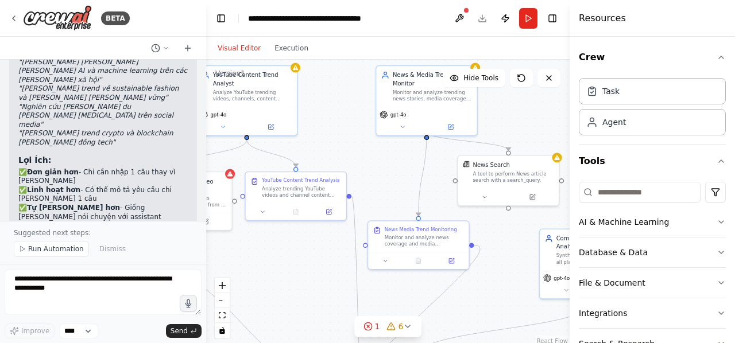
drag, startPoint x: 533, startPoint y: 212, endPoint x: 328, endPoint y: 257, distance: 209.2
click at [328, 257] on div ".deletable-edge-delete-btn { width: 20px; height: 20px; border: 0px solid #ffff…" at bounding box center [387, 203] width 363 height 287
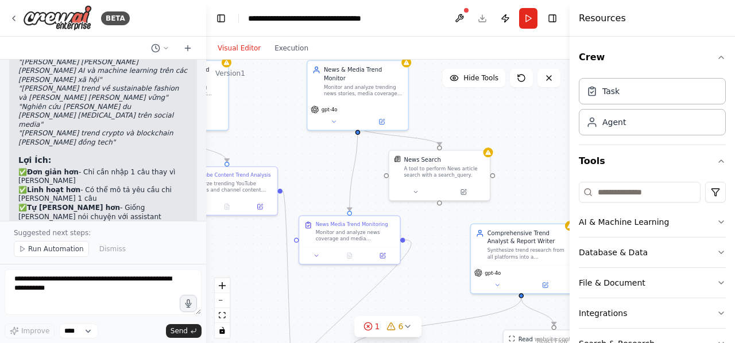
drag, startPoint x: 397, startPoint y: 157, endPoint x: 328, endPoint y: 152, distance: 69.1
click at [328, 152] on div ".deletable-edge-delete-btn { width: 20px; height: 20px; border: 0px solid #ffff…" at bounding box center [387, 203] width 363 height 287
click at [410, 188] on button at bounding box center [415, 190] width 46 height 10
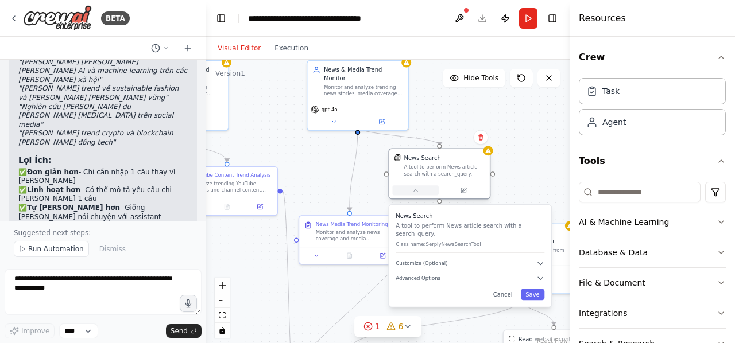
click at [410, 188] on button at bounding box center [415, 190] width 46 height 10
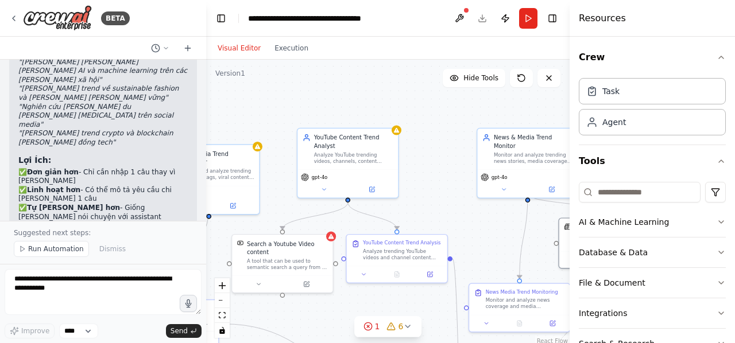
drag, startPoint x: 297, startPoint y: 168, endPoint x: 468, endPoint y: 236, distance: 183.4
click at [468, 236] on div ".deletable-edge-delete-btn { width: 20px; height: 20px; border: 0px solid #ffff…" at bounding box center [387, 203] width 363 height 287
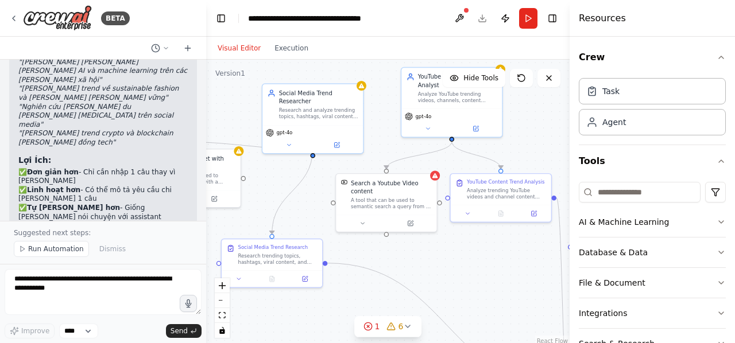
drag, startPoint x: 453, startPoint y: 170, endPoint x: 561, endPoint y: 110, distance: 123.9
click at [561, 110] on div ".deletable-edge-delete-btn { width: 20px; height: 20px; border: 0px solid #ffff…" at bounding box center [387, 203] width 363 height 287
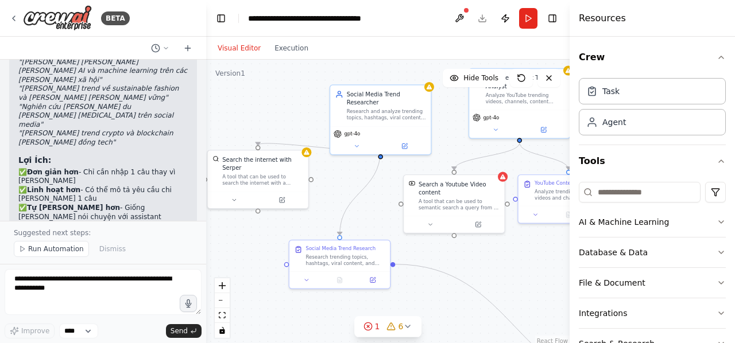
drag, startPoint x: 278, startPoint y: 177, endPoint x: 337, endPoint y: 179, distance: 59.1
click at [337, 179] on div ".deletable-edge-delete-btn { width: 20px; height: 20px; border: 0px solid #ffff…" at bounding box center [387, 203] width 363 height 287
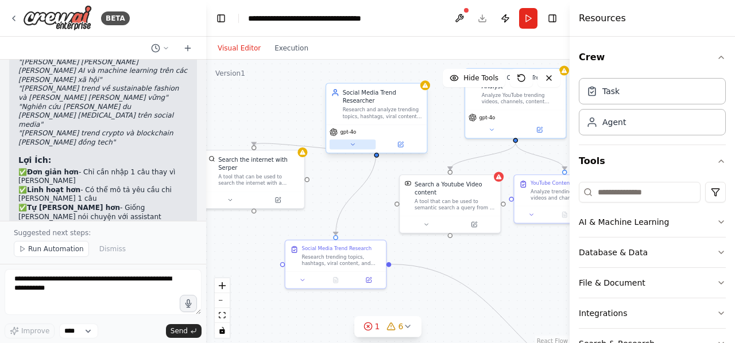
click at [347, 139] on button at bounding box center [352, 144] width 46 height 10
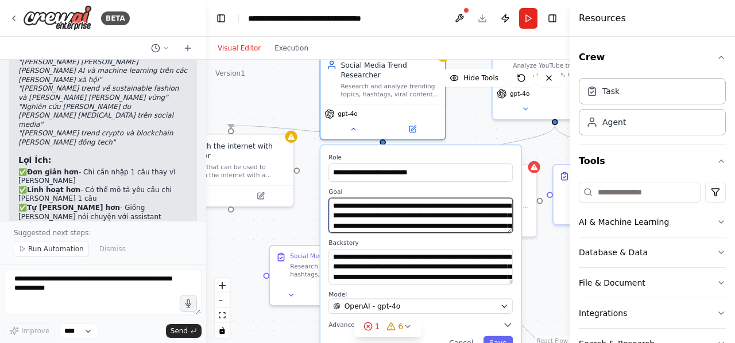
click at [410, 204] on textarea "**********" at bounding box center [420, 215] width 184 height 35
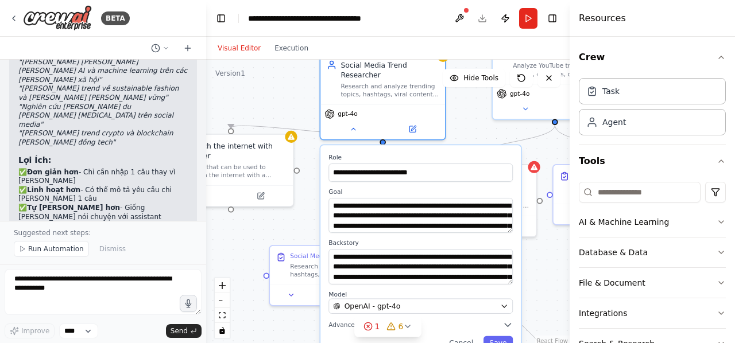
click at [277, 224] on div ".deletable-edge-delete-btn { width: 20px; height: 20px; border: 0px solid #ffff…" at bounding box center [387, 203] width 363 height 287
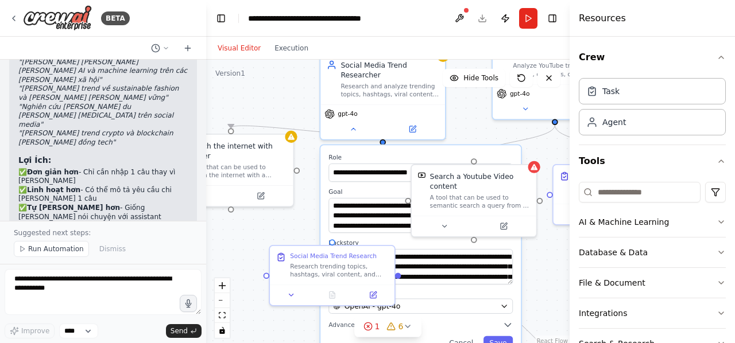
click at [358, 188] on label "Goal" at bounding box center [420, 192] width 184 height 8
drag, startPoint x: 332, startPoint y: 162, endPoint x: 436, endPoint y: 160, distance: 103.9
click at [436, 164] on input "**********" at bounding box center [420, 173] width 184 height 18
click at [383, 102] on div "gpt-4o" at bounding box center [382, 119] width 125 height 35
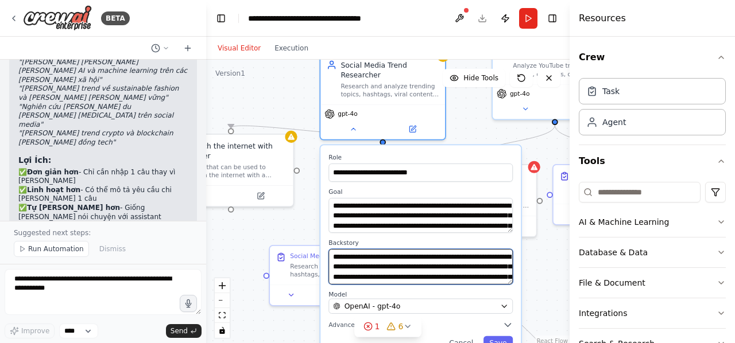
click at [374, 257] on textarea "**********" at bounding box center [420, 266] width 184 height 35
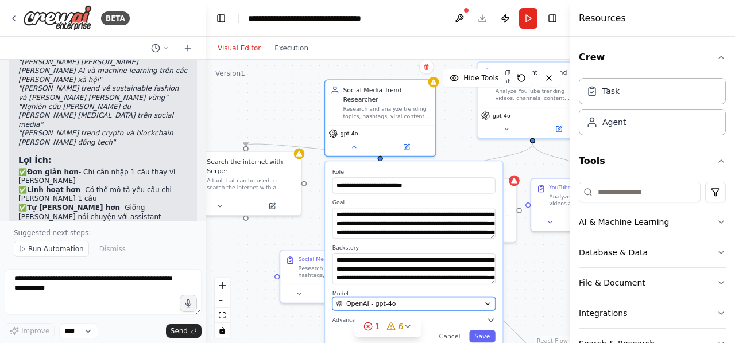
click at [482, 297] on button "OpenAI - gpt-4o" at bounding box center [413, 303] width 163 height 13
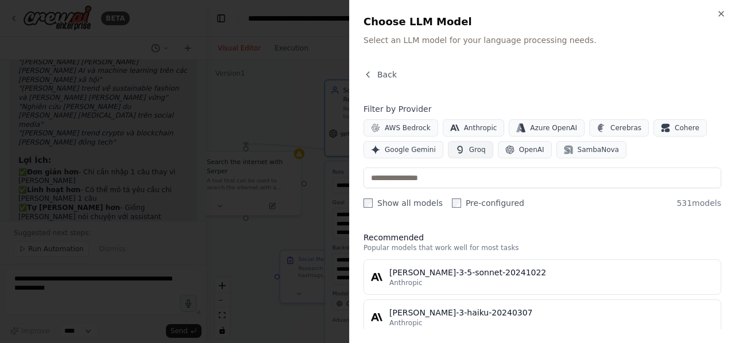
click at [469, 152] on span "Groq" at bounding box center [477, 149] width 17 height 9
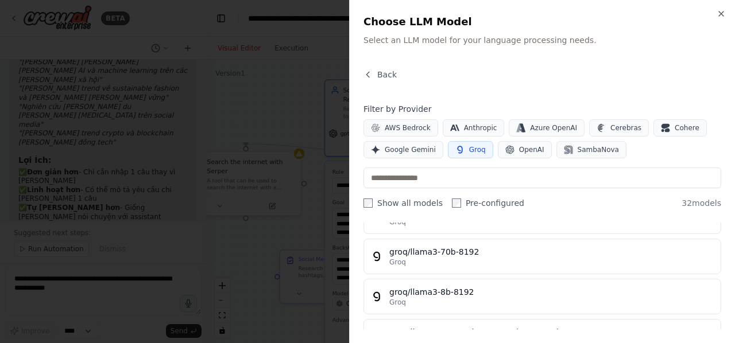
scroll to position [705, 0]
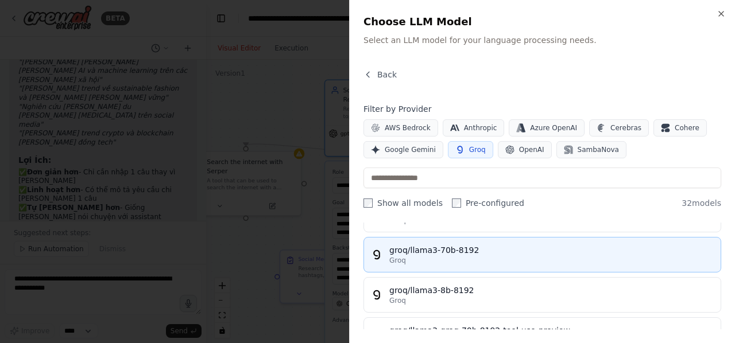
drag, startPoint x: 472, startPoint y: 247, endPoint x: 398, endPoint y: 248, distance: 74.6
click at [398, 248] on div "groq/llama3-70b-8192 Groq" at bounding box center [551, 255] width 324 height 21
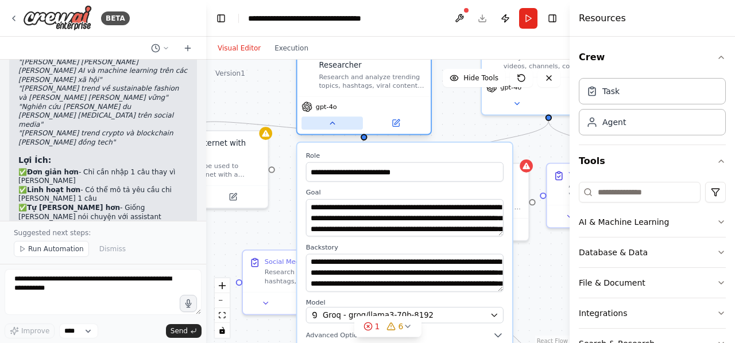
click at [334, 122] on icon at bounding box center [332, 123] width 5 height 2
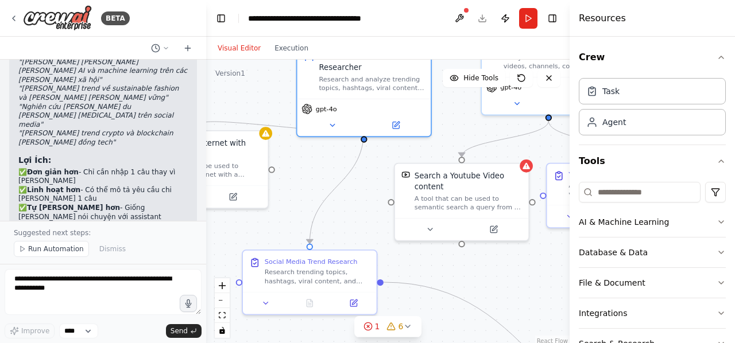
click at [301, 162] on div ".deletable-edge-delete-btn { width: 20px; height: 20px; border: 0px solid #ffff…" at bounding box center [387, 203] width 363 height 287
click at [331, 119] on icon at bounding box center [332, 123] width 9 height 9
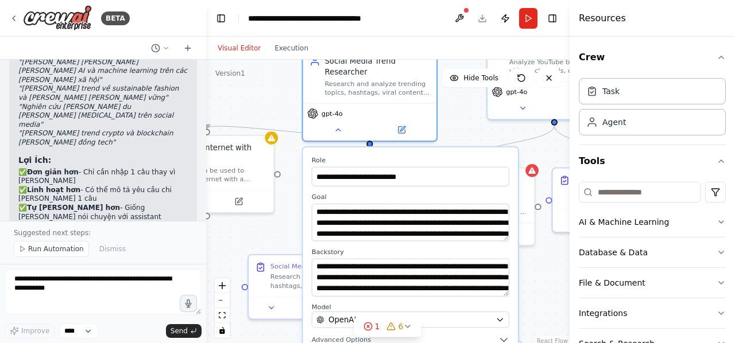
drag, startPoint x: 283, startPoint y: 235, endPoint x: 289, endPoint y: 241, distance: 8.5
click at [289, 241] on div ".deletable-edge-delete-btn { width: 20px; height: 20px; border: 0px solid #ffff…" at bounding box center [387, 203] width 363 height 287
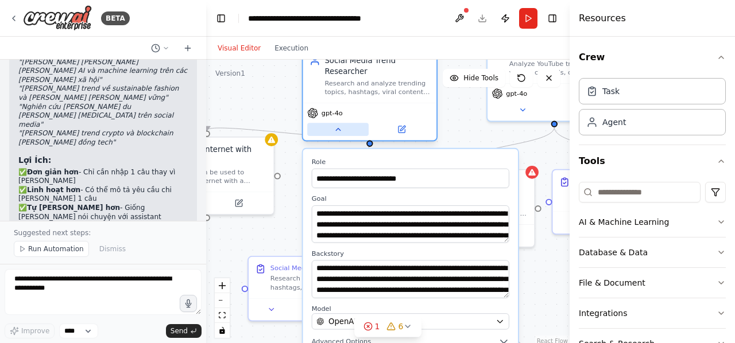
click at [339, 123] on button at bounding box center [337, 129] width 61 height 13
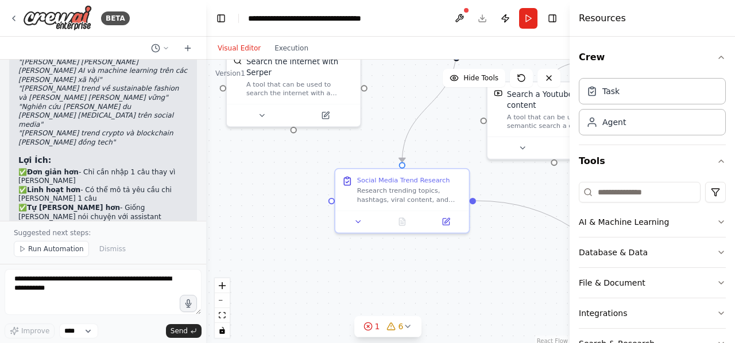
drag, startPoint x: 320, startPoint y: 193, endPoint x: 406, endPoint y: 66, distance: 154.1
click at [406, 66] on div ".deletable-edge-delete-btn { width: 20px; height: 20px; border: 0px solid #ffff…" at bounding box center [387, 203] width 363 height 287
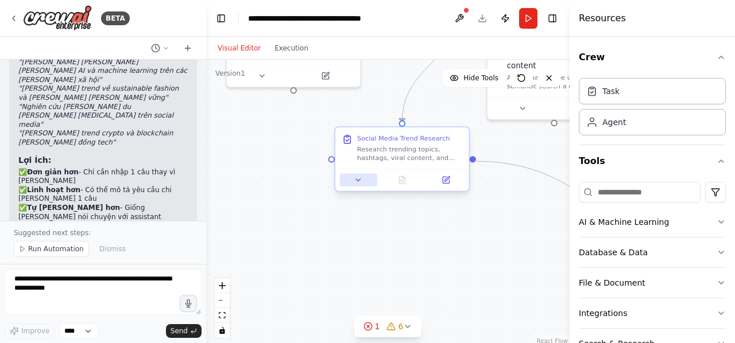
click at [359, 179] on icon at bounding box center [358, 180] width 9 height 9
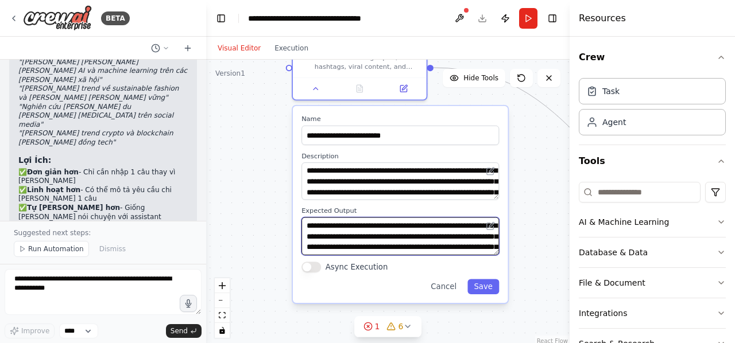
drag, startPoint x: 303, startPoint y: 228, endPoint x: 261, endPoint y: 134, distance: 103.3
click at [261, 134] on div ".deletable-edge-delete-btn { width: 20px; height: 20px; border: 0px solid #ffff…" at bounding box center [387, 203] width 363 height 287
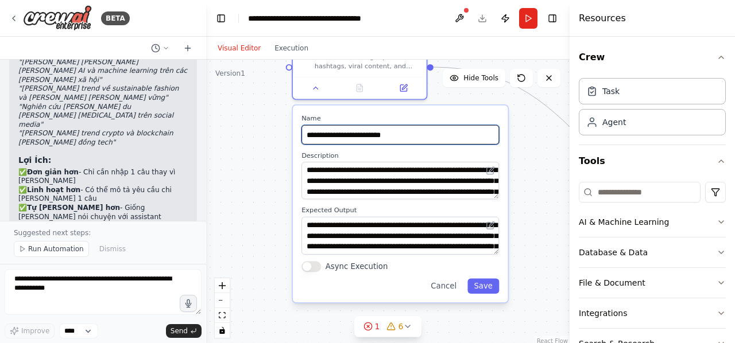
drag, startPoint x: 405, startPoint y: 135, endPoint x: 294, endPoint y: 135, distance: 111.3
click at [294, 135] on div "**********" at bounding box center [400, 204] width 215 height 197
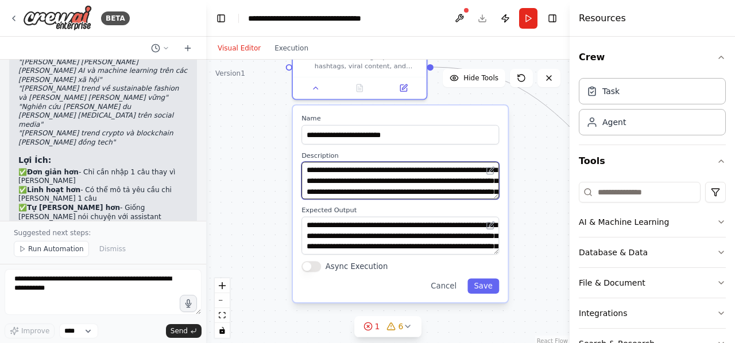
click at [325, 181] on textarea "**********" at bounding box center [399, 181] width 197 height 38
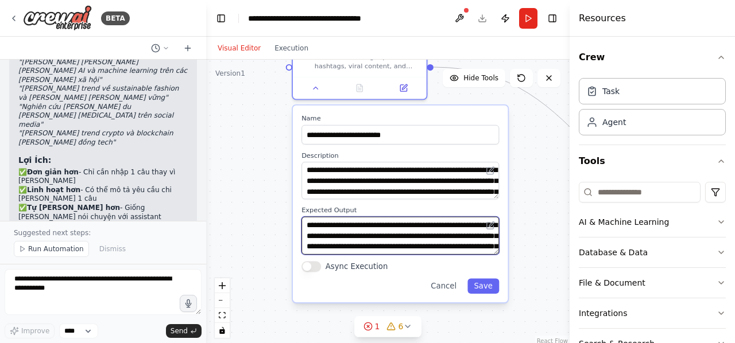
click at [381, 243] on textarea "**********" at bounding box center [399, 236] width 197 height 38
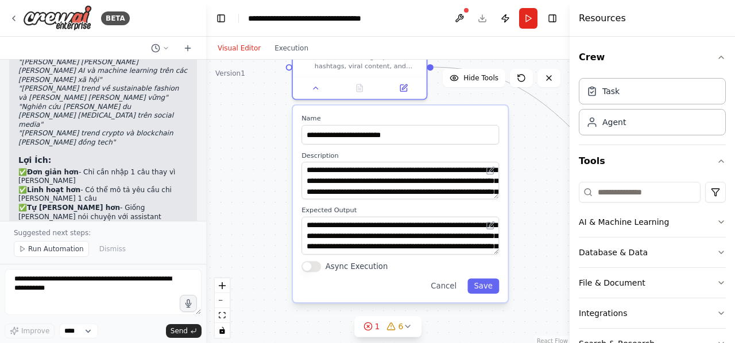
click at [273, 199] on div ".deletable-edge-delete-btn { width: 20px; height: 20px; border: 0px solid #ffff…" at bounding box center [387, 203] width 363 height 287
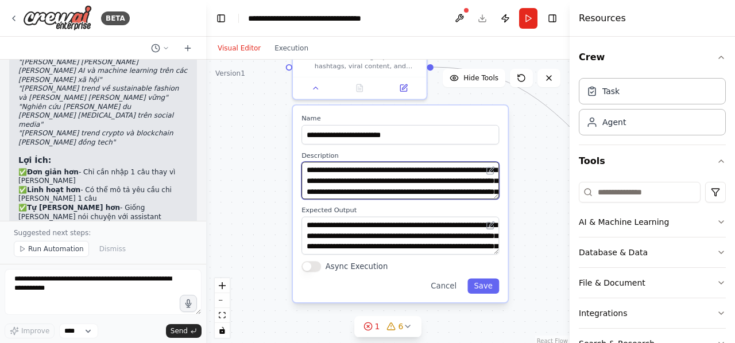
click at [360, 189] on textarea "**********" at bounding box center [399, 181] width 197 height 38
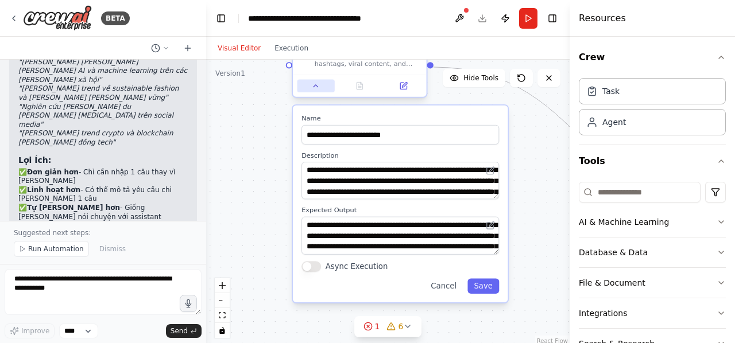
click at [313, 89] on icon at bounding box center [315, 86] width 9 height 9
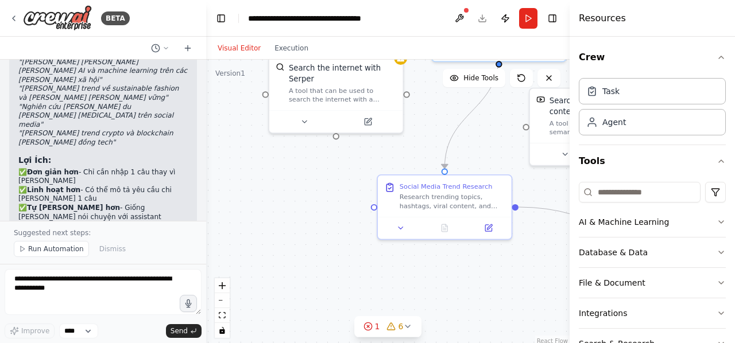
drag, startPoint x: 257, startPoint y: 160, endPoint x: 332, endPoint y: 304, distance: 162.5
click at [332, 304] on div ".deletable-edge-delete-btn { width: 20px; height: 20px; border: 0px solid #ffff…" at bounding box center [387, 203] width 363 height 287
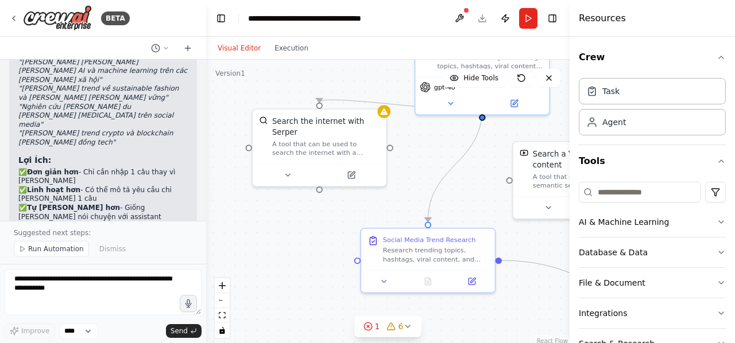
drag, startPoint x: 301, startPoint y: 188, endPoint x: 294, endPoint y: 239, distance: 52.1
click at [294, 239] on div ".deletable-edge-delete-btn { width: 20px; height: 20px; border: 0px solid #ffff…" at bounding box center [387, 203] width 363 height 287
click at [288, 171] on icon at bounding box center [287, 175] width 9 height 9
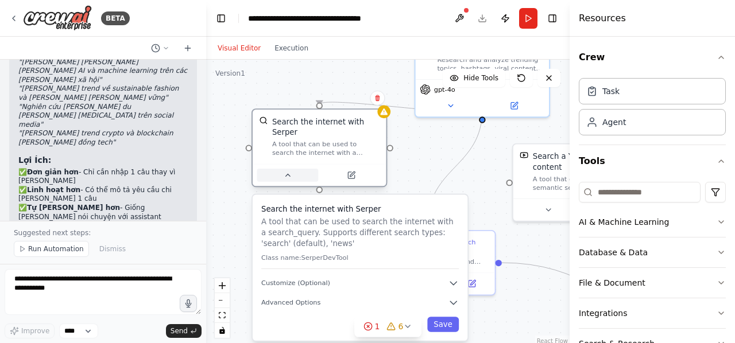
click at [288, 171] on icon at bounding box center [287, 175] width 9 height 9
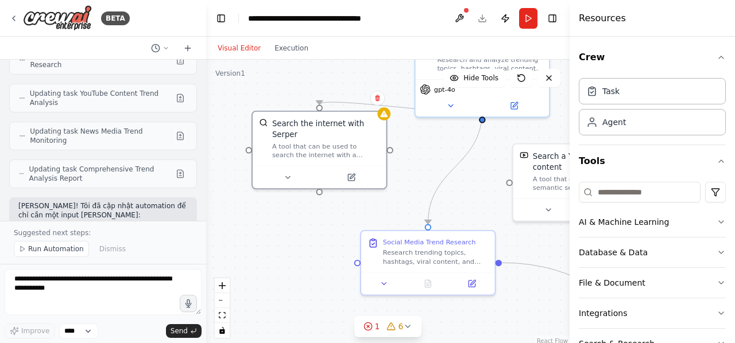
scroll to position [2125, 0]
